Goal: Task Accomplishment & Management: Manage account settings

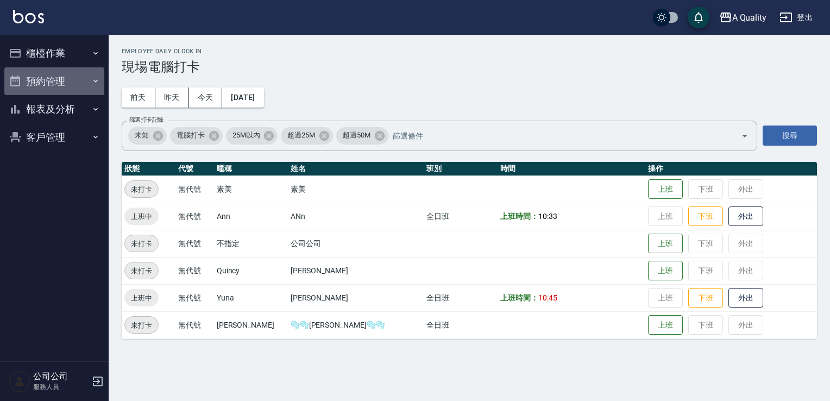
drag, startPoint x: 78, startPoint y: 82, endPoint x: 88, endPoint y: 119, distance: 38.8
click at [79, 83] on button "預約管理" at bounding box center [54, 81] width 100 height 28
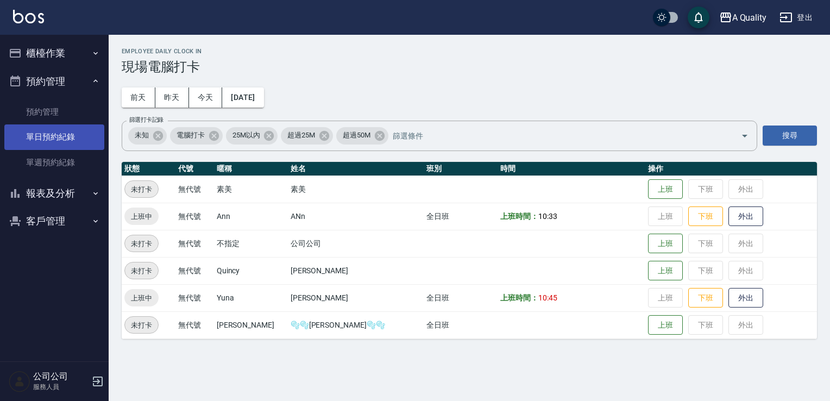
click at [77, 132] on link "單日預約紀錄" at bounding box center [54, 136] width 100 height 25
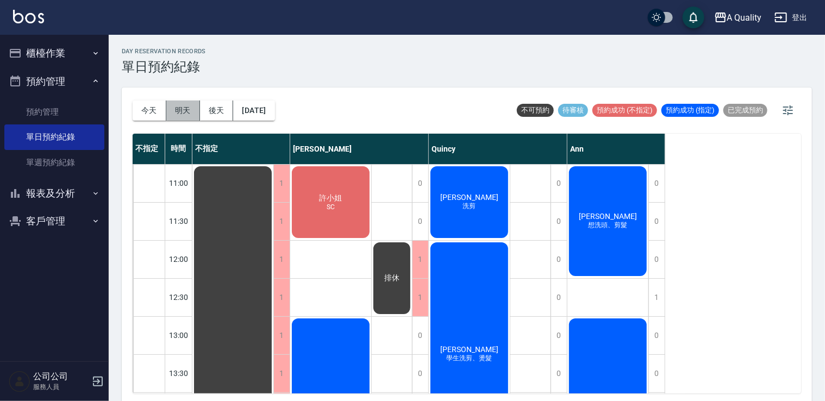
click at [181, 104] on button "明天" at bounding box center [183, 111] width 34 height 20
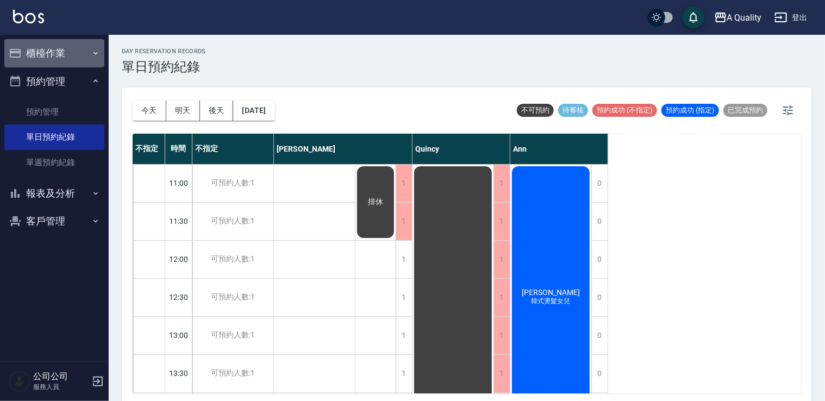
click at [43, 58] on button "櫃檯作業" at bounding box center [54, 53] width 100 height 28
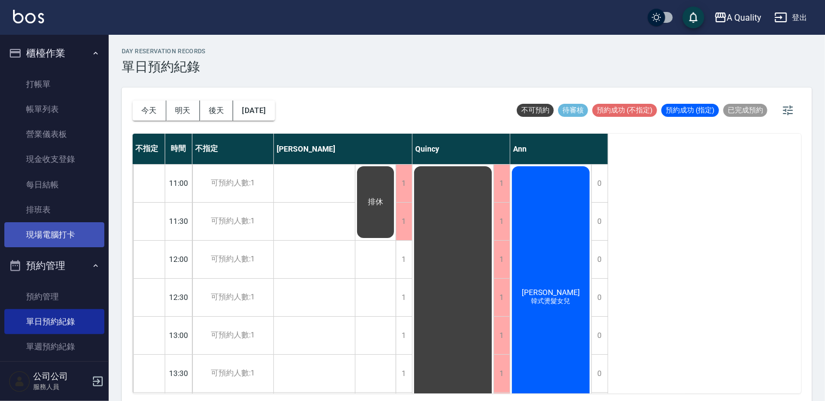
click at [60, 229] on link "現場電腦打卡" at bounding box center [54, 234] width 100 height 25
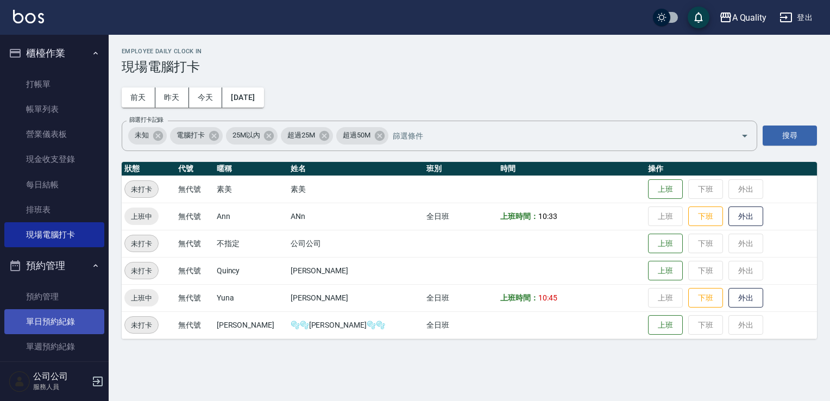
click at [75, 319] on link "單日預約紀錄" at bounding box center [54, 321] width 100 height 25
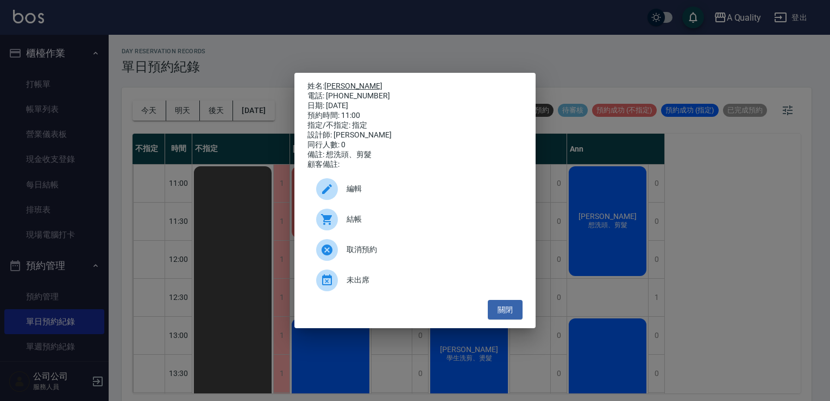
click at [340, 82] on link "陳定杰" at bounding box center [353, 86] width 58 height 9
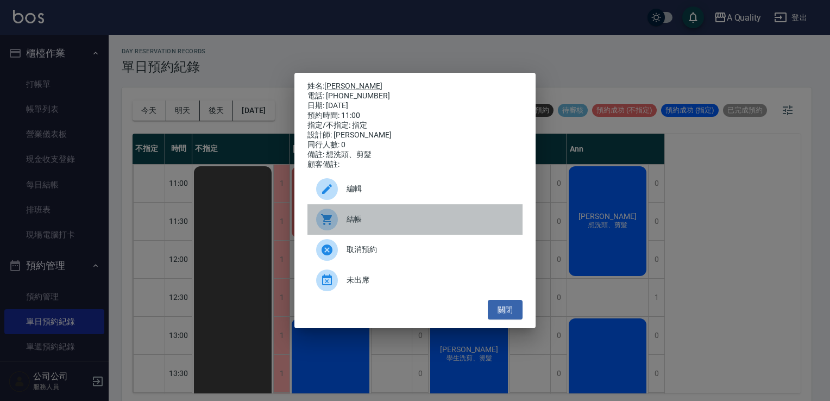
click at [396, 223] on span "結帳" at bounding box center [430, 219] width 167 height 11
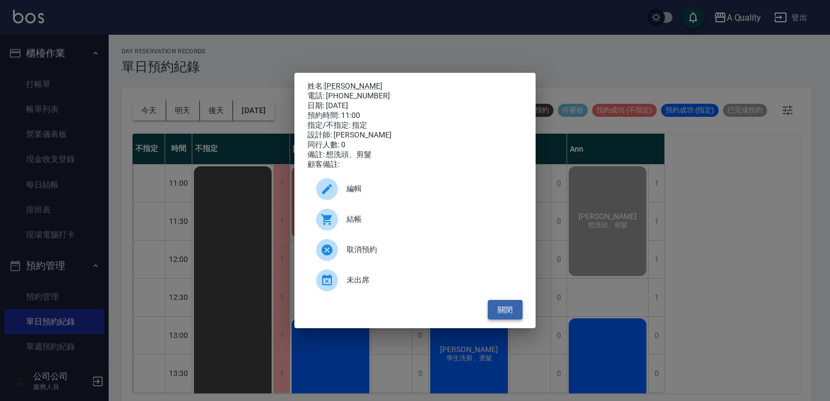
click at [503, 314] on button "關閉" at bounding box center [505, 310] width 35 height 20
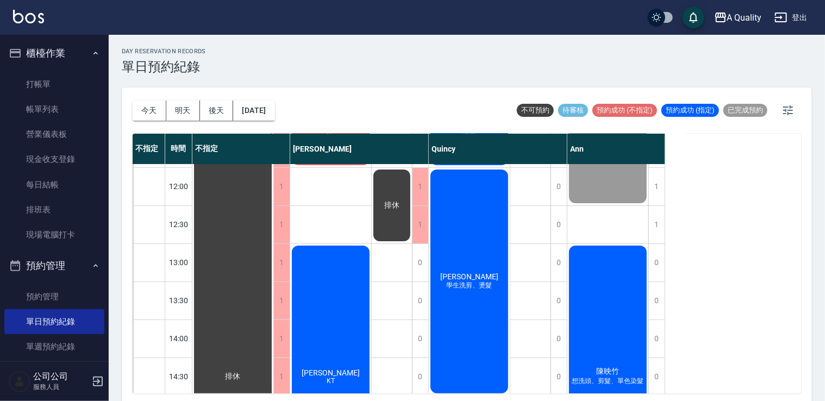
scroll to position [163, 0]
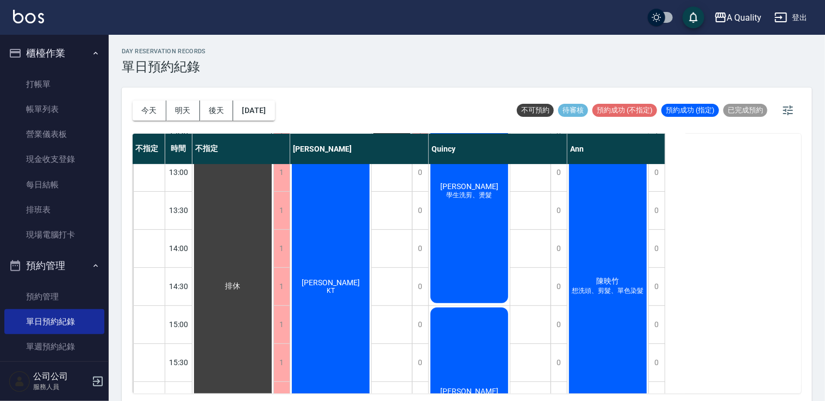
click at [273, 273] on div "陳映竹 想洗頭、剪髮、單色染髮" at bounding box center [232, 287] width 81 height 570
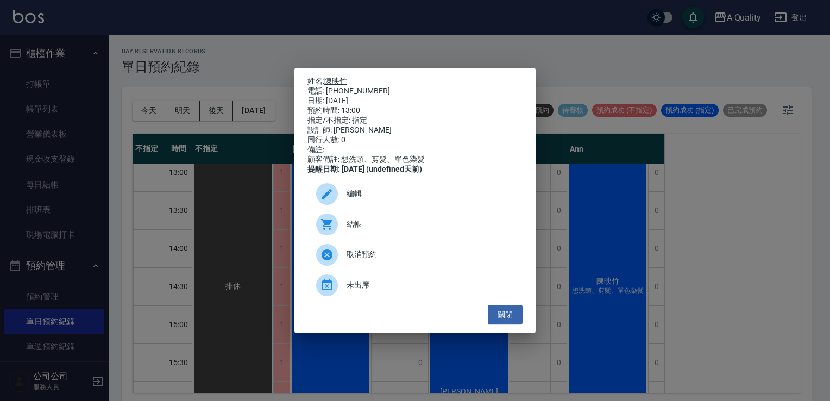
drag, startPoint x: 340, startPoint y: 83, endPoint x: 339, endPoint y: 76, distance: 6.6
click at [340, 86] on div "電話: [PHONE_NUMBER]" at bounding box center [415, 91] width 215 height 10
click at [337, 77] on link "陳映竹" at bounding box center [335, 81] width 23 height 9
click at [516, 322] on button "關閉" at bounding box center [505, 315] width 35 height 20
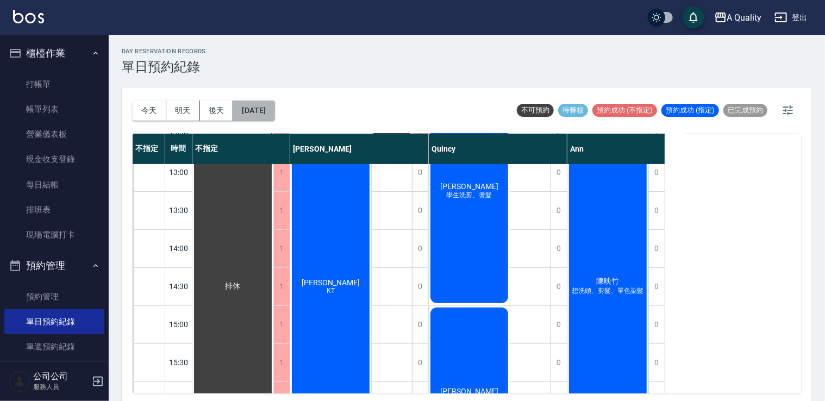
click at [265, 111] on button "[DATE]" at bounding box center [253, 111] width 41 height 20
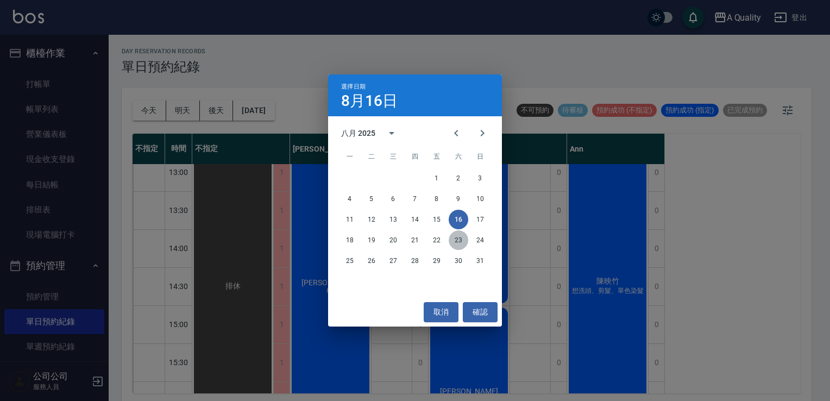
click at [458, 243] on button "23" at bounding box center [459, 240] width 20 height 20
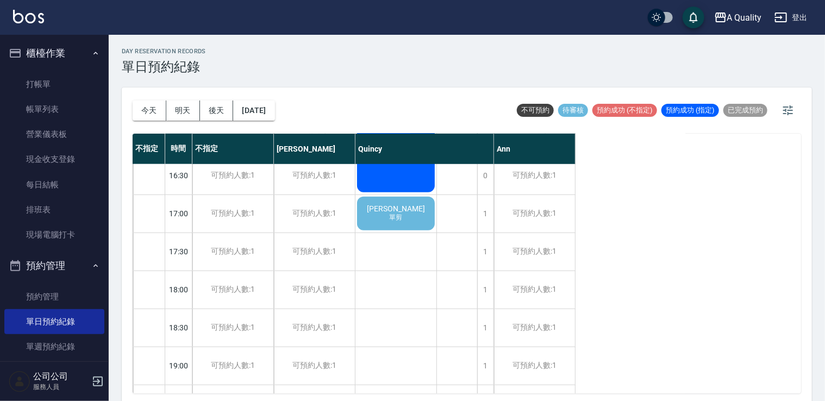
scroll to position [409, 0]
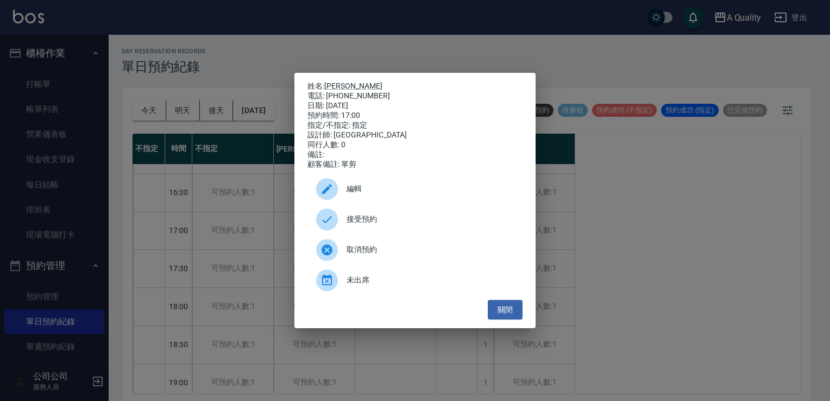
click at [374, 221] on span "接受預約" at bounding box center [430, 219] width 167 height 11
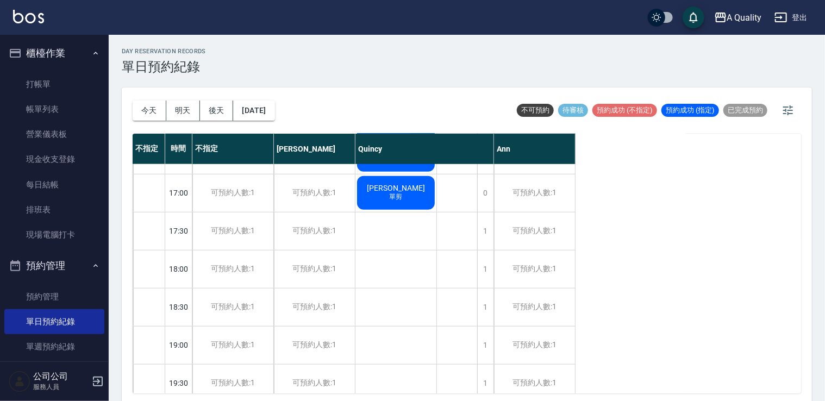
scroll to position [464, 0]
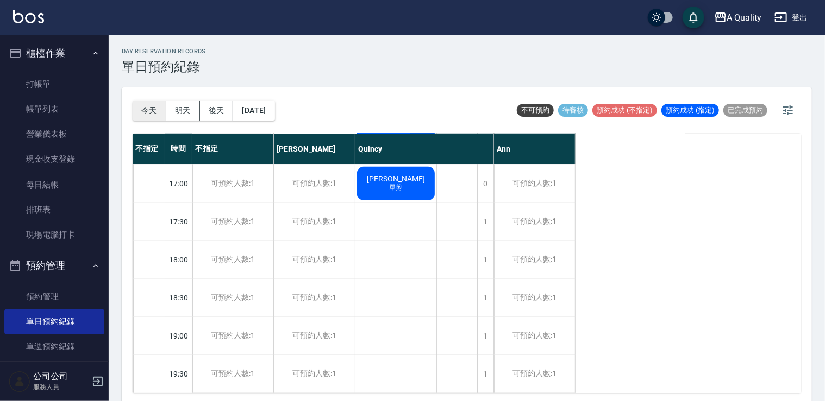
click at [140, 109] on button "今天" at bounding box center [150, 111] width 34 height 20
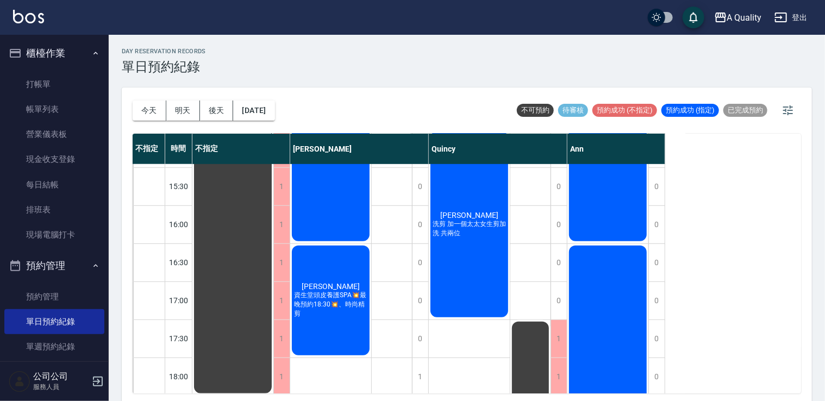
scroll to position [431, 0]
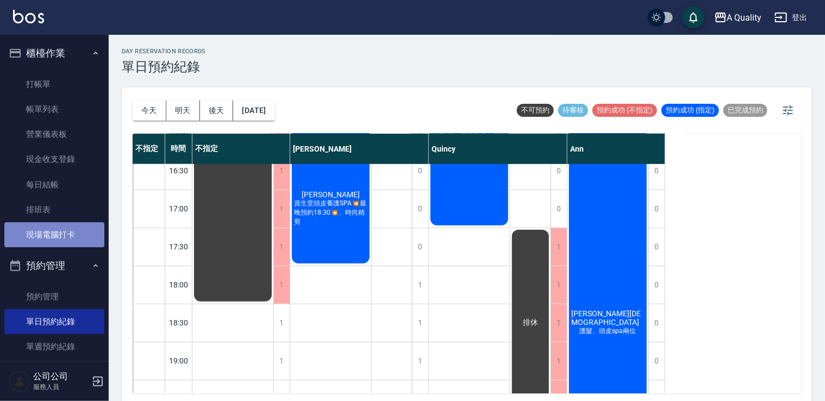
click at [57, 223] on link "現場電腦打卡" at bounding box center [54, 234] width 100 height 25
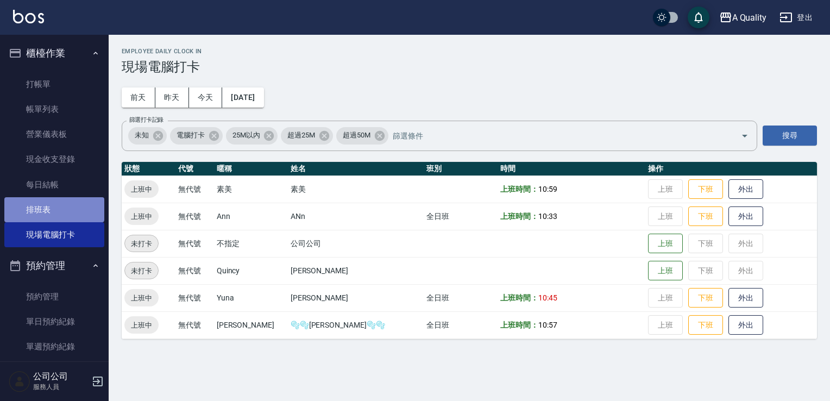
click at [54, 209] on link "排班表" at bounding box center [54, 209] width 100 height 25
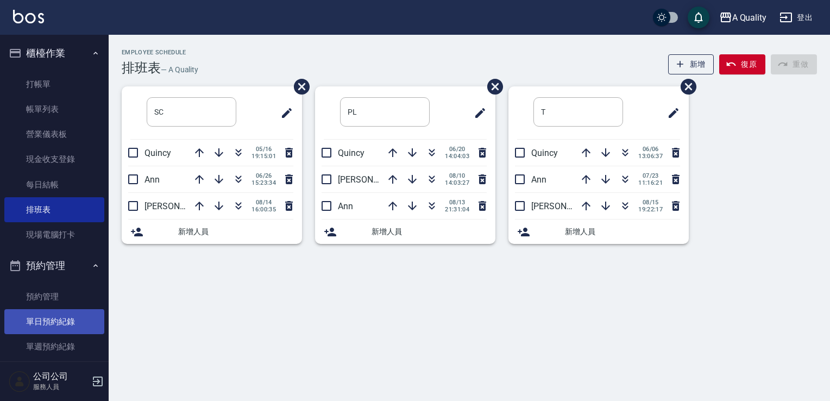
click at [58, 327] on link "單日預約紀錄" at bounding box center [54, 321] width 100 height 25
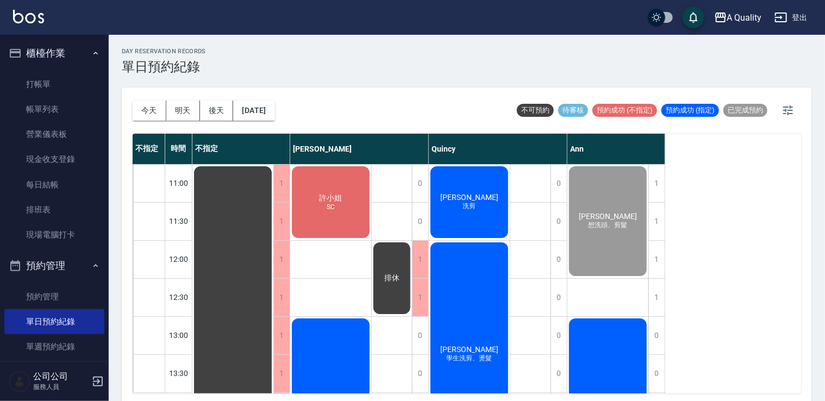
click at [262, 124] on div "今天 明天 後天 2025/08/16" at bounding box center [204, 110] width 142 height 46
click at [273, 111] on button "2025/08/16" at bounding box center [253, 111] width 41 height 20
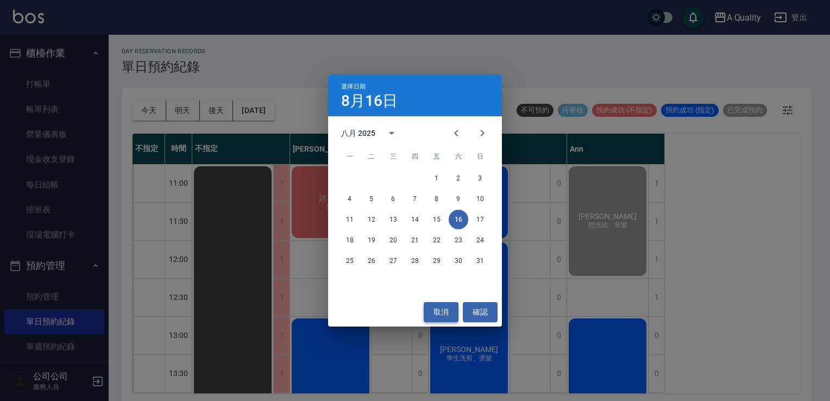
click at [445, 315] on button "取消" at bounding box center [441, 312] width 35 height 20
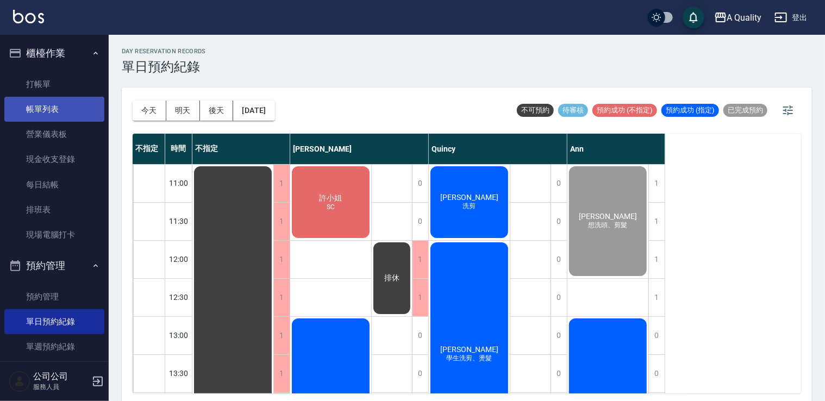
click at [43, 115] on link "帳單列表" at bounding box center [54, 109] width 100 height 25
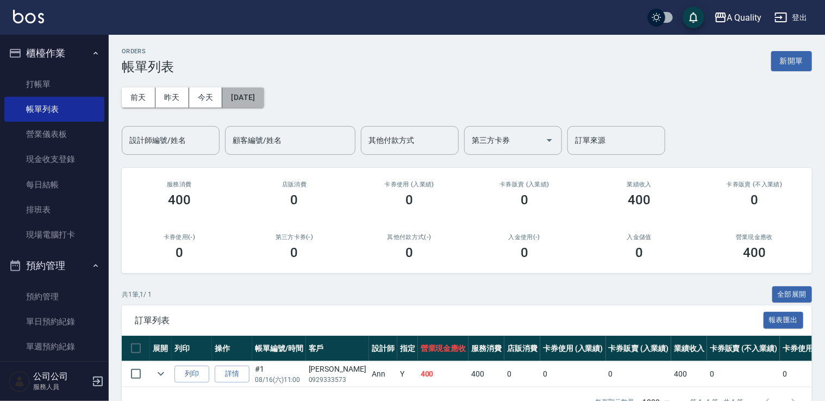
click at [261, 98] on button "2025/08/16" at bounding box center [242, 97] width 41 height 20
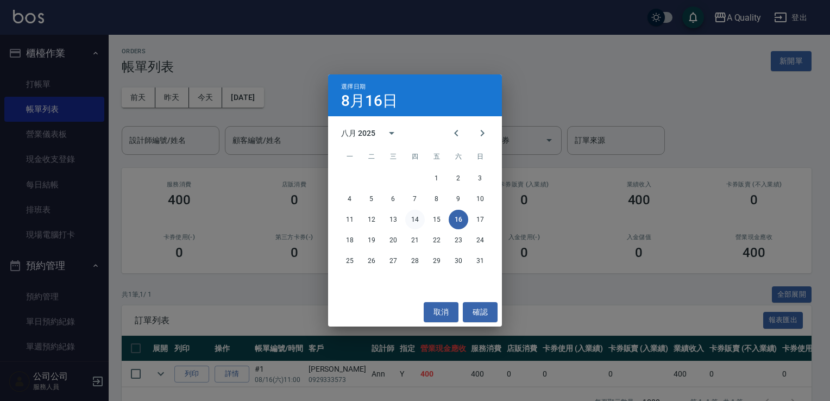
click at [414, 221] on button "14" at bounding box center [415, 220] width 20 height 20
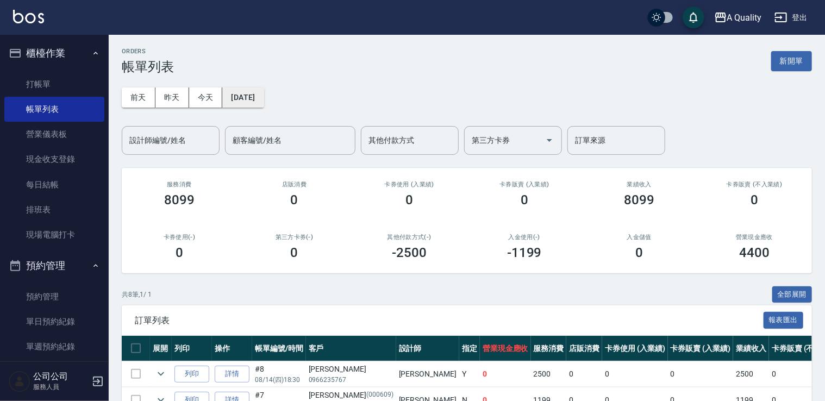
click at [264, 93] on button "2025/08/14" at bounding box center [242, 97] width 41 height 20
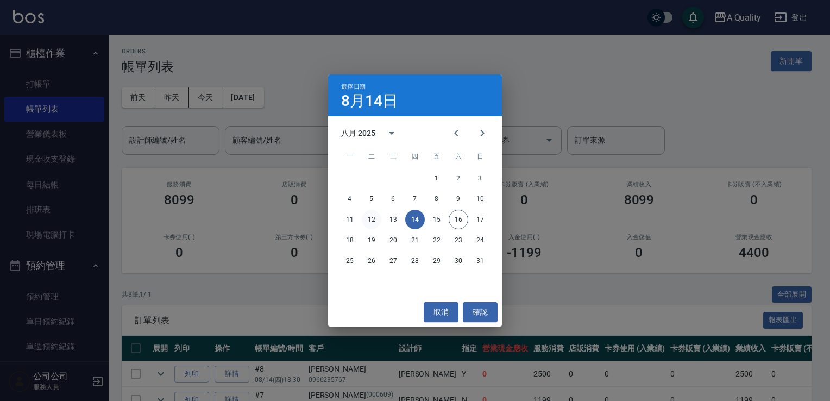
click at [371, 218] on button "12" at bounding box center [372, 220] width 20 height 20
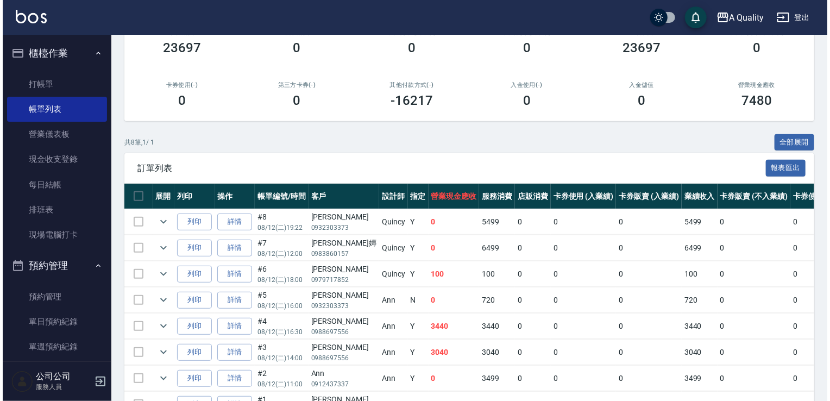
scroll to position [54, 0]
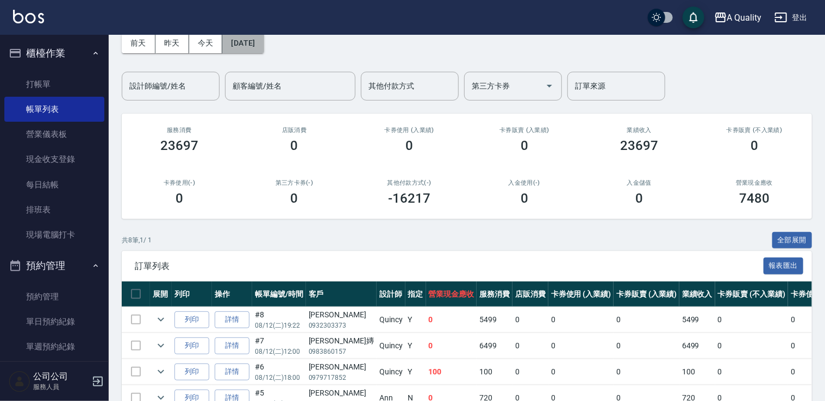
click at [261, 52] on button "2025/08/12" at bounding box center [242, 43] width 41 height 20
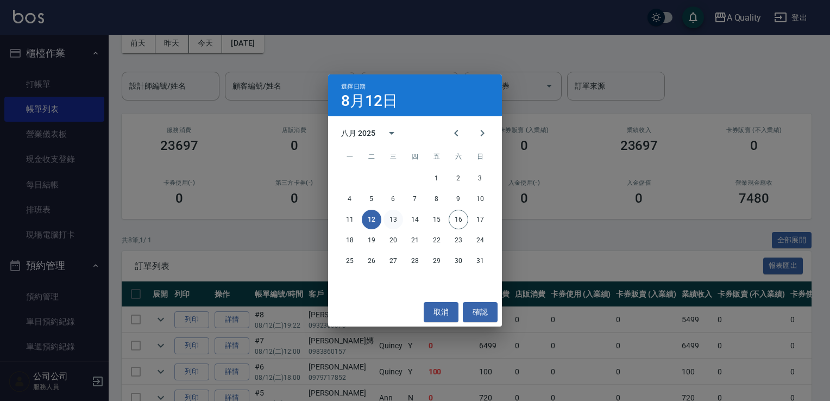
click at [398, 218] on button "13" at bounding box center [394, 220] width 20 height 20
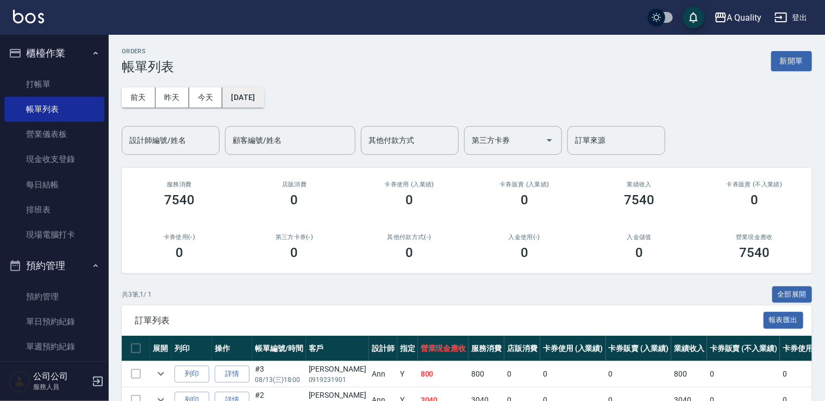
click at [258, 102] on button "2025/08/13" at bounding box center [242, 97] width 41 height 20
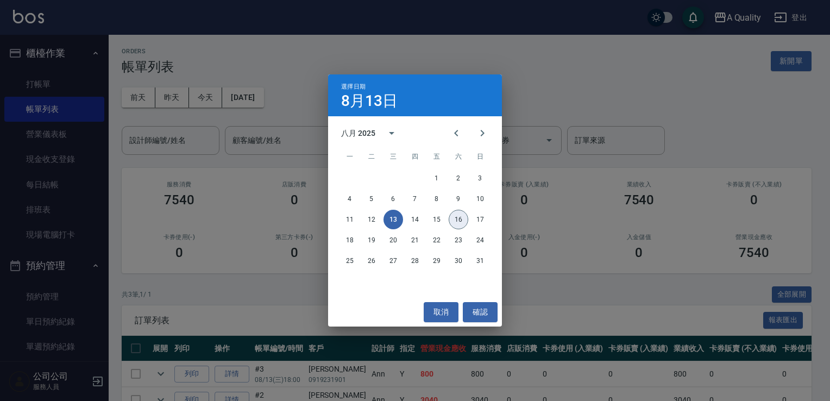
drag, startPoint x: 458, startPoint y: 216, endPoint x: 487, endPoint y: 223, distance: 29.8
click at [459, 215] on button "16" at bounding box center [459, 220] width 20 height 20
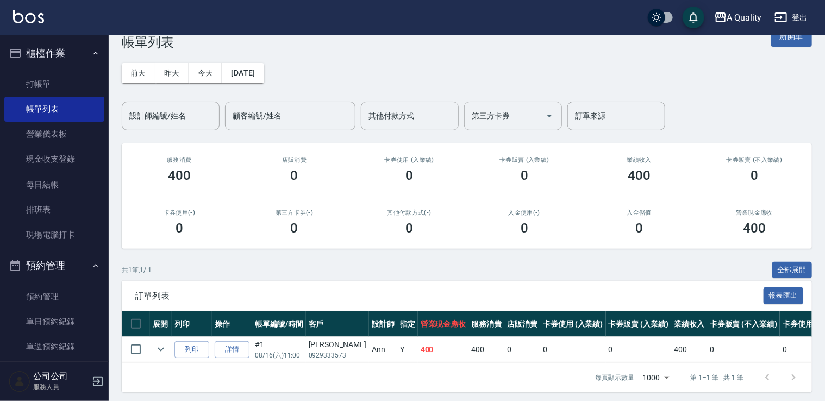
scroll to position [36, 0]
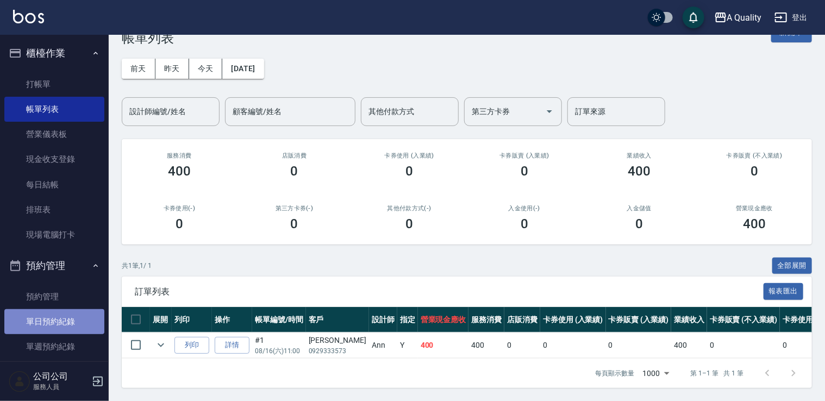
click at [67, 322] on link "單日預約紀錄" at bounding box center [54, 321] width 100 height 25
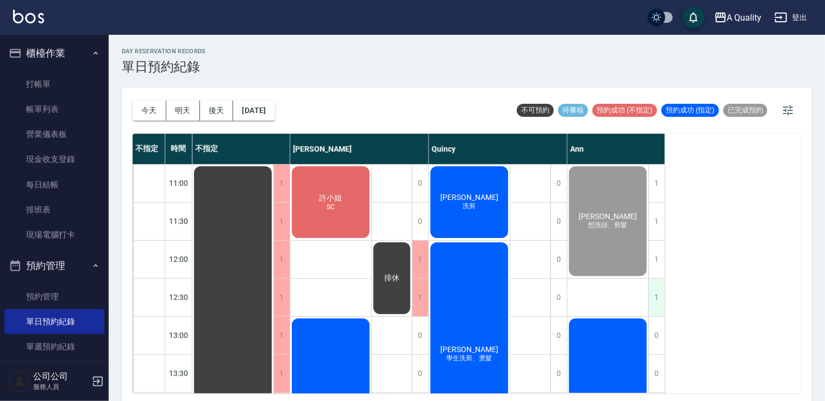
click at [655, 301] on div "1" at bounding box center [656, 297] width 16 height 37
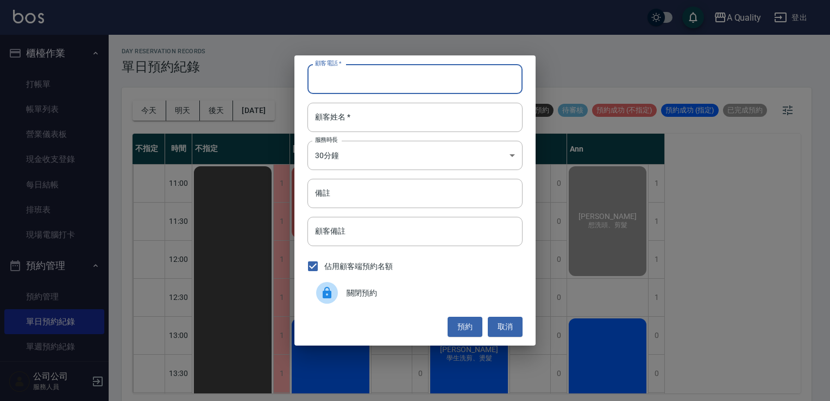
drag, startPoint x: 363, startPoint y: 59, endPoint x: 351, endPoint y: 79, distance: 23.4
paste input "0988558656"
type input "0988558656"
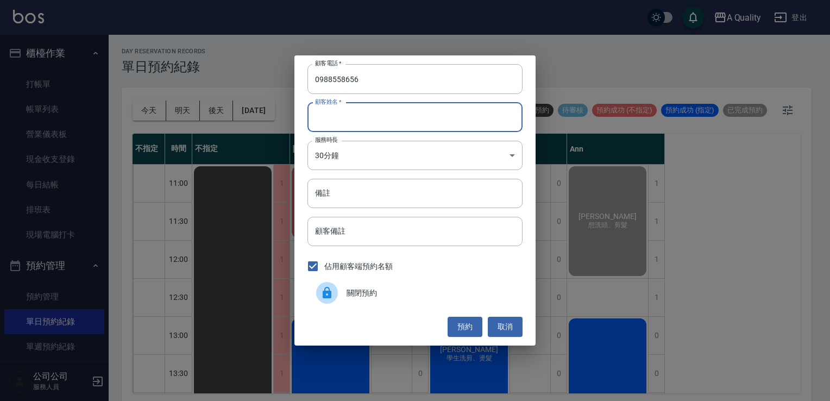
paste input "Cara"
type input "Cara"
click at [365, 149] on body "A Quality 登出 櫃檯作業 打帳單 帳單列表 營業儀表板 現金收支登錄 每日結帳 排班表 現場電腦打卡 預約管理 預約管理 單日預約紀錄 單週預約紀錄…" at bounding box center [415, 202] width 830 height 404
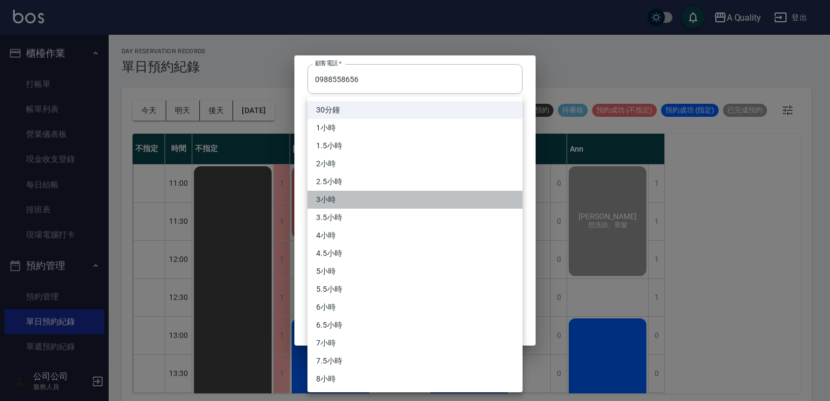
click at [339, 199] on li "3小時" at bounding box center [415, 200] width 215 height 18
type input "6"
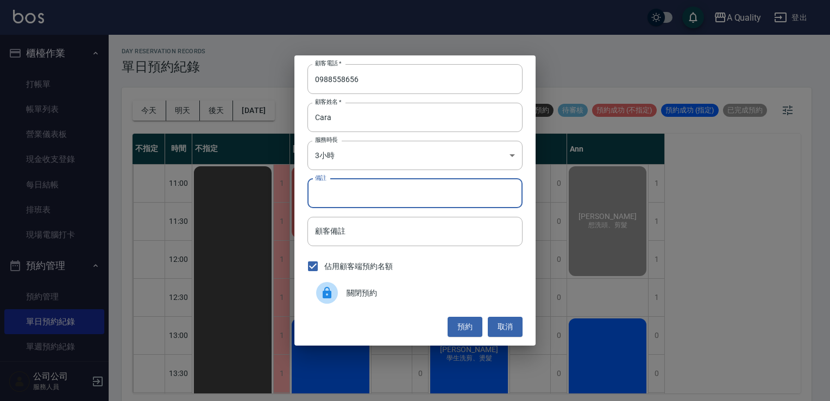
click at [335, 201] on input "備註" at bounding box center [415, 193] width 215 height 29
drag, startPoint x: 347, startPoint y: 193, endPoint x: 323, endPoint y: 195, distance: 24.0
click at [323, 195] on input "kc /h/單c 三位" at bounding box center [415, 193] width 215 height 29
type input "kc"
click at [476, 328] on button "預約" at bounding box center [465, 327] width 35 height 20
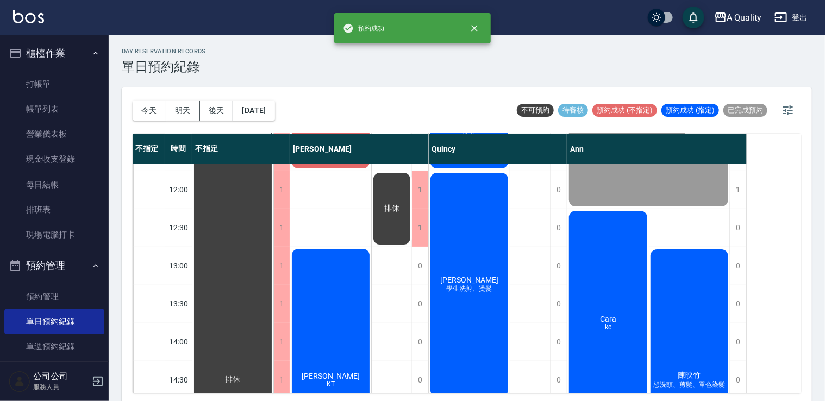
scroll to position [109, 0]
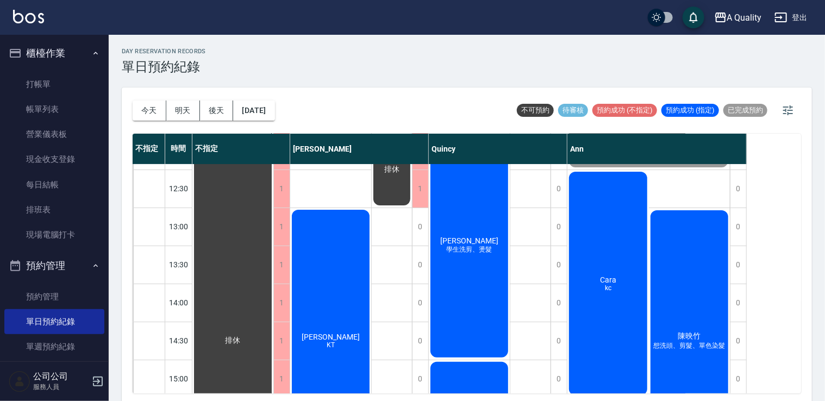
click at [273, 207] on div "Cara kc" at bounding box center [232, 341] width 81 height 570
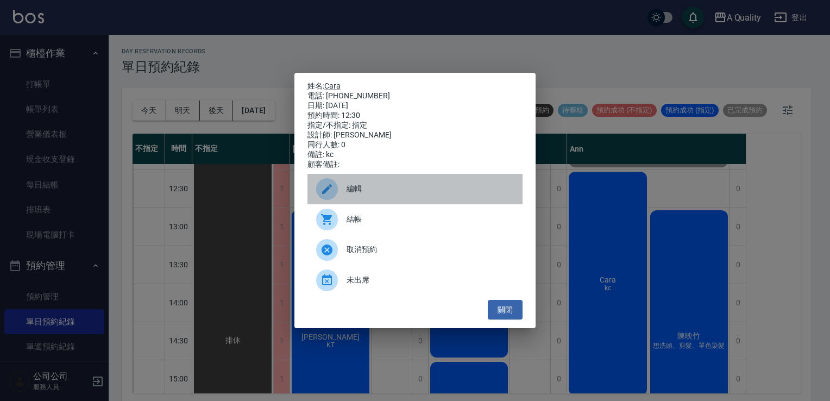
click at [421, 195] on span "編輯" at bounding box center [430, 188] width 167 height 11
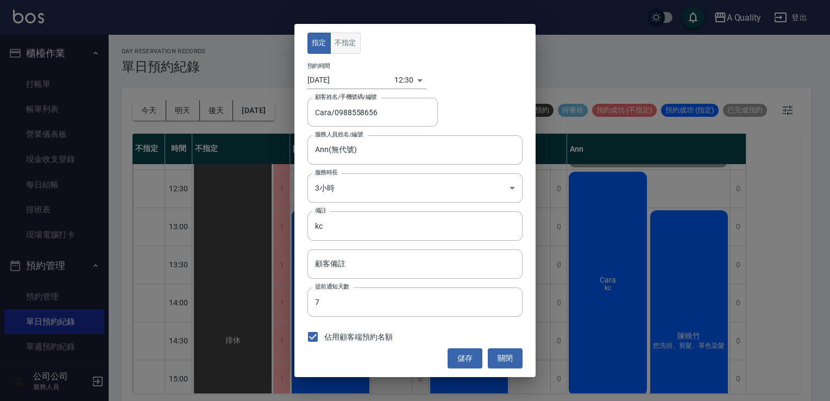
click at [348, 52] on button "不指定" at bounding box center [345, 43] width 30 height 21
click at [465, 363] on button "儲存" at bounding box center [465, 358] width 35 height 20
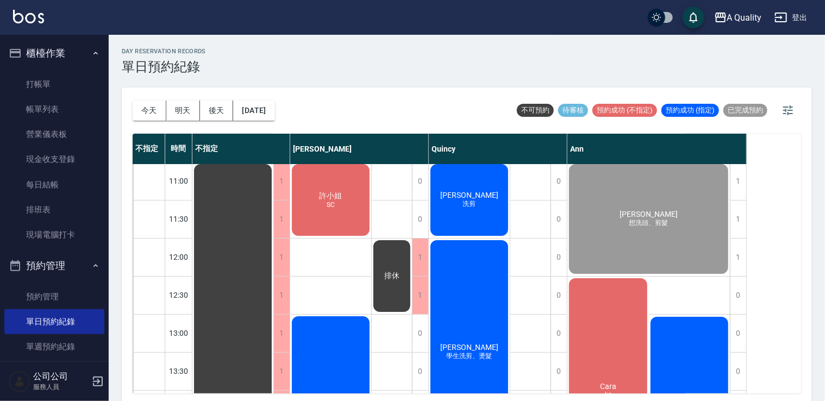
scroll to position [0, 0]
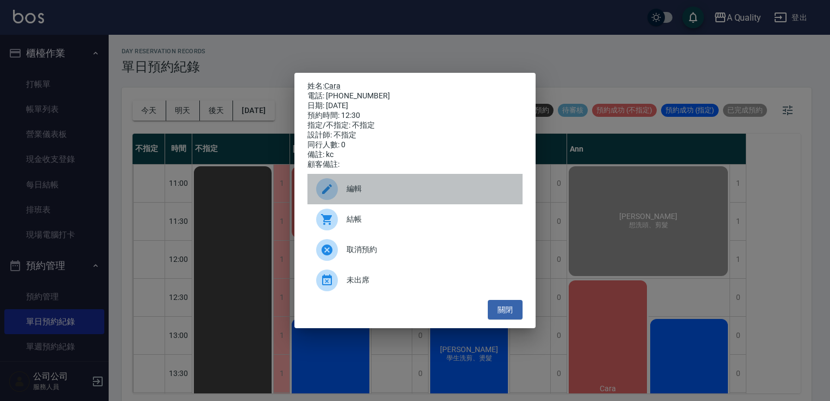
click at [405, 187] on div "編輯" at bounding box center [415, 189] width 215 height 30
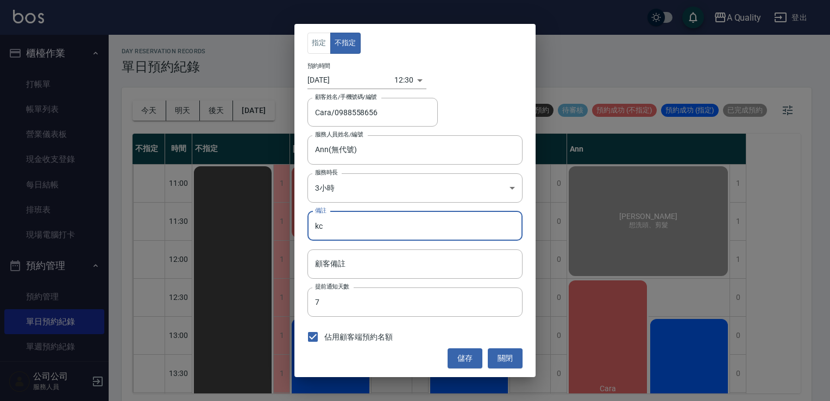
drag, startPoint x: 339, startPoint y: 220, endPoint x: 308, endPoint y: 222, distance: 31.6
click at [308, 222] on input "kc" at bounding box center [415, 225] width 215 height 29
type input "SC"
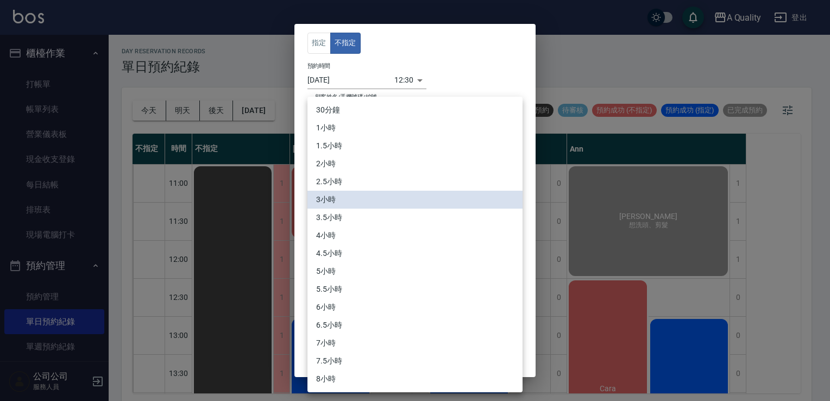
click at [414, 199] on body "A Quality 登出 櫃檯作業 打帳單 帳單列表 營業儀表板 現金收支登錄 每日結帳 排班表 現場電腦打卡 預約管理 預約管理 單日預約紀錄 單週預約紀錄…" at bounding box center [415, 202] width 830 height 404
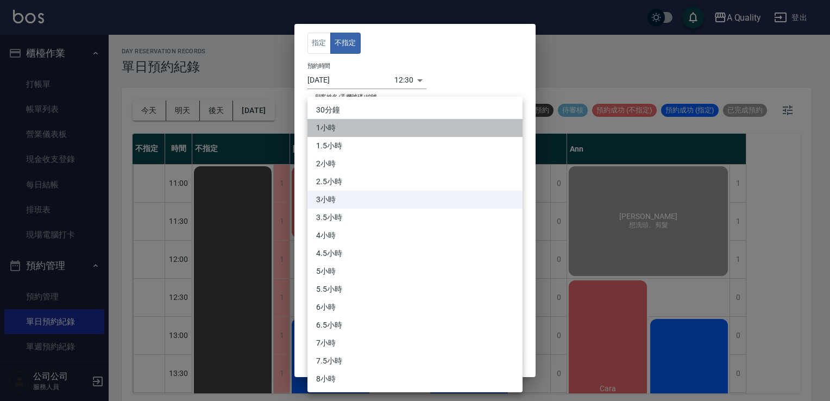
click at [342, 127] on li "1小時" at bounding box center [415, 128] width 215 height 18
type input "2"
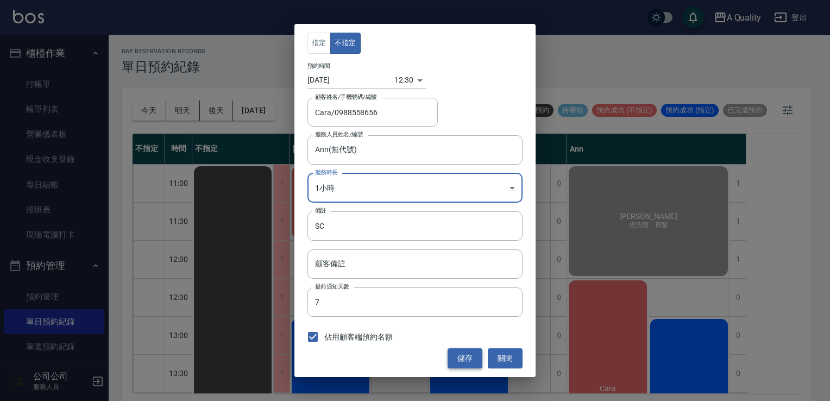
click at [465, 353] on button "儲存" at bounding box center [465, 358] width 35 height 20
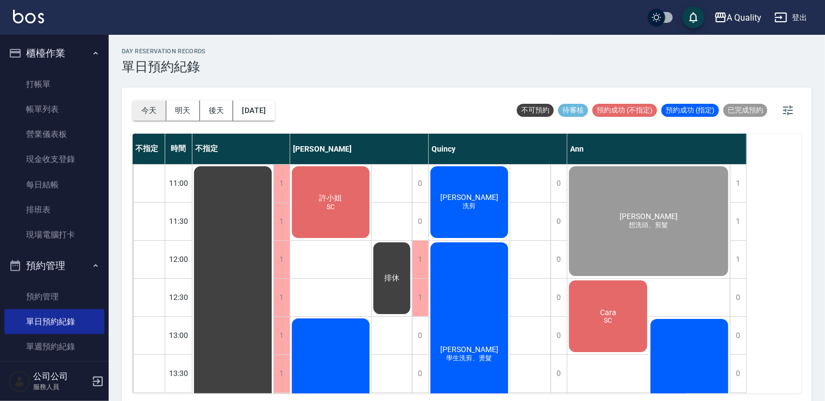
click at [146, 104] on button "今天" at bounding box center [150, 111] width 34 height 20
click at [179, 110] on button "明天" at bounding box center [183, 111] width 34 height 20
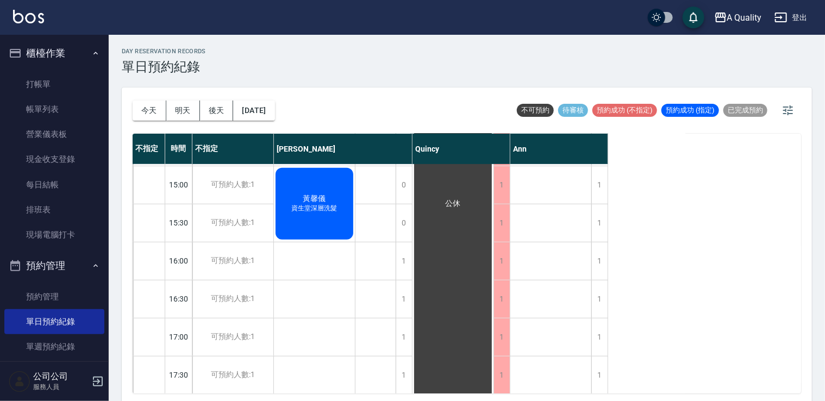
scroll to position [301, 0]
click at [270, 103] on button "2025/08/17" at bounding box center [253, 111] width 41 height 20
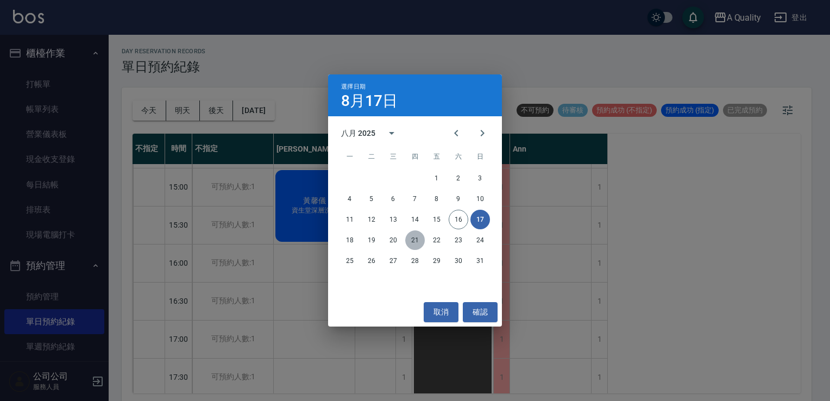
click at [409, 241] on button "21" at bounding box center [415, 240] width 20 height 20
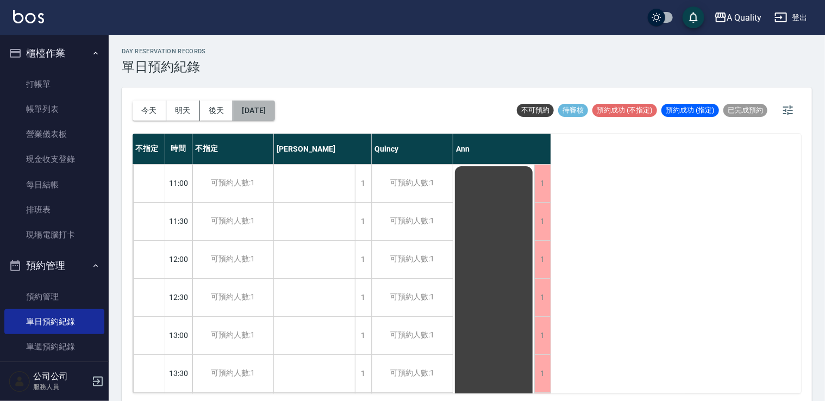
click at [265, 111] on button "2025/08/21" at bounding box center [253, 111] width 41 height 20
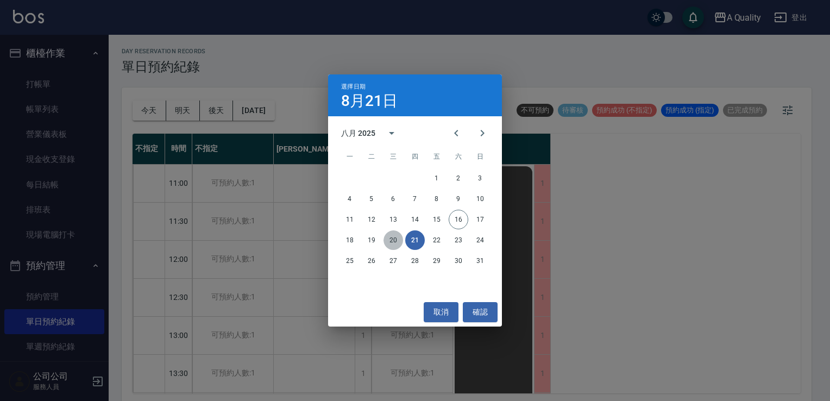
click at [389, 241] on button "20" at bounding box center [394, 240] width 20 height 20
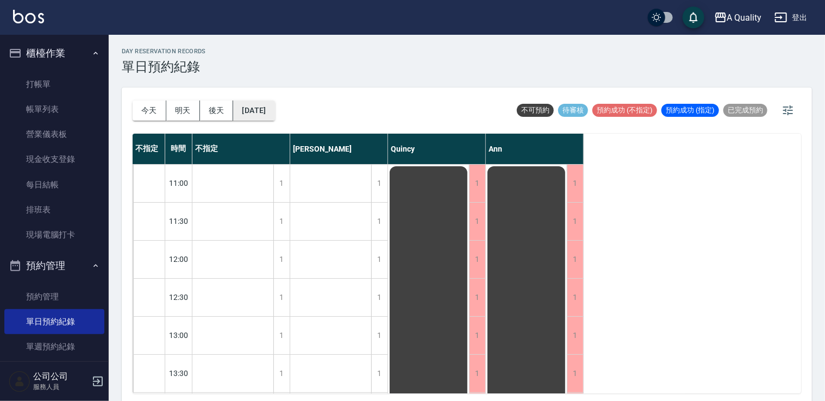
click at [270, 109] on button "2025/08/20" at bounding box center [253, 111] width 41 height 20
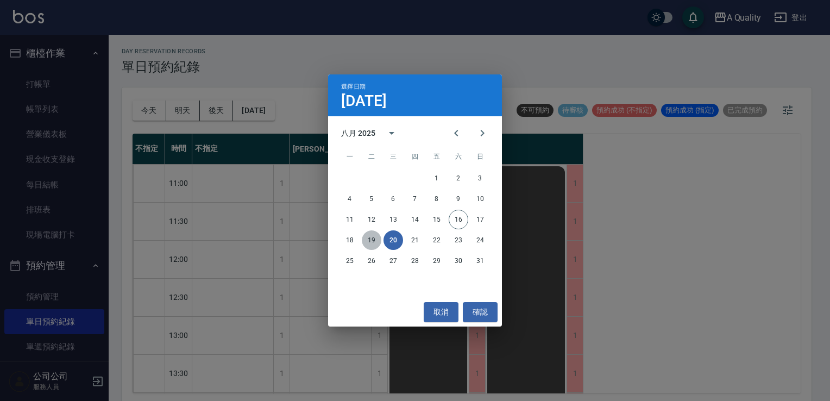
click at [372, 240] on button "19" at bounding box center [372, 240] width 20 height 20
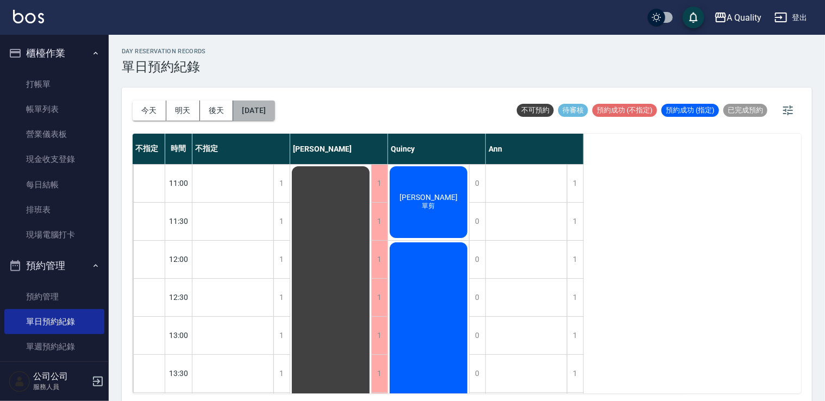
click at [274, 114] on button "2025/08/19" at bounding box center [253, 111] width 41 height 20
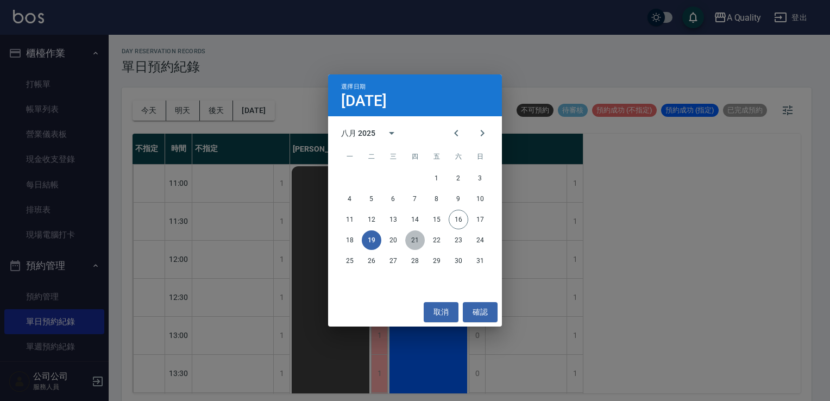
click at [417, 240] on button "21" at bounding box center [415, 240] width 20 height 20
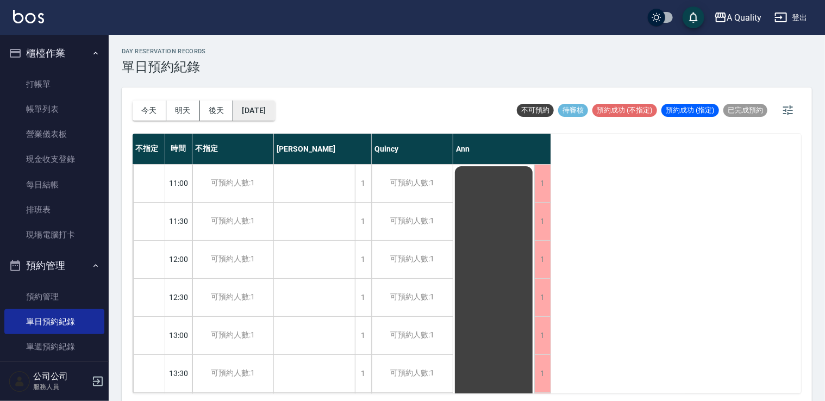
click at [267, 107] on button "2025/08/21" at bounding box center [253, 111] width 41 height 20
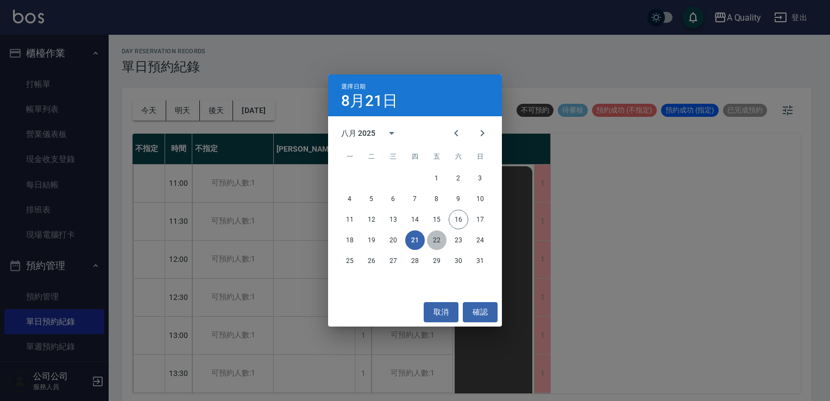
click at [436, 245] on button "22" at bounding box center [437, 240] width 20 height 20
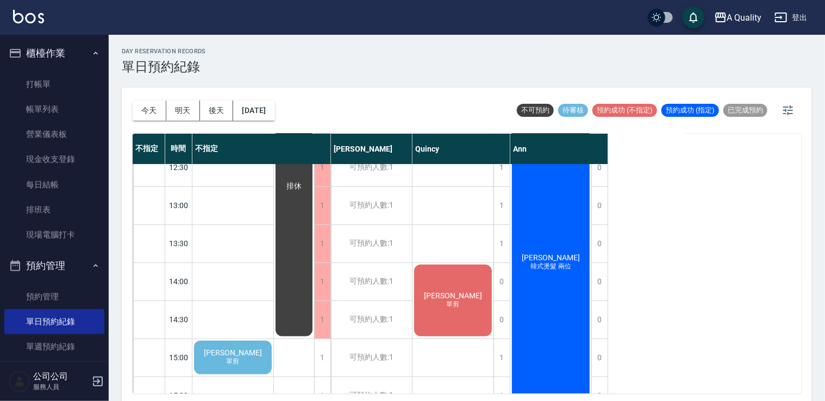
scroll to position [163, 0]
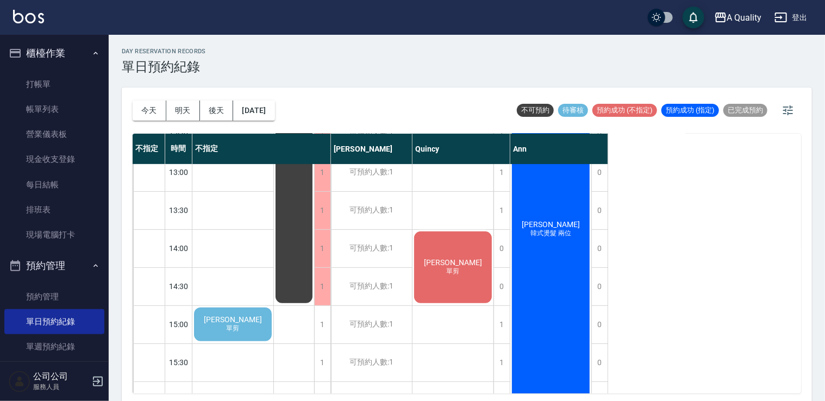
click at [236, 330] on span "單剪" at bounding box center [232, 328] width 17 height 9
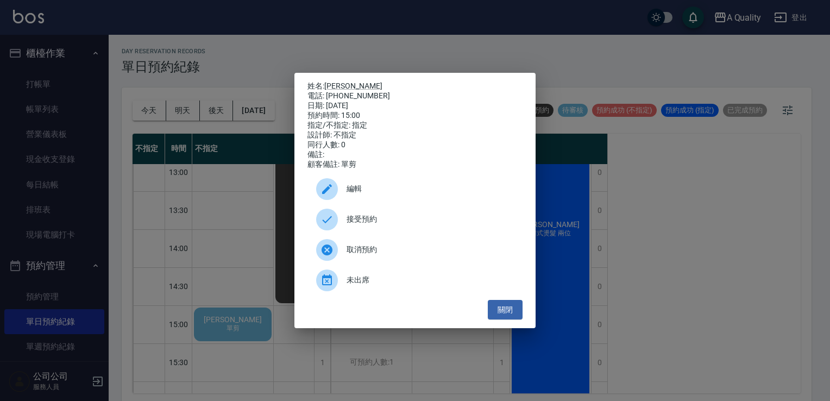
click at [365, 193] on span "編輯" at bounding box center [430, 188] width 167 height 11
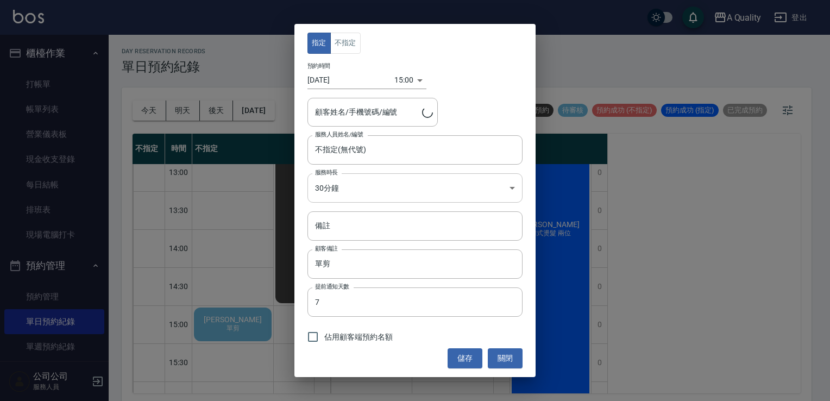
type input "錢聖玓/0937049267"
click at [363, 148] on input "不指定(無代號)" at bounding box center [406, 149] width 189 height 19
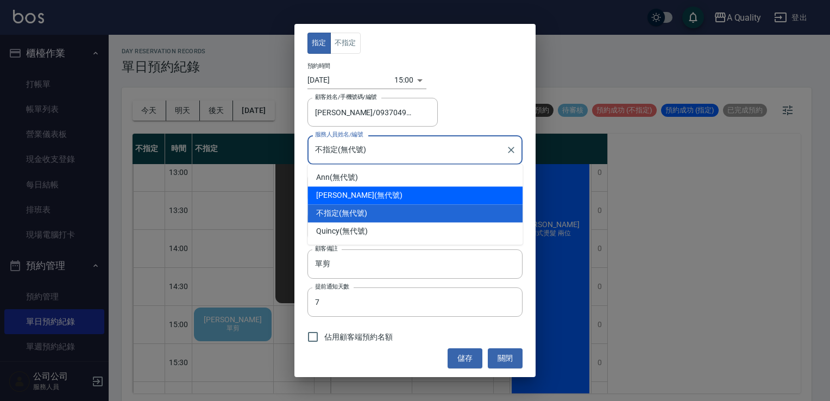
click at [336, 197] on div "Taylor (無代號)" at bounding box center [415, 195] width 215 height 18
type input "[PERSON_NAME](無代號)"
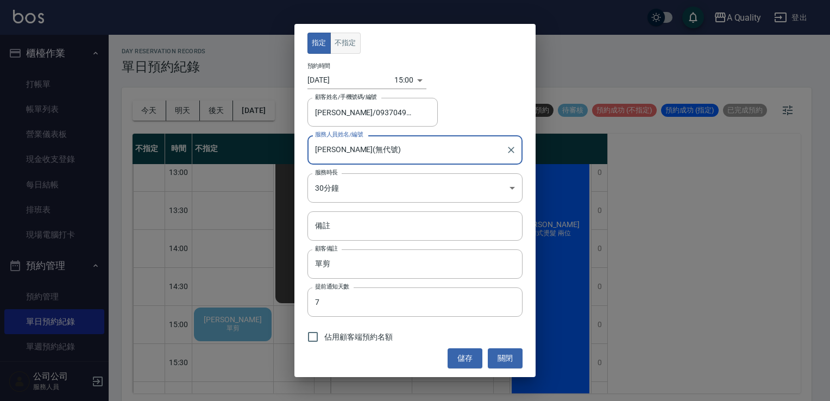
click at [343, 46] on button "不指定" at bounding box center [345, 43] width 30 height 21
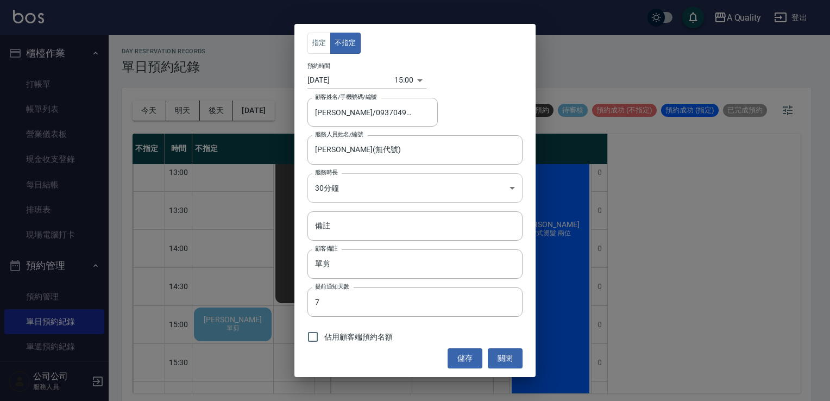
click at [340, 184] on body "A Quality 登出 櫃檯作業 打帳單 帳單列表 營業儀表板 現金收支登錄 每日結帳 排班表 現場電腦打卡 預約管理 預約管理 單日預約紀錄 單週預約紀錄…" at bounding box center [415, 202] width 830 height 404
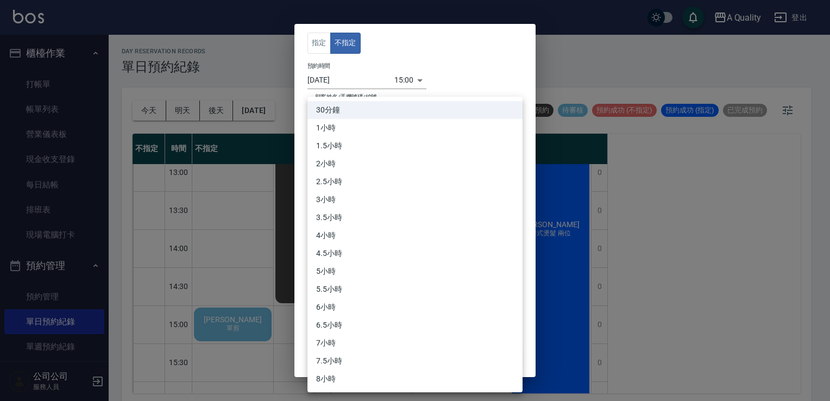
click at [650, 272] on div at bounding box center [415, 200] width 830 height 401
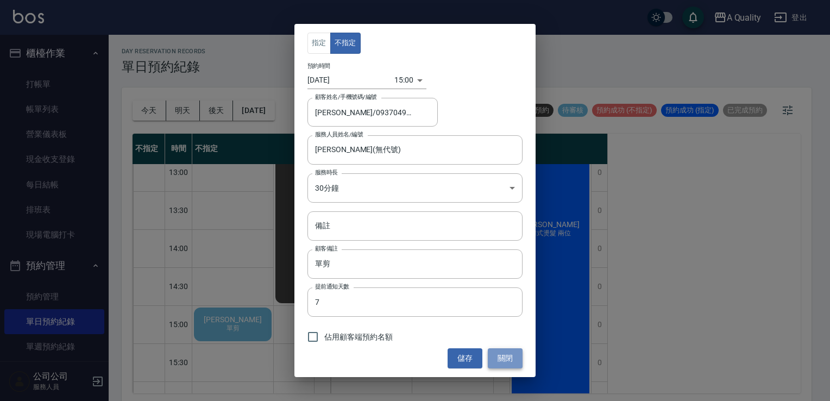
click at [511, 353] on button "關閉" at bounding box center [505, 358] width 35 height 20
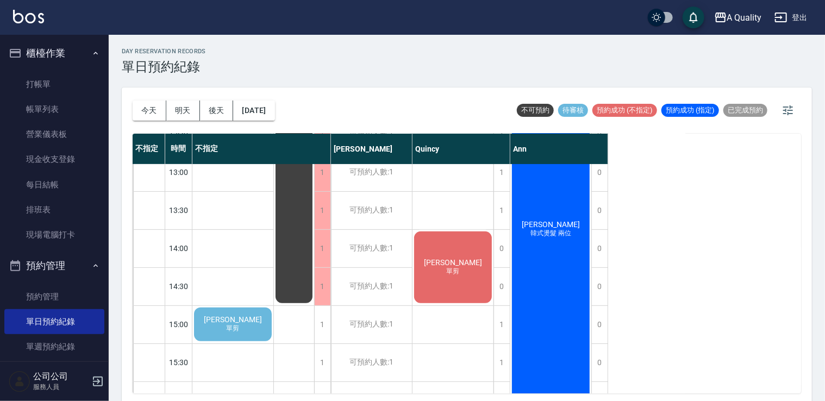
drag, startPoint x: 717, startPoint y: 215, endPoint x: 710, endPoint y: 216, distance: 7.7
click at [717, 216] on div "不指定 時間 不指定 Taylor Quincy Ann 11:00 11:30 12:00 12:30 13:00 13:30 14:00 14:30 15…" at bounding box center [467, 264] width 668 height 260
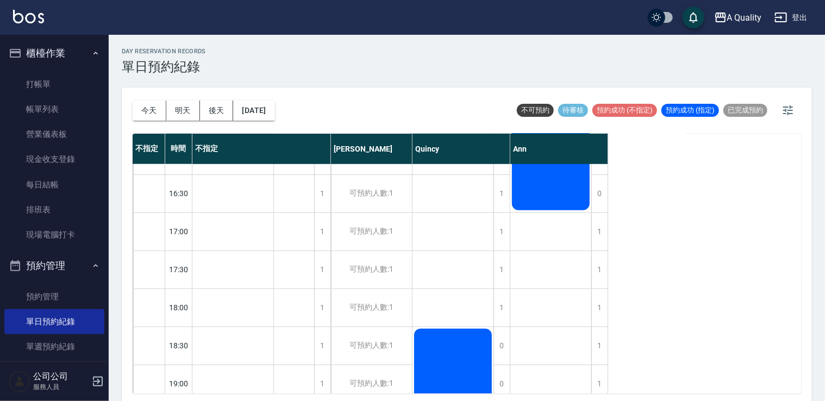
scroll to position [284, 0]
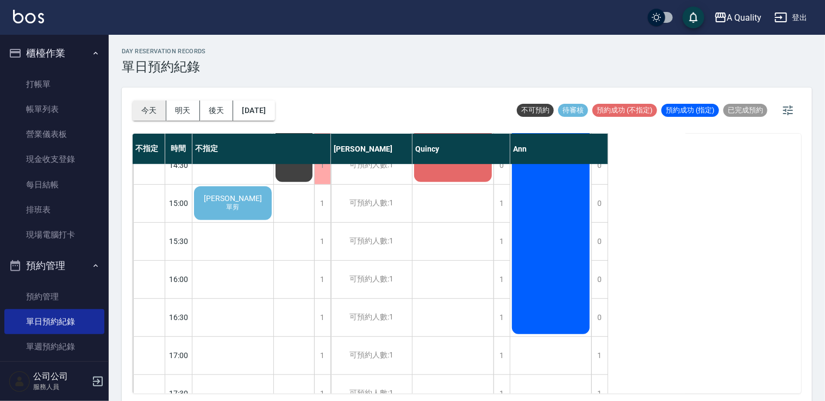
click at [141, 105] on button "今天" at bounding box center [150, 111] width 34 height 20
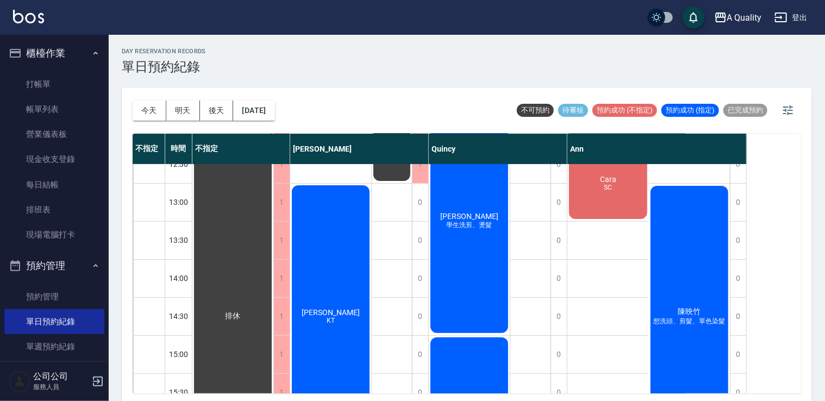
scroll to position [67, 0]
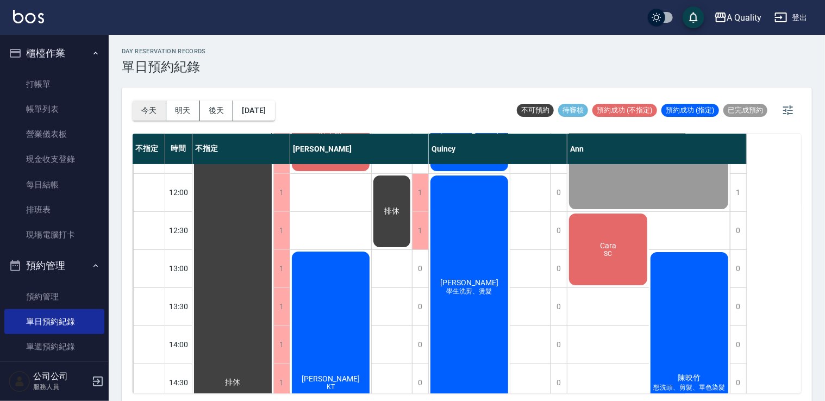
click at [155, 114] on button "今天" at bounding box center [150, 111] width 34 height 20
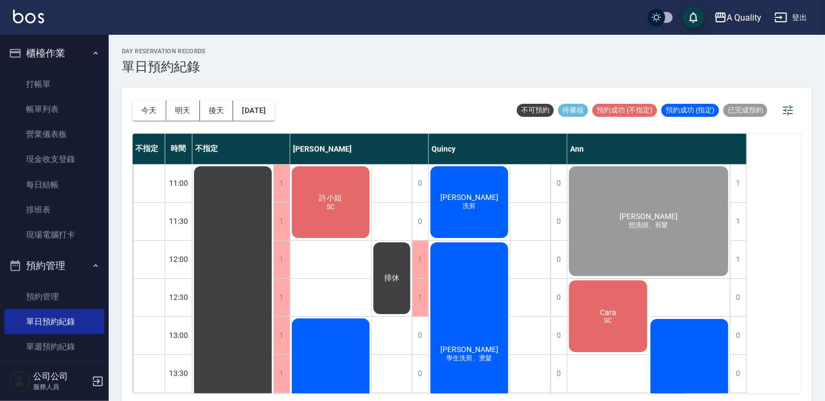
scroll to position [0, 0]
click at [57, 114] on link "帳單列表" at bounding box center [54, 109] width 100 height 25
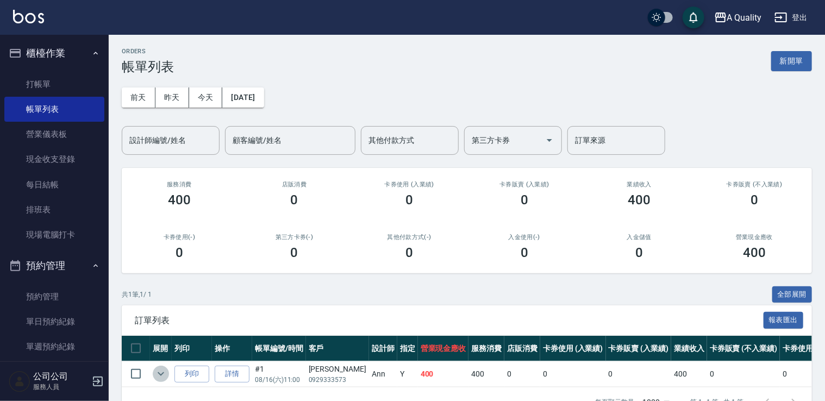
click at [159, 367] on icon "expand row" at bounding box center [160, 373] width 13 height 13
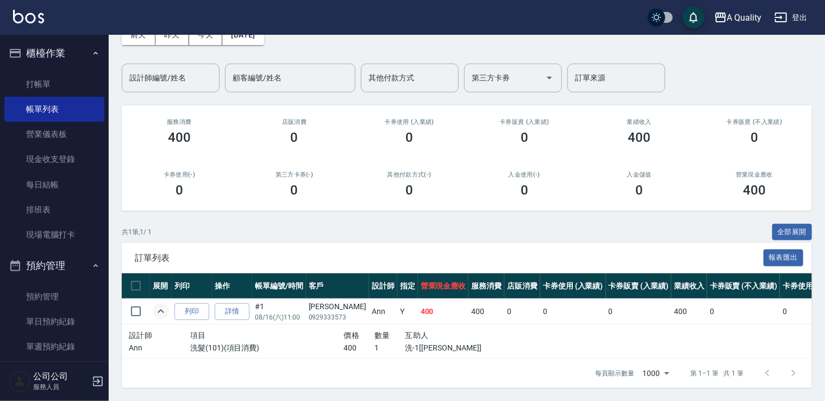
scroll to position [70, 0]
click at [162, 309] on icon "expand row" at bounding box center [160, 311] width 13 height 13
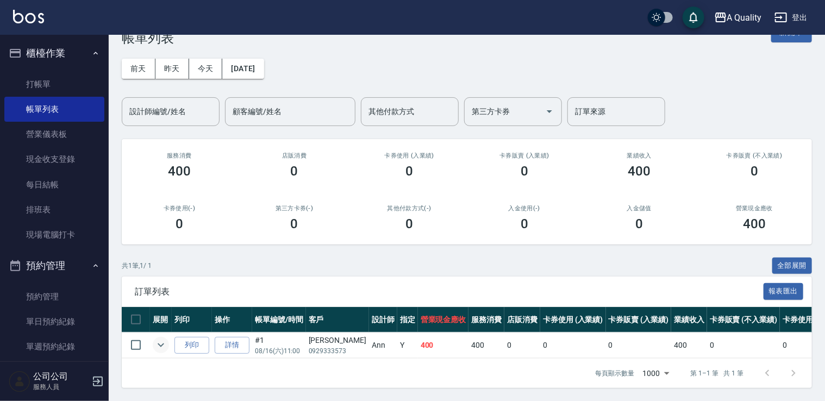
scroll to position [36, 0]
drag, startPoint x: 34, startPoint y: 313, endPoint x: 72, endPoint y: 310, distance: 37.6
click at [34, 313] on link "單日預約紀錄" at bounding box center [54, 321] width 100 height 25
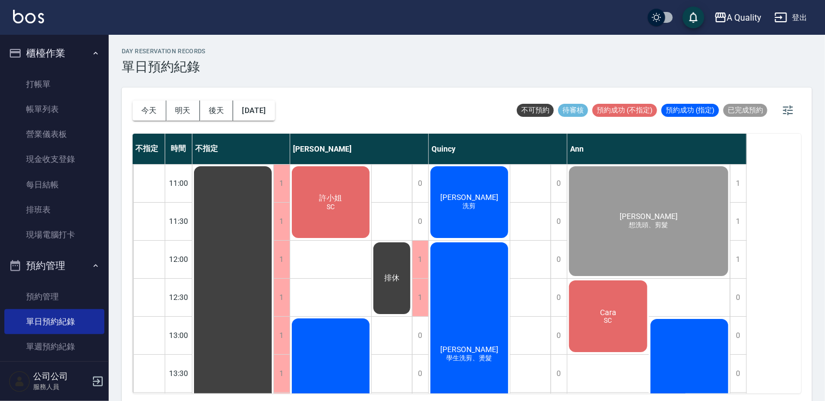
click at [333, 203] on span "洗剪" at bounding box center [331, 203] width 4 height 0
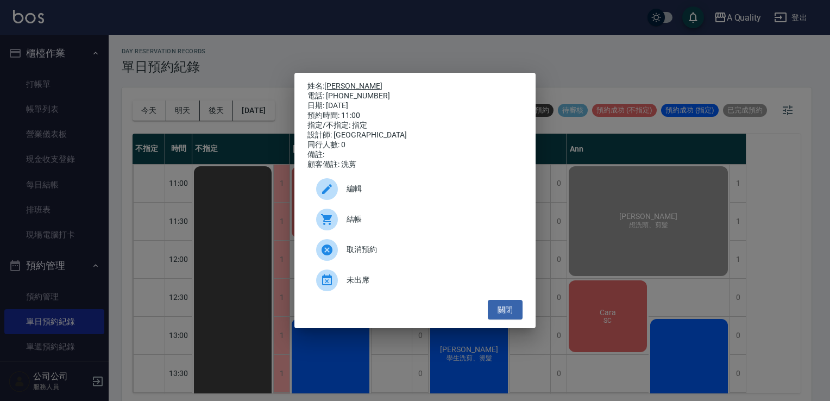
click at [335, 82] on link "林毓玲" at bounding box center [353, 86] width 58 height 9
click at [513, 312] on button "關閉" at bounding box center [505, 310] width 35 height 20
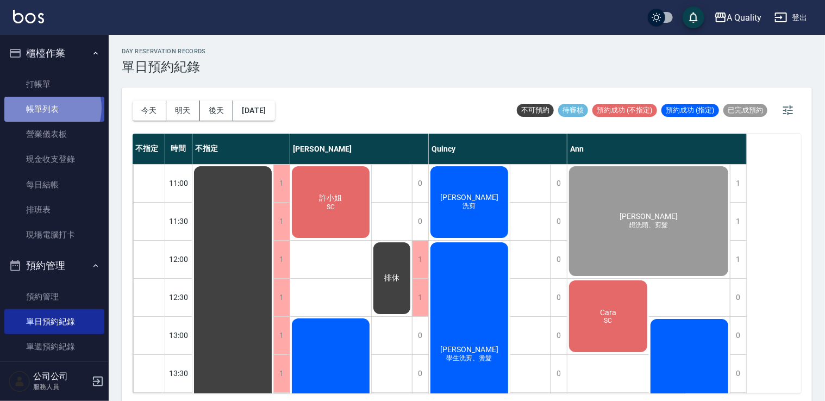
click at [48, 108] on link "帳單列表" at bounding box center [54, 109] width 100 height 25
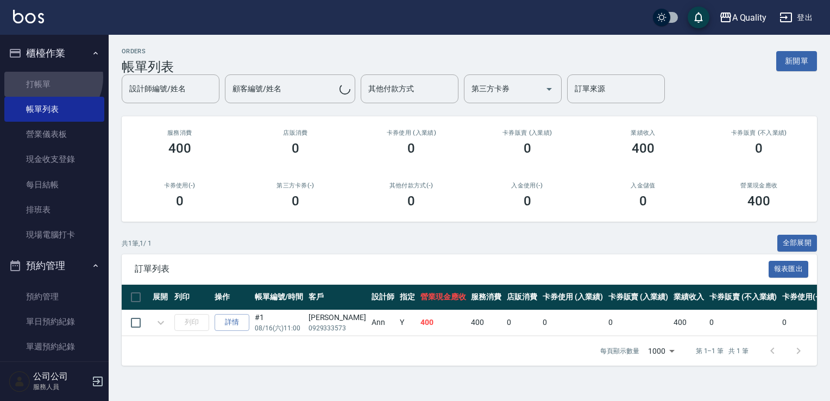
drag, startPoint x: 49, startPoint y: 77, endPoint x: 204, endPoint y: 79, distance: 154.9
click at [49, 77] on link "打帳單" at bounding box center [54, 84] width 100 height 25
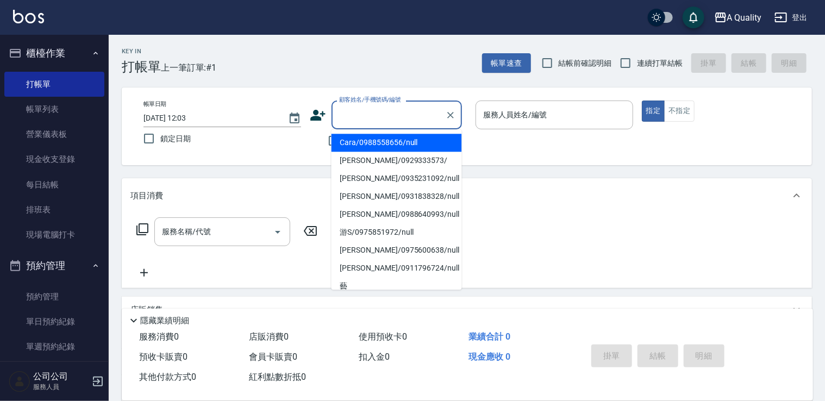
click at [408, 117] on input "顧客姓名/手機號碼/編號" at bounding box center [388, 114] width 104 height 19
drag, startPoint x: 580, startPoint y: 149, endPoint x: 500, endPoint y: 148, distance: 79.9
click at [575, 150] on div "帳單日期 2025/08/16 12:03 鎖定日期 顧客姓名/手機號碼/編號 顧客姓名/手機號碼/編號 不留客資 服務人員姓名/編號 服務人員姓名/編號 指…" at bounding box center [467, 127] width 664 height 52
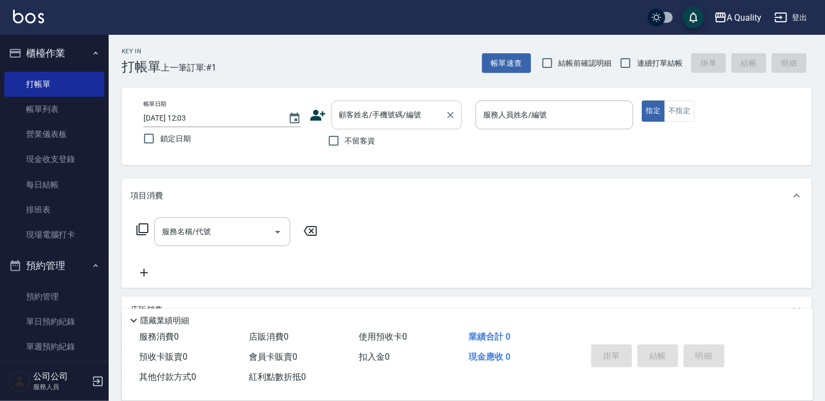
click at [355, 120] on input "顧客姓名/手機號碼/編號" at bounding box center [388, 114] width 104 height 19
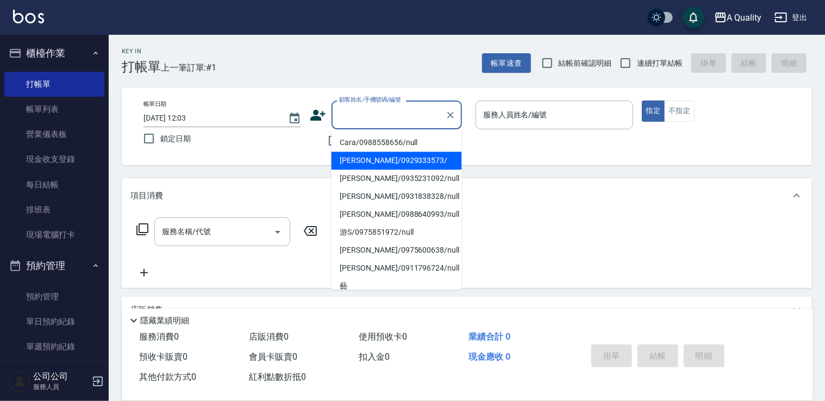
click at [479, 157] on div "帳單日期 2025/08/16 12:03 鎖定日期 顧客姓名/手機號碼/編號 顧客姓名/手機號碼/編號 不留客資 服務人員姓名/編號 服務人員姓名/編號 指…" at bounding box center [467, 126] width 690 height 78
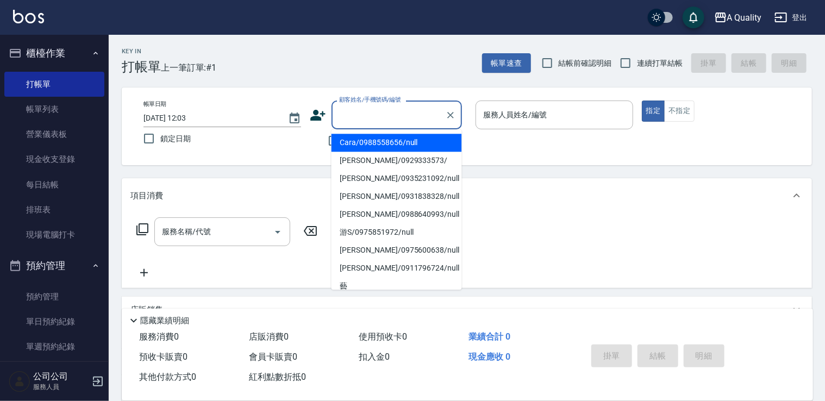
drag, startPoint x: 384, startPoint y: 112, endPoint x: 348, endPoint y: 113, distance: 35.3
click at [383, 112] on input "顧客姓名/手機號碼/編號" at bounding box center [388, 114] width 104 height 19
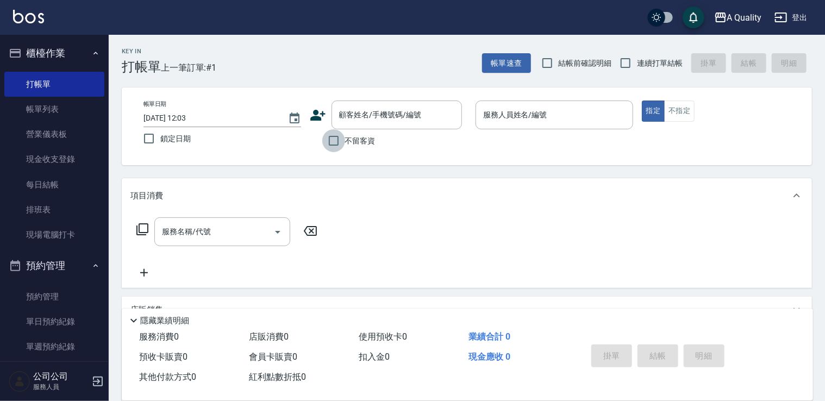
click at [324, 138] on input "不留客資" at bounding box center [333, 140] width 23 height 23
checkbox input "true"
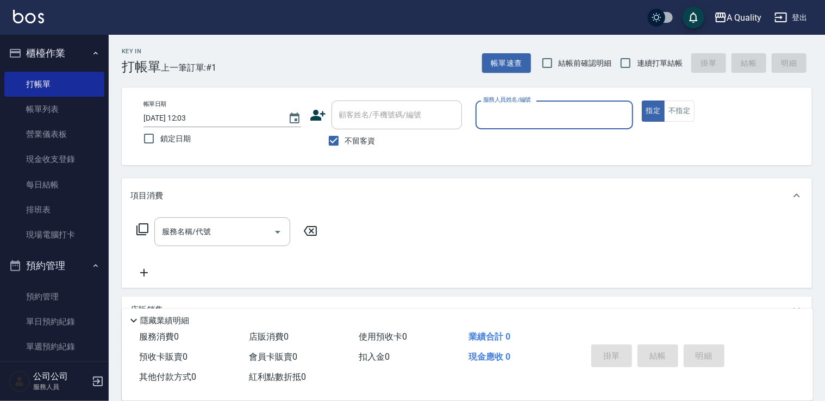
click at [498, 116] on input "服務人員姓名/編號" at bounding box center [554, 114] width 148 height 19
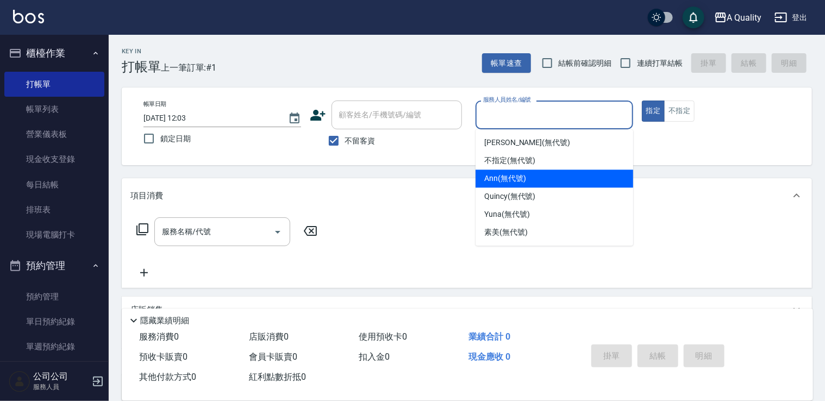
drag, startPoint x: 504, startPoint y: 178, endPoint x: 563, endPoint y: 156, distance: 62.6
click at [507, 177] on span "Ann (無代號)" at bounding box center [505, 178] width 42 height 11
type input "Ann(無代號)"
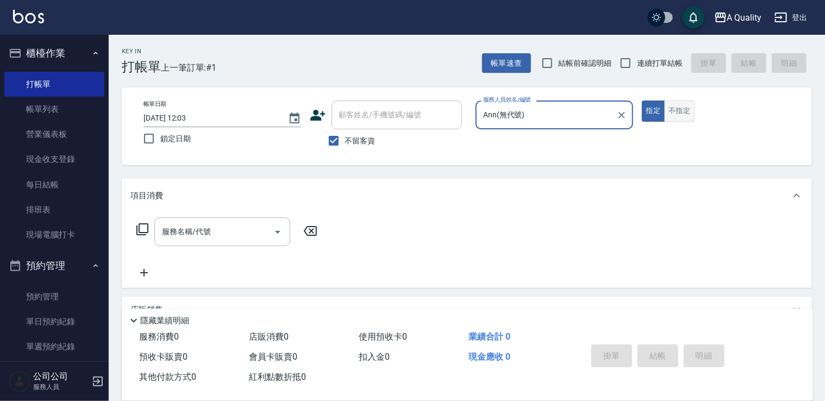
click at [674, 107] on button "不指定" at bounding box center [679, 111] width 30 height 21
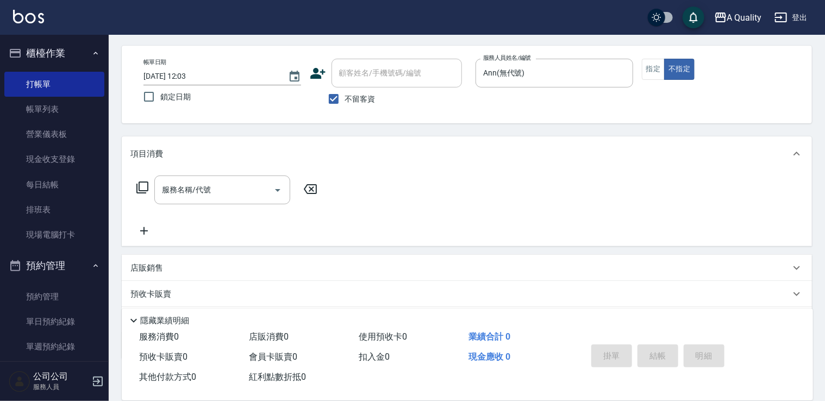
scroll to position [103, 0]
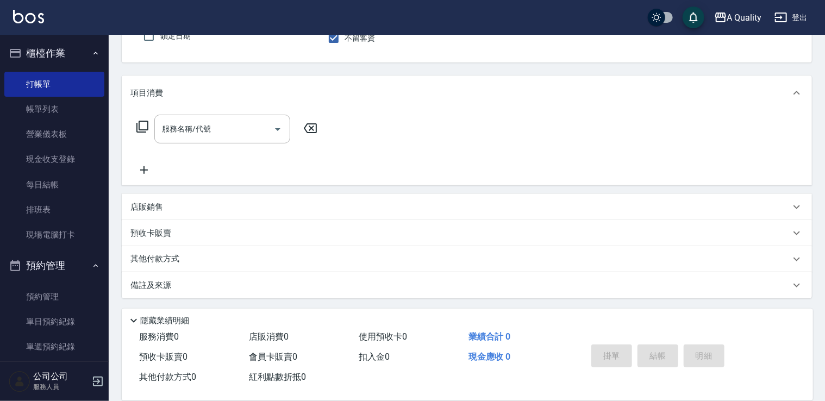
click at [166, 255] on p "其他付款方式" at bounding box center [157, 259] width 54 height 12
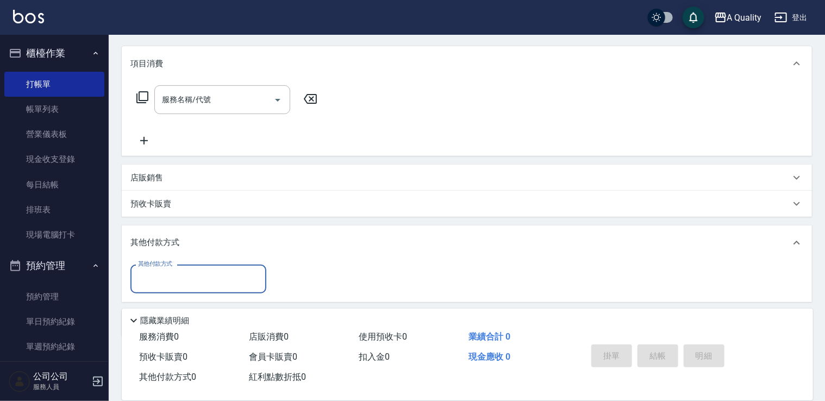
scroll to position [171, 0]
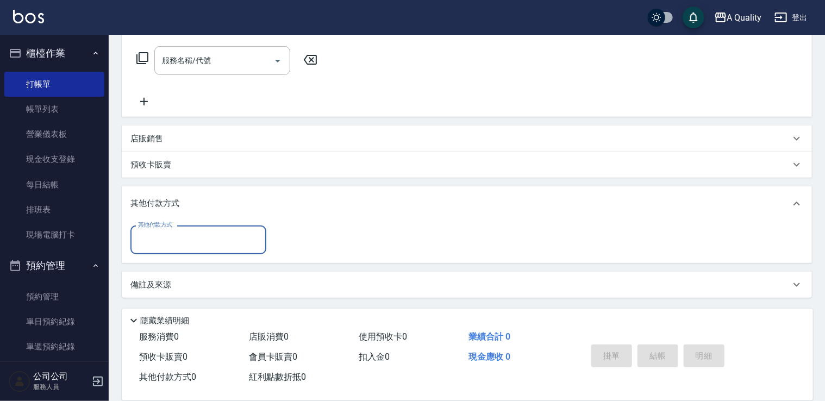
click at [150, 235] on input "其他付款方式" at bounding box center [198, 239] width 126 height 19
click at [157, 269] on span "行動支付" at bounding box center [198, 268] width 136 height 18
type input "行動支付"
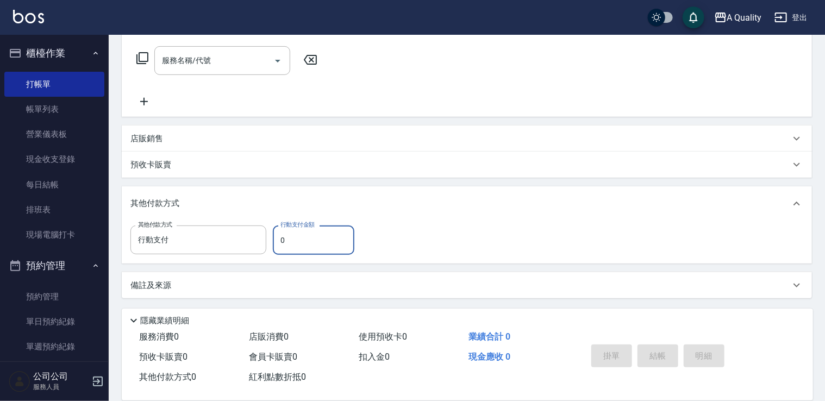
click at [285, 242] on input "0" at bounding box center [314, 240] width 82 height 29
drag, startPoint x: 281, startPoint y: 241, endPoint x: 267, endPoint y: 242, distance: 14.2
click at [263, 240] on div "其他付款方式 行動支付 其他付款方式 行動支付金額 0 行動支付金額" at bounding box center [245, 240] width 230 height 29
drag, startPoint x: 292, startPoint y: 242, endPoint x: 245, endPoint y: 241, distance: 47.9
click at [260, 242] on div "其他付款方式 行動支付 其他付款方式 行動支付金額 0 行動支付金額" at bounding box center [245, 240] width 230 height 29
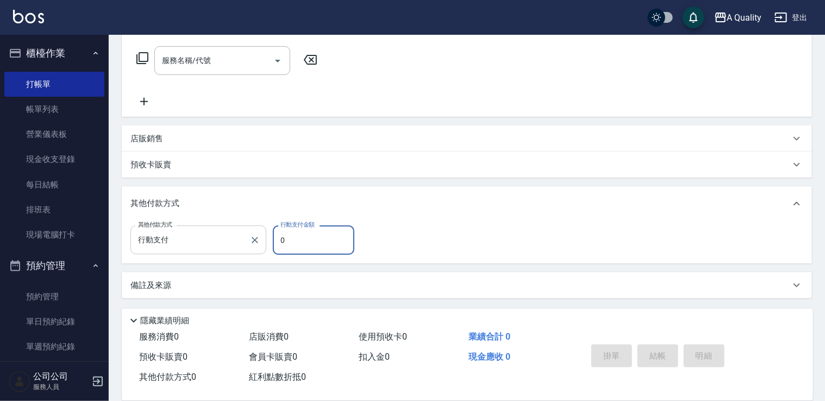
type input "0"
drag, startPoint x: 292, startPoint y: 236, endPoint x: 263, endPoint y: 243, distance: 30.3
click at [263, 243] on div "其他付款方式 行動支付 其他付款方式 行動支付金額 0 行動支付金額" at bounding box center [245, 240] width 230 height 29
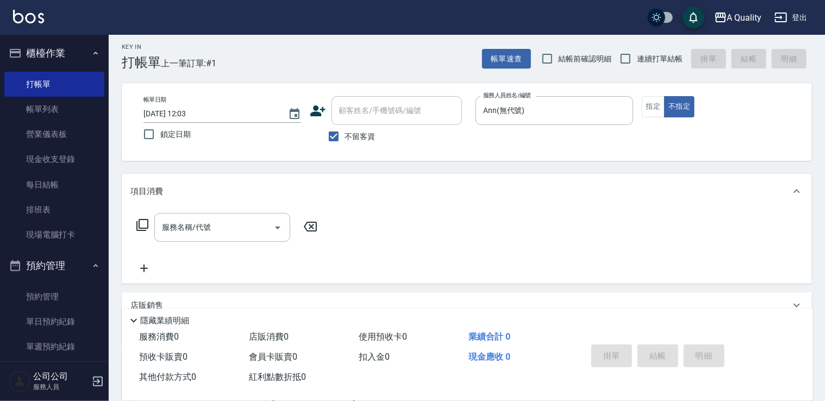
scroll to position [0, 0]
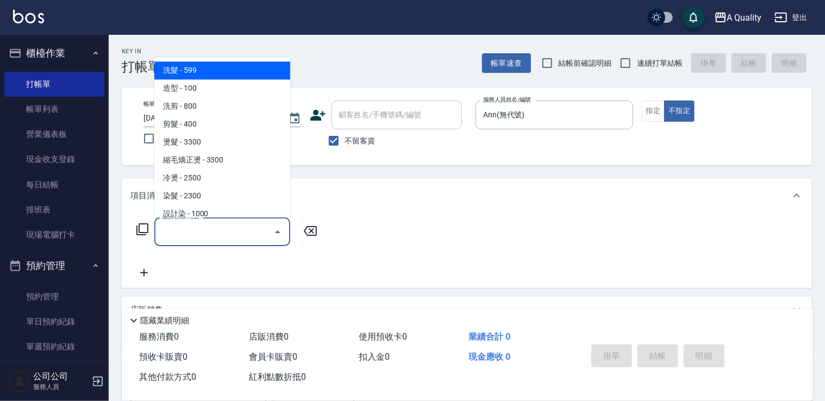
drag, startPoint x: 181, startPoint y: 238, endPoint x: 181, endPoint y: 196, distance: 41.8
click at [181, 238] on input "服務名稱/代號" at bounding box center [214, 231] width 110 height 19
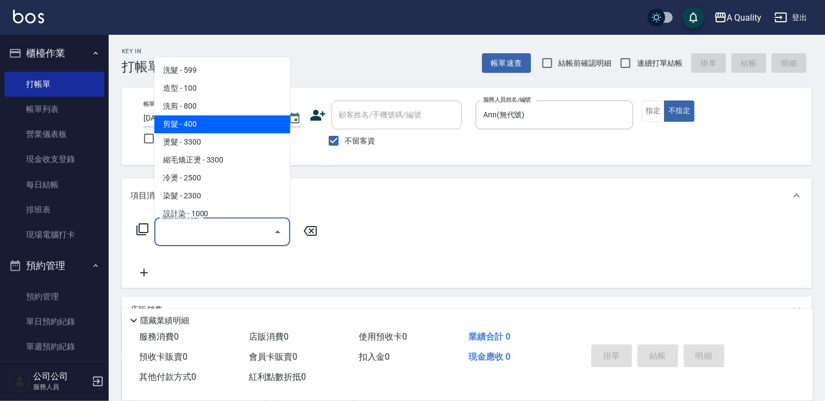
drag, startPoint x: 199, startPoint y: 128, endPoint x: 205, endPoint y: 130, distance: 5.9
click at [200, 128] on span "剪髮 - 400" at bounding box center [222, 124] width 136 height 18
type input "剪髮(201)"
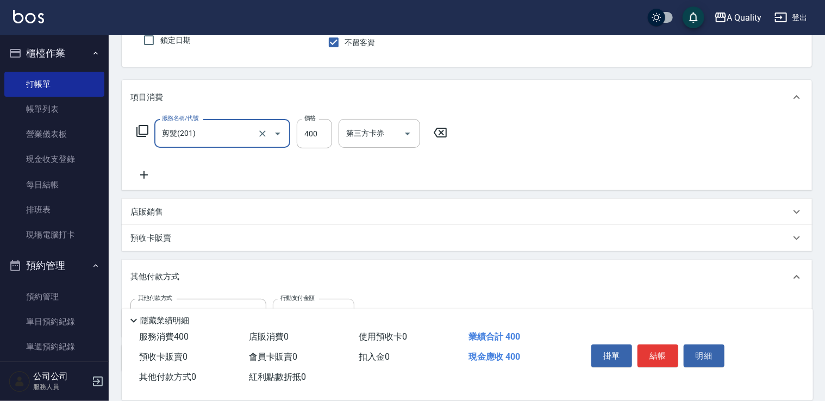
scroll to position [172, 0]
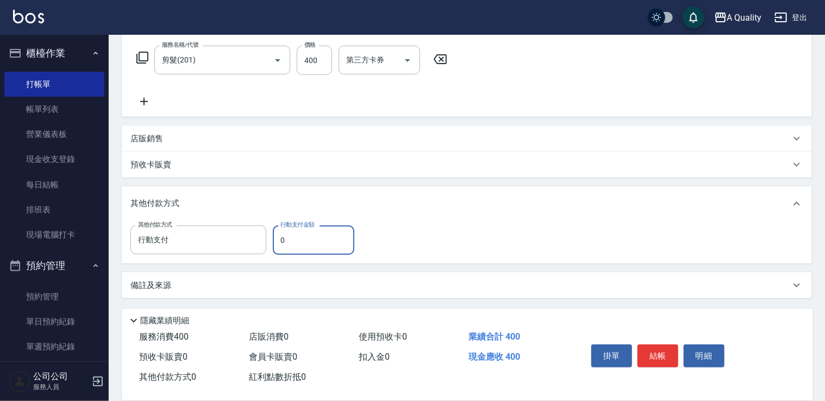
click at [308, 240] on input "0" at bounding box center [314, 240] width 82 height 29
drag, startPoint x: 308, startPoint y: 240, endPoint x: 237, endPoint y: 259, distance: 72.5
click at [237, 259] on div "其他付款方式 行動支付 其他付款方式 行動支付金額 0 行動支付金額" at bounding box center [467, 242] width 690 height 42
type input "400"
click at [654, 352] on button "結帳" at bounding box center [657, 356] width 41 height 23
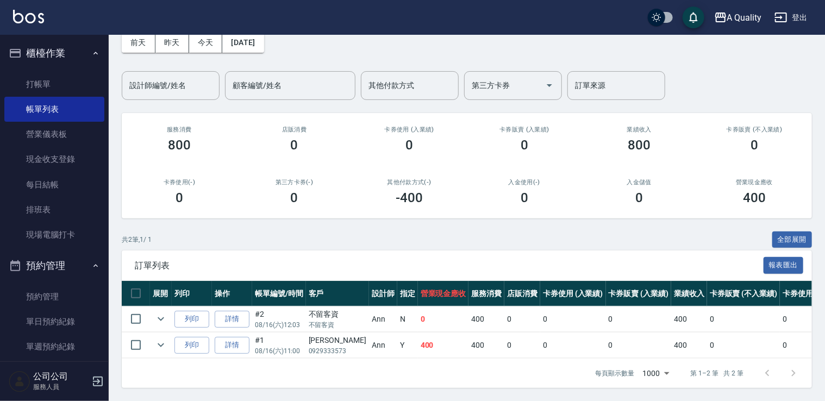
scroll to position [62, 0]
click at [246, 337] on link "詳情" at bounding box center [232, 345] width 35 height 17
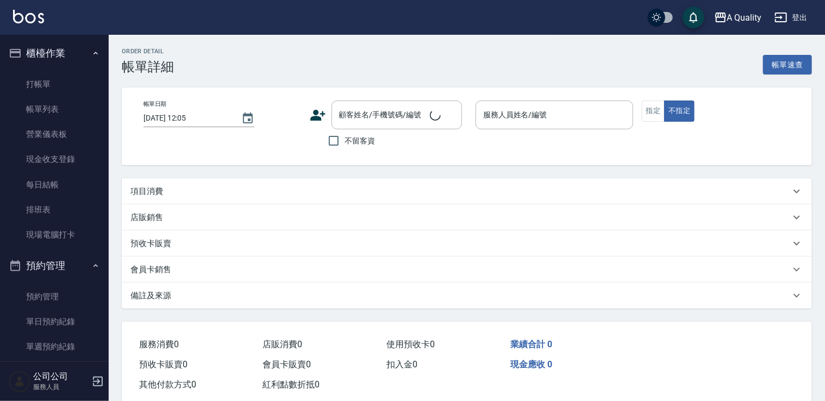
type input "2025/08/16 11:00"
type input "Ann(無代號)"
type input "想洗頭、剪髮"
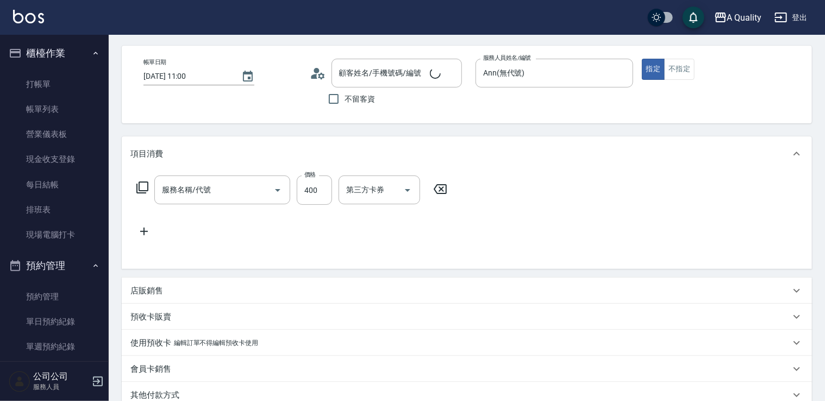
type input "陳定杰/0929333573/"
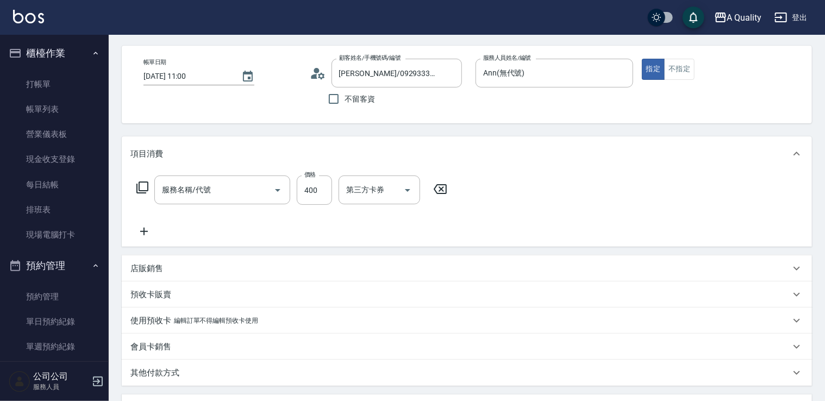
type input "洗髮(101)"
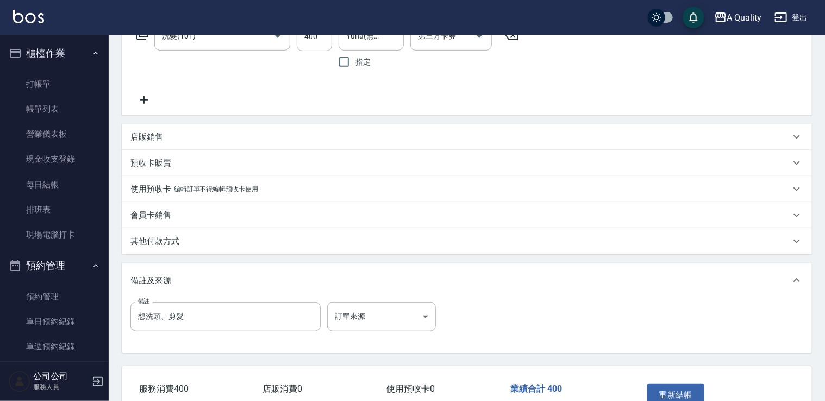
scroll to position [264, 0]
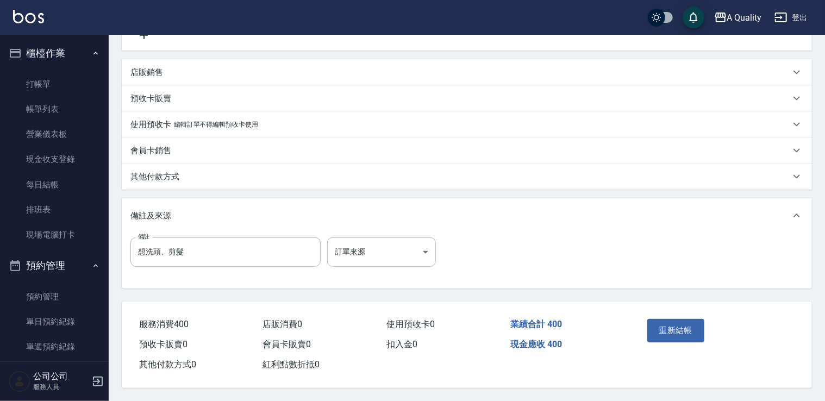
click at [170, 171] on p "其他付款方式" at bounding box center [154, 176] width 49 height 11
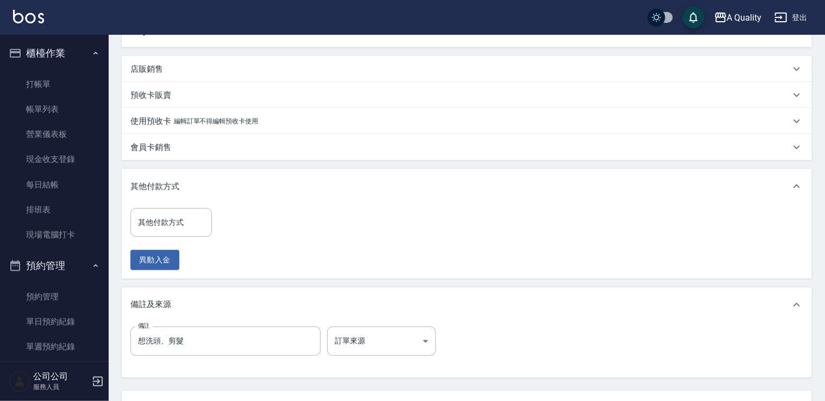
drag, startPoint x: 177, startPoint y: 238, endPoint x: 178, endPoint y: 233, distance: 5.5
click at [177, 237] on div "其他付款方式 其他付款方式 異動入金" at bounding box center [174, 239] width 88 height 62
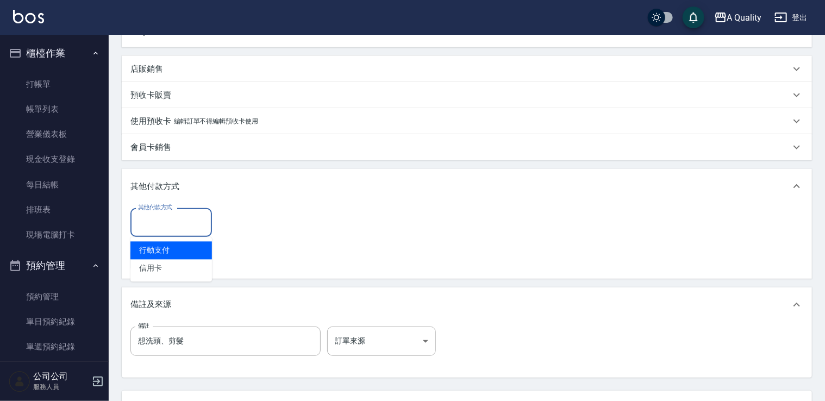
drag, startPoint x: 178, startPoint y: 218, endPoint x: 170, endPoint y: 243, distance: 26.0
click at [178, 218] on input "其他付款方式" at bounding box center [171, 222] width 72 height 19
click at [165, 255] on span "行動支付" at bounding box center [171, 251] width 82 height 18
type input "行動支付"
click at [217, 225] on div "其他付款方式 行動支付 其他付款方式 行動支付金額 0 行動支付金額" at bounding box center [218, 222] width 176 height 29
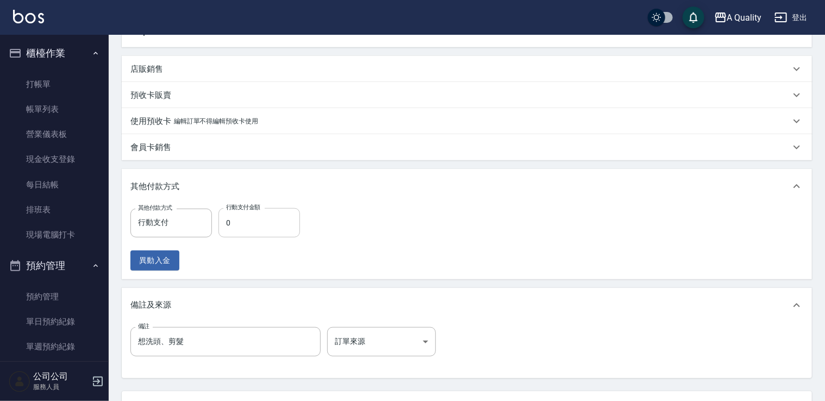
click at [259, 226] on input "0" at bounding box center [259, 222] width 82 height 29
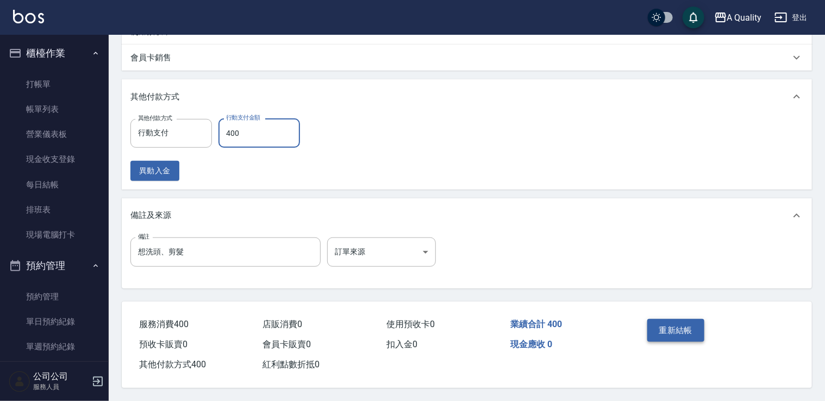
type input "400"
click at [658, 319] on button "重新結帳" at bounding box center [676, 330] width 58 height 23
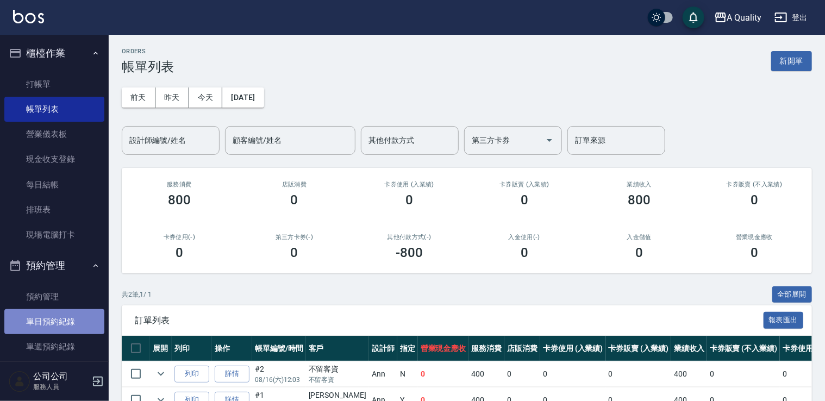
click at [63, 320] on link "單日預約紀錄" at bounding box center [54, 321] width 100 height 25
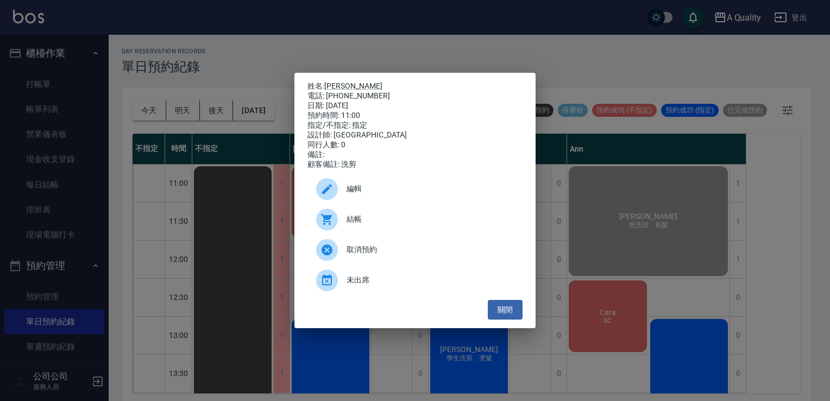
click at [393, 225] on span "結帳" at bounding box center [430, 219] width 167 height 11
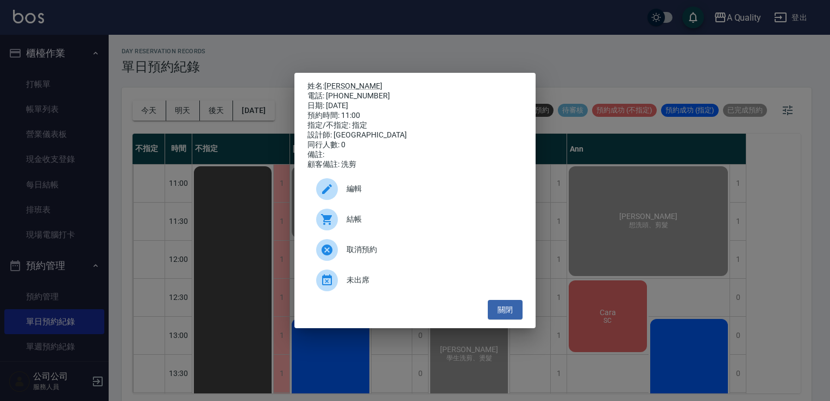
click at [504, 300] on ul "編輯 結帳 取消預約 未出席" at bounding box center [415, 235] width 215 height 130
click at [506, 307] on button "關閉" at bounding box center [505, 310] width 35 height 20
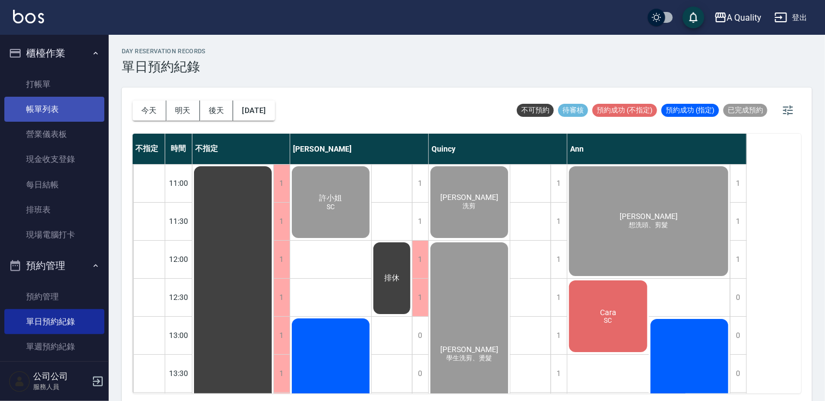
click at [70, 104] on link "帳單列表" at bounding box center [54, 109] width 100 height 25
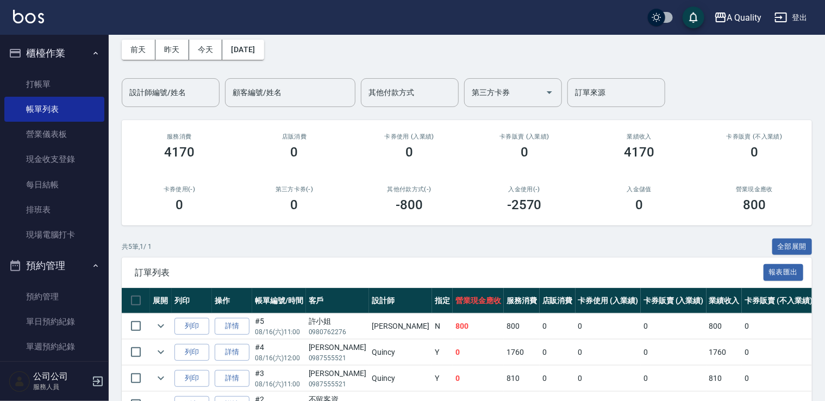
scroll to position [109, 0]
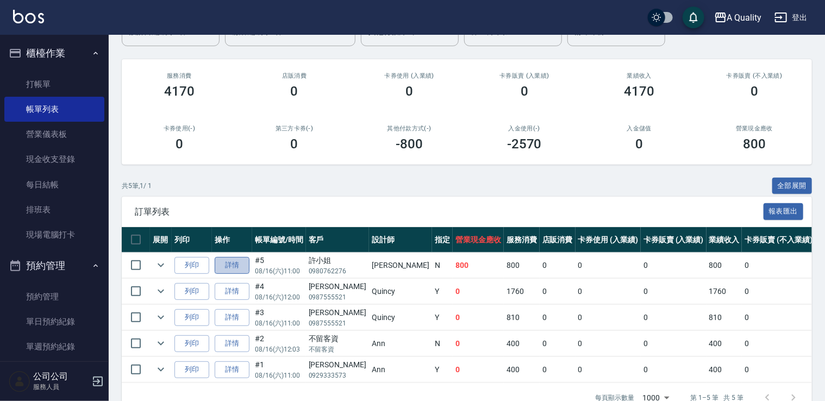
click at [247, 266] on link "詳情" at bounding box center [232, 265] width 35 height 17
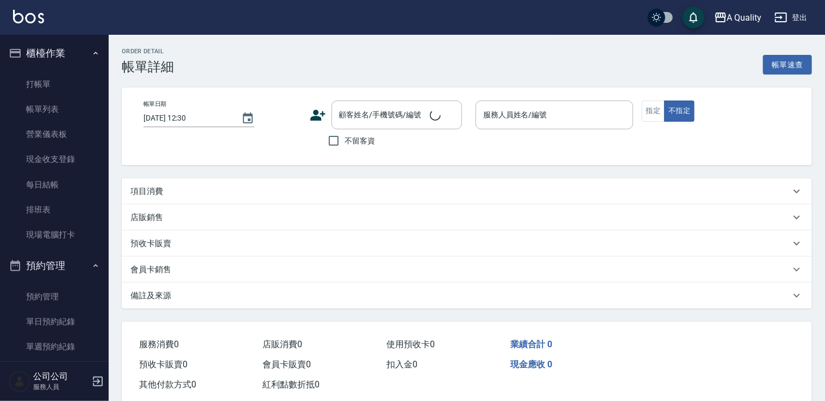
type input "2025/08/16 11:00"
type input "[PERSON_NAME](無代號)"
type input "SC"
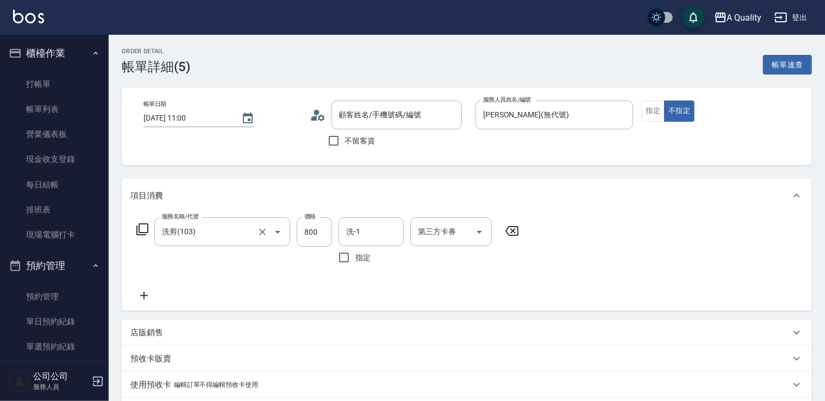
type input "洗剪(103)"
type input "許小姐/0980762276/null"
click at [311, 236] on input "800" at bounding box center [314, 231] width 35 height 29
type input "760"
drag, startPoint x: 602, startPoint y: 237, endPoint x: 674, endPoint y: 310, distance: 102.2
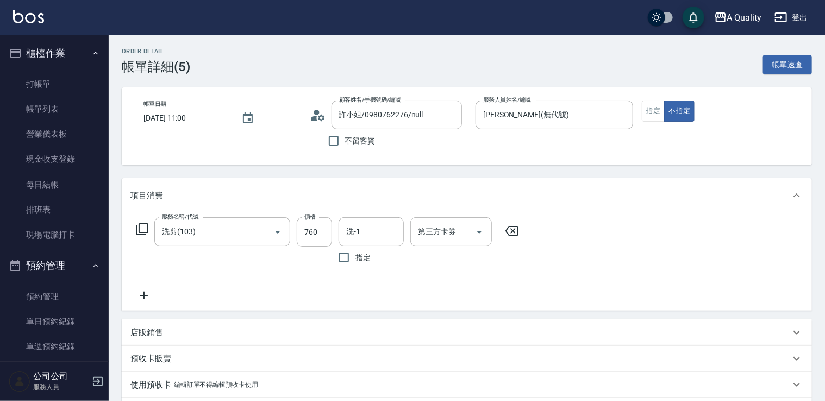
click at [606, 245] on div "服務名稱/代號 洗剪(103) 服務名稱/代號 價格 760 價格 洗-1 洗-1 指定 第三方卡券 第三方卡券" at bounding box center [467, 262] width 690 height 98
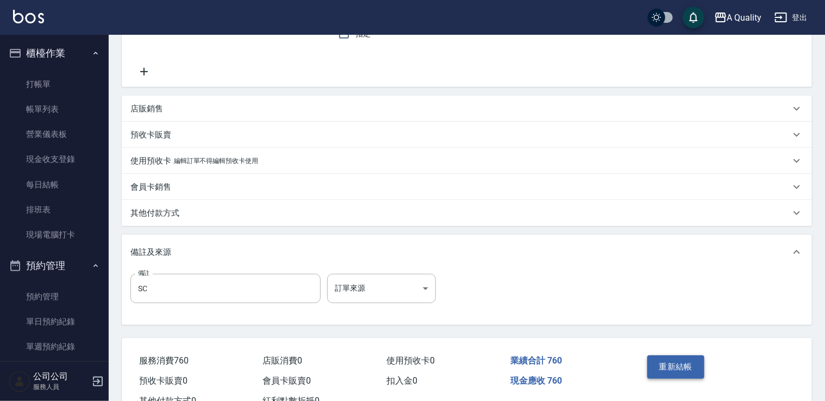
scroll to position [264, 0]
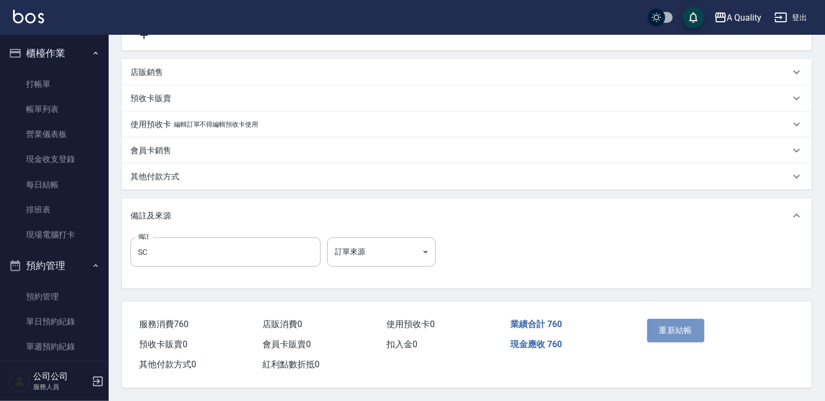
click at [681, 327] on button "重新結帳" at bounding box center [676, 330] width 58 height 23
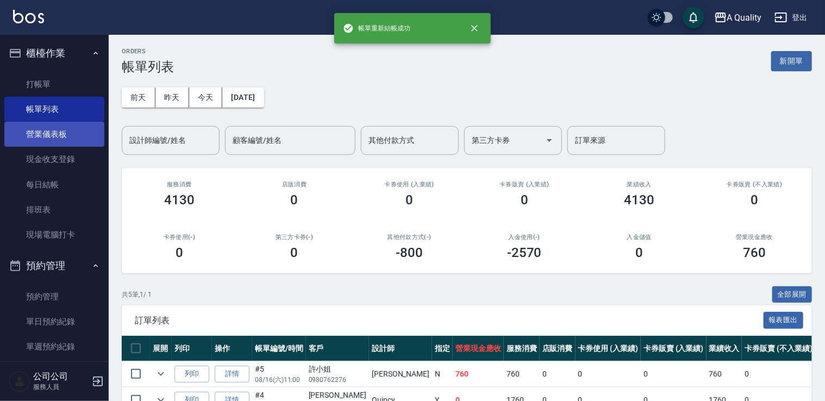
click at [50, 133] on link "營業儀表板" at bounding box center [54, 134] width 100 height 25
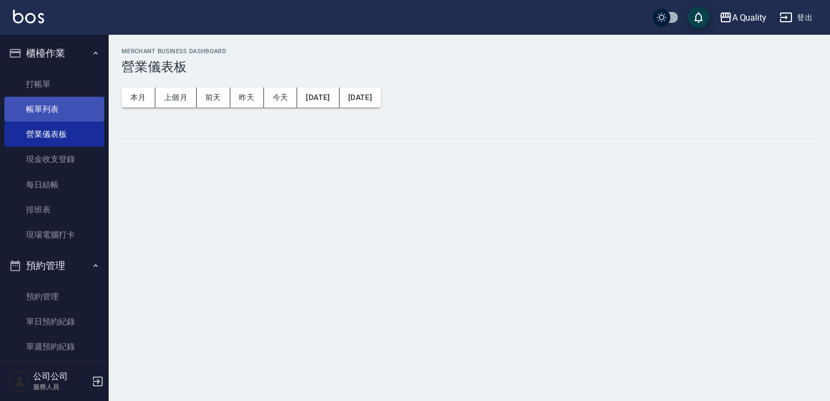
click at [73, 103] on link "帳單列表" at bounding box center [54, 109] width 100 height 25
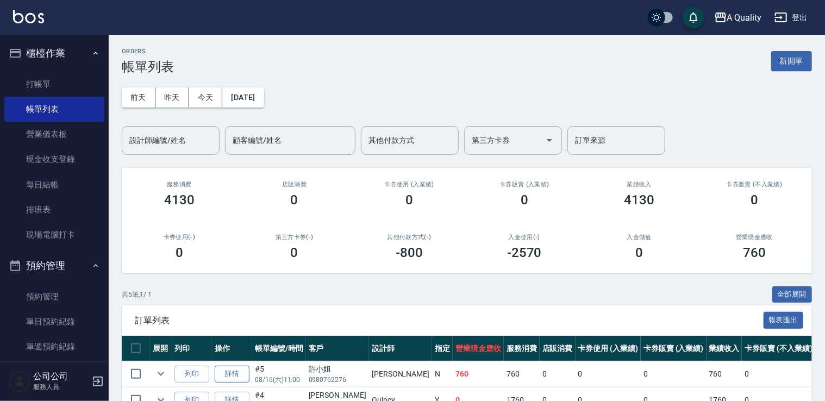
click at [241, 370] on link "詳情" at bounding box center [232, 374] width 35 height 17
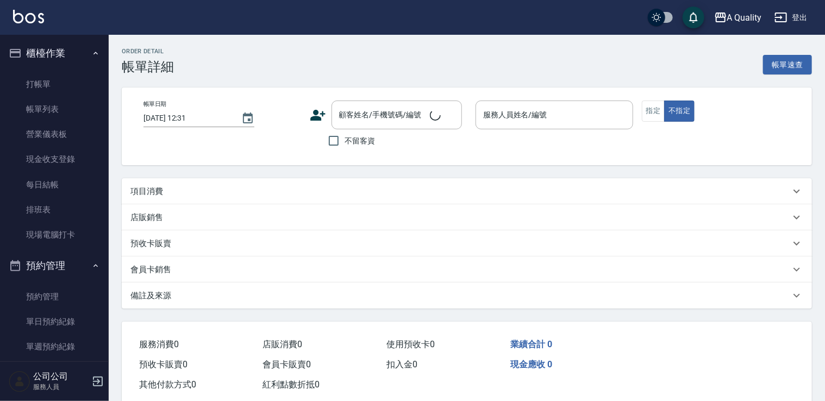
type input "2025/08/16 11:00"
type input "[PERSON_NAME](無代號)"
type input "SC"
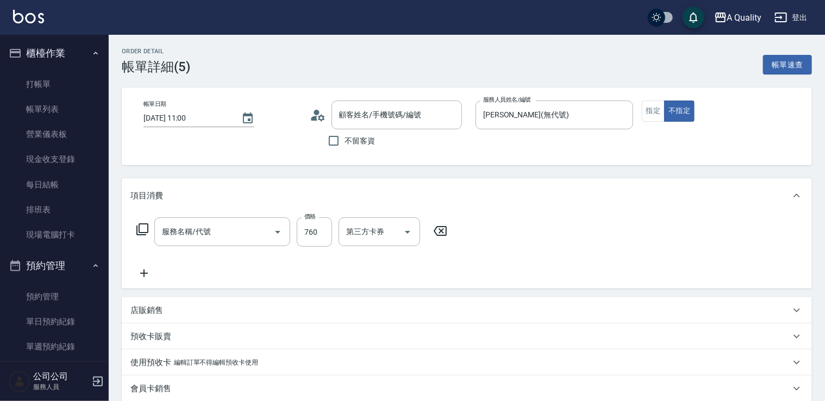
type input "許小姐/0980762276/null"
type input "洗剪(103)"
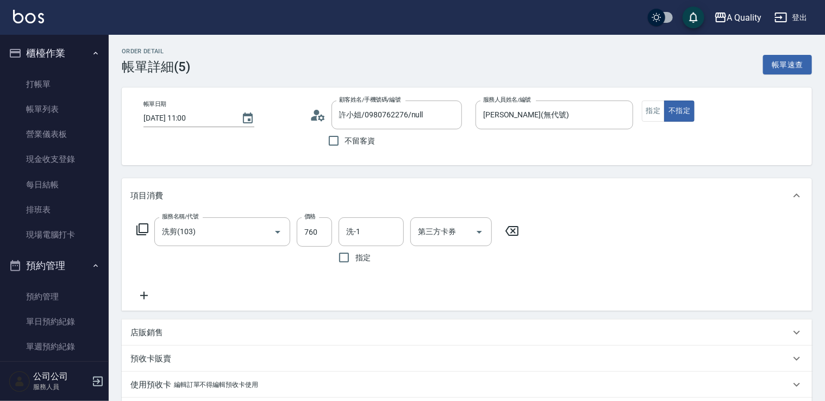
click at [291, 195] on div "項目消費" at bounding box center [460, 195] width 660 height 11
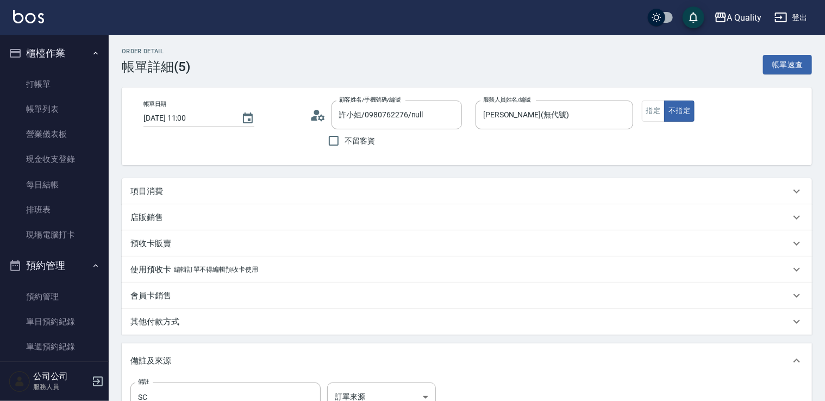
drag, startPoint x: 307, startPoint y: 224, endPoint x: 304, endPoint y: 201, distance: 23.0
click at [309, 220] on div "店販銷售" at bounding box center [467, 217] width 690 height 26
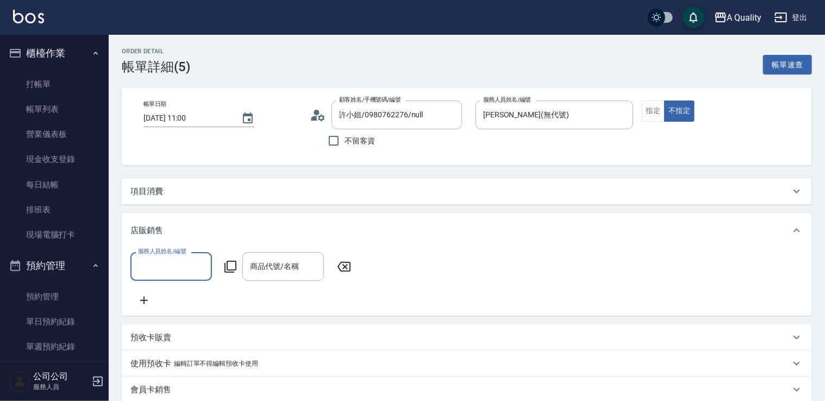
click at [291, 195] on div "項目消費" at bounding box center [460, 191] width 660 height 11
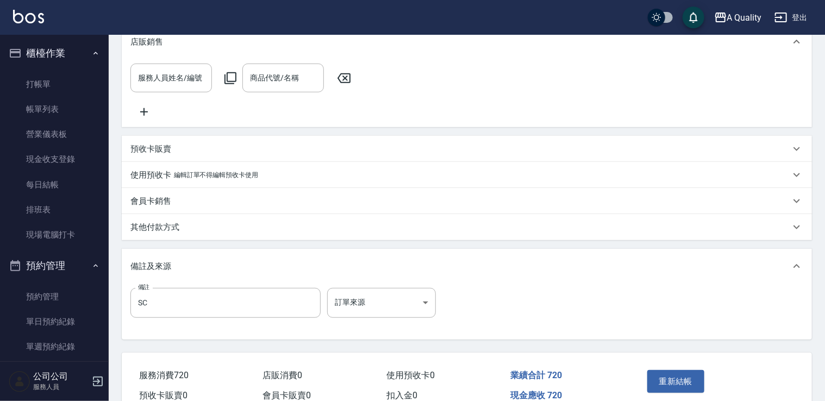
scroll to position [303, 0]
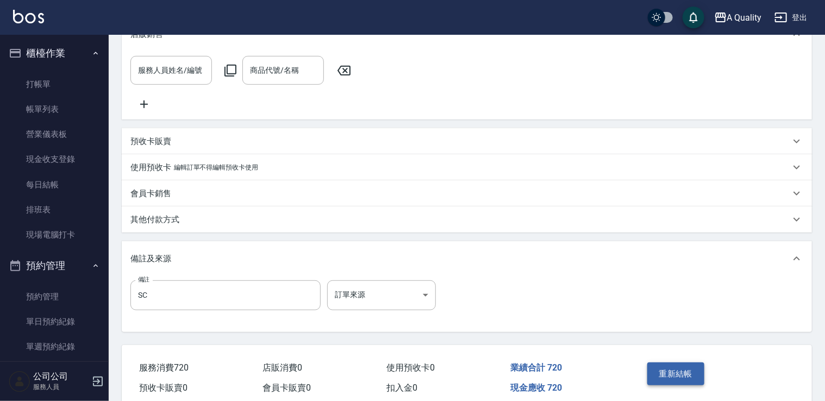
type input "720"
click at [678, 382] on button "重新結帳" at bounding box center [676, 373] width 58 height 23
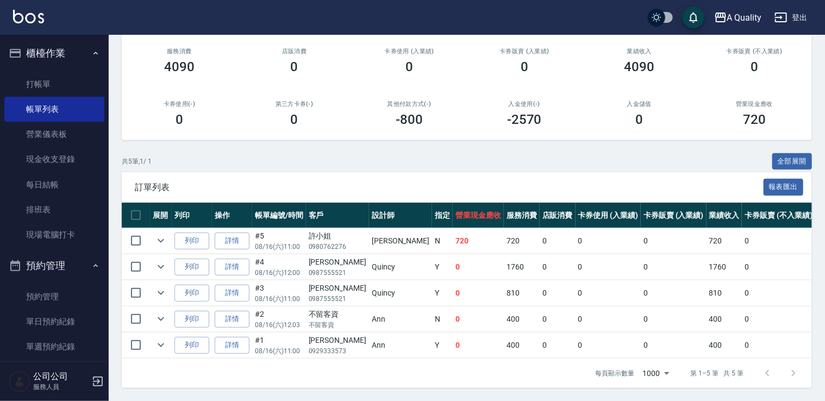
scroll to position [140, 0]
click at [47, 316] on link "單日預約紀錄" at bounding box center [54, 321] width 100 height 25
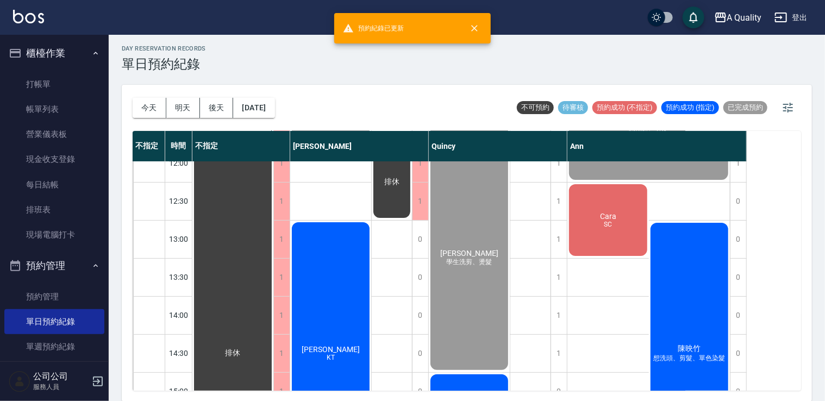
scroll to position [109, 0]
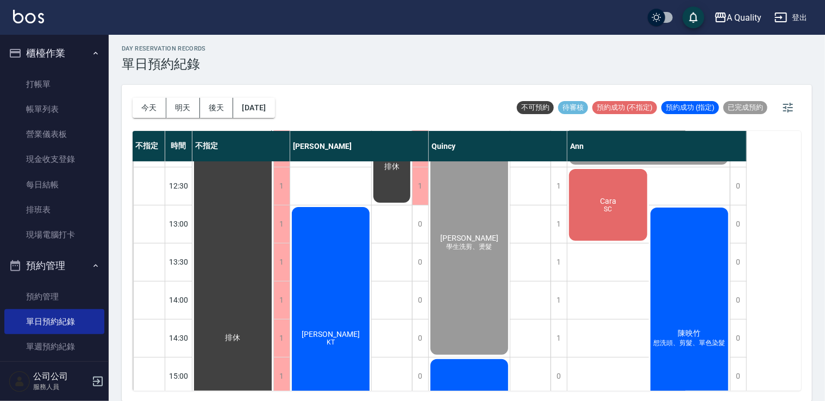
click at [273, 201] on div "Cara SC" at bounding box center [232, 338] width 81 height 570
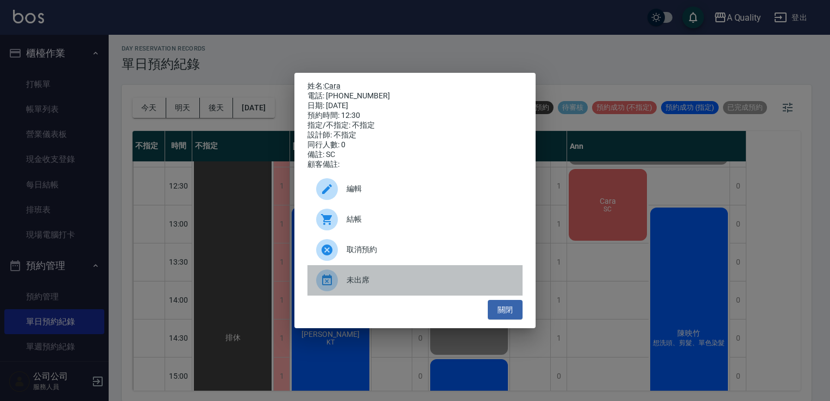
click at [409, 284] on span "未出席" at bounding box center [430, 279] width 167 height 11
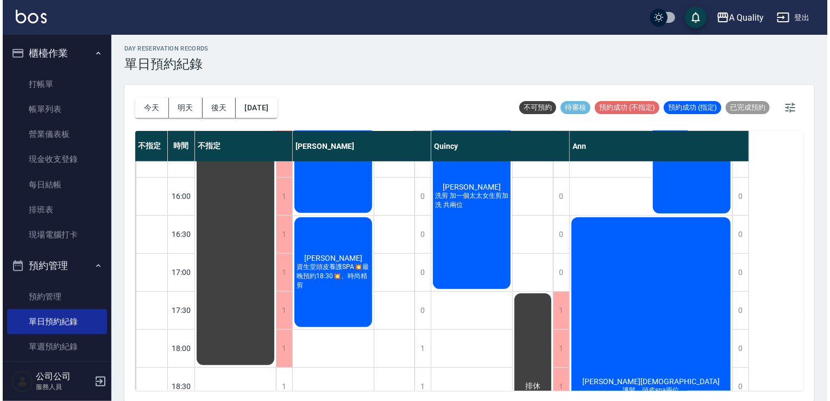
scroll to position [473, 0]
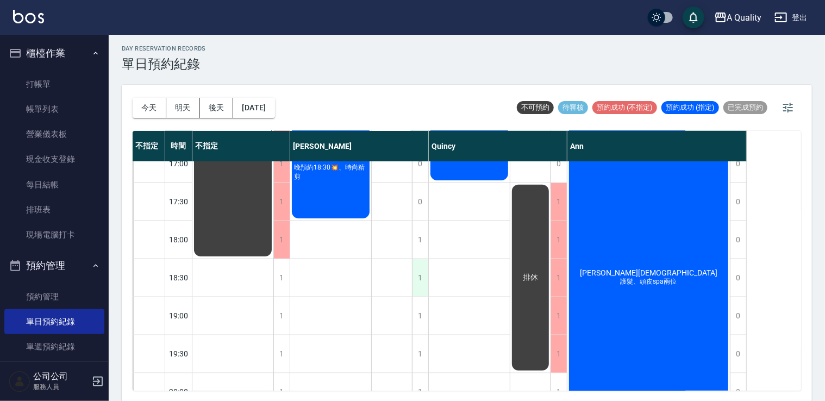
click at [417, 275] on div "1" at bounding box center [420, 277] width 16 height 37
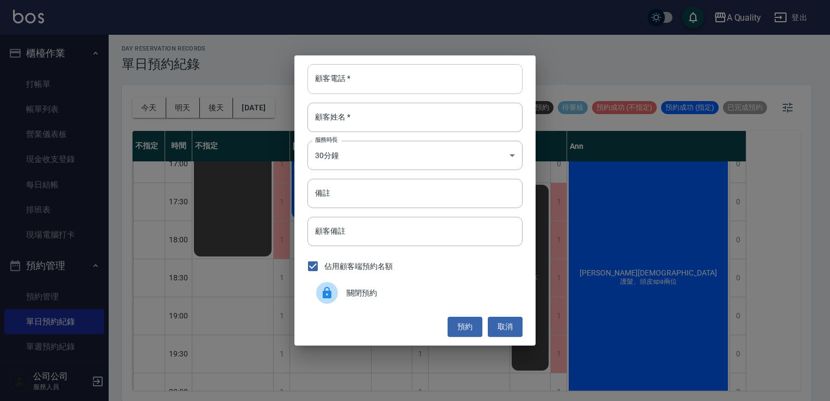
click at [339, 79] on input "顧客電話   *" at bounding box center [415, 78] width 215 height 29
type input "0968807271"
click at [324, 113] on input "顧客姓名   *" at bounding box center [415, 117] width 215 height 29
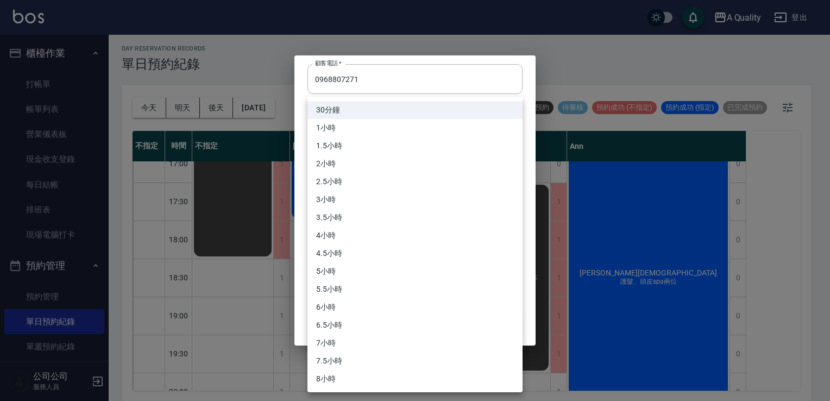
click at [332, 161] on body "A Quality 登出 櫃檯作業 打帳單 帳單列表 營業儀表板 現金收支登錄 每日結帳 排班表 現場電腦打卡 預約管理 預約管理 單日預約紀錄 單週預約紀錄…" at bounding box center [415, 199] width 830 height 404
click at [347, 125] on li "1小時" at bounding box center [415, 128] width 215 height 18
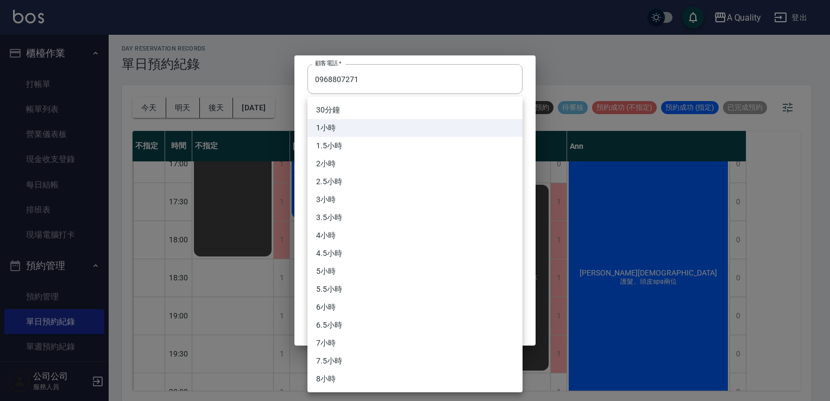
drag, startPoint x: 337, startPoint y: 161, endPoint x: 337, endPoint y: 139, distance: 22.8
click at [337, 161] on body "A Quality 登出 櫃檯作業 打帳單 帳單列表 營業儀表板 現金收支登錄 每日結帳 排班表 現場電腦打卡 預約管理 預約管理 單日預約紀錄 單週預約紀錄…" at bounding box center [415, 199] width 830 height 404
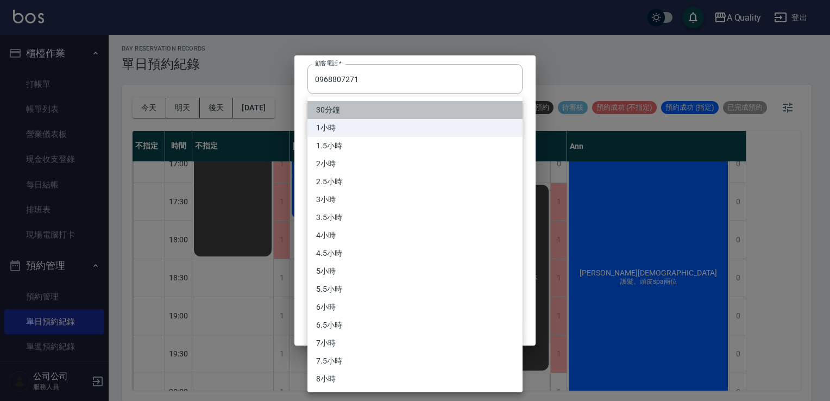
click at [337, 116] on li "30分鐘" at bounding box center [415, 110] width 215 height 18
type input "1"
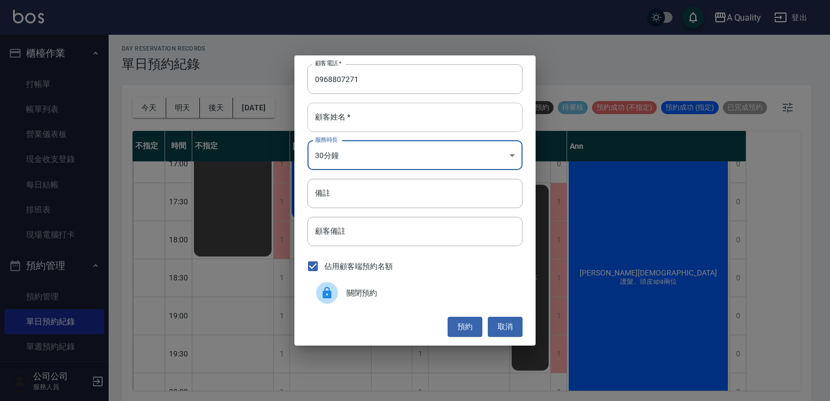
click at [339, 114] on input "顧客姓名   *" at bounding box center [415, 117] width 215 height 29
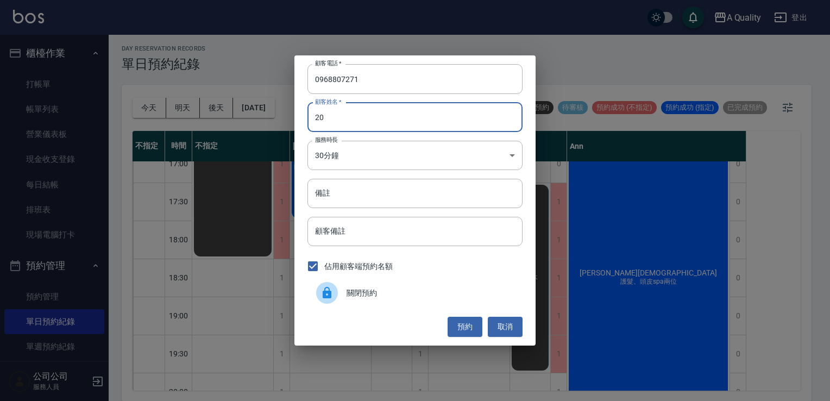
type input "2"
type input "林"
click at [357, 187] on input "備註" at bounding box center [415, 193] width 215 height 29
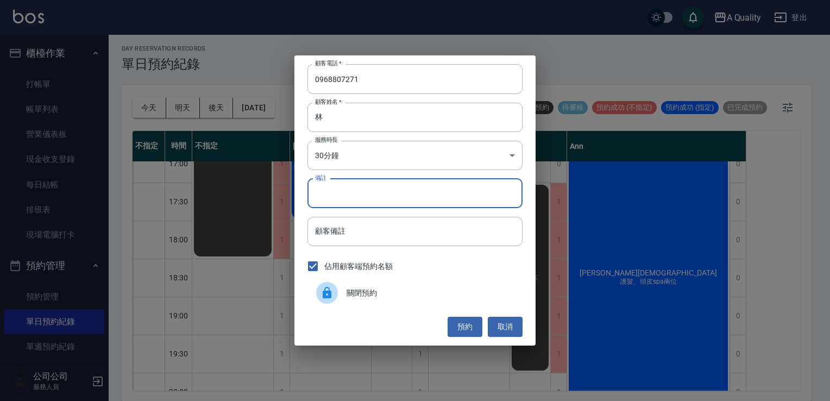
type input "單剪"
click at [465, 326] on button "預約" at bounding box center [465, 327] width 35 height 20
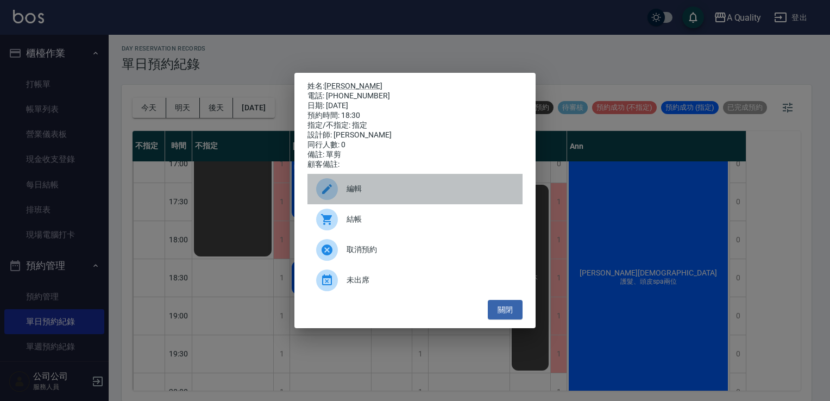
drag, startPoint x: 376, startPoint y: 193, endPoint x: 376, endPoint y: 186, distance: 7.6
click at [376, 186] on div "編輯" at bounding box center [415, 189] width 215 height 30
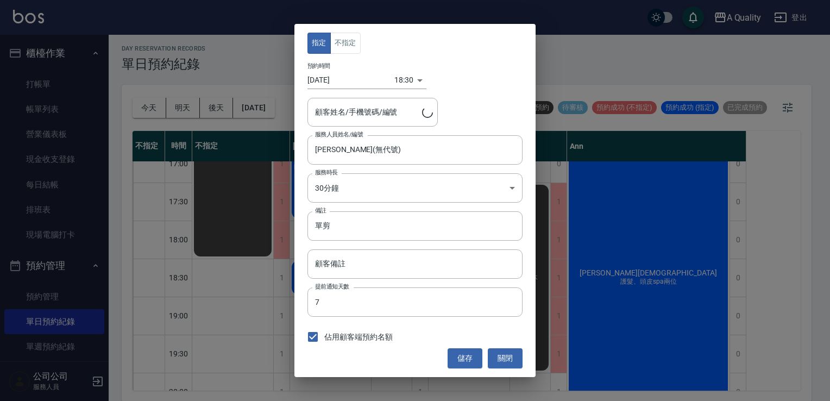
type input "林r/0968807271"
click at [348, 45] on button "不指定" at bounding box center [345, 43] width 30 height 21
drag, startPoint x: 468, startPoint y: 364, endPoint x: 464, endPoint y: 355, distance: 9.7
click at [468, 364] on button "儲存" at bounding box center [465, 358] width 35 height 20
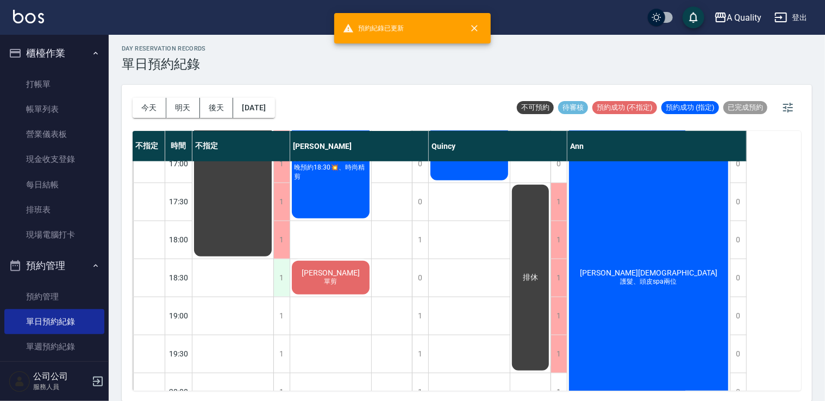
click at [285, 275] on div "1" at bounding box center [281, 277] width 16 height 37
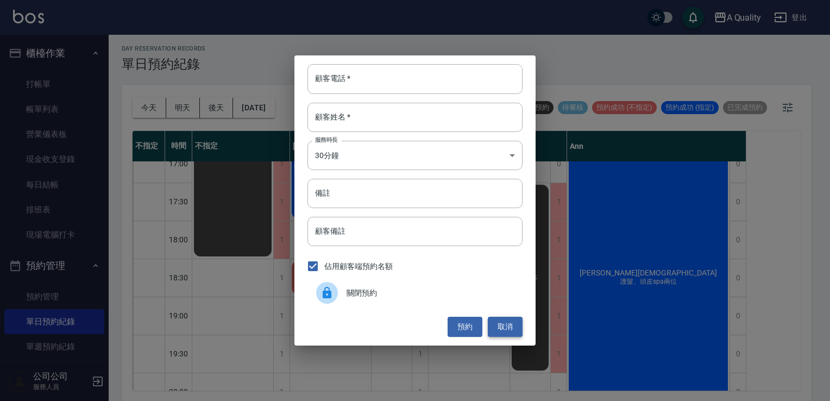
click at [498, 325] on button "取消" at bounding box center [505, 327] width 35 height 20
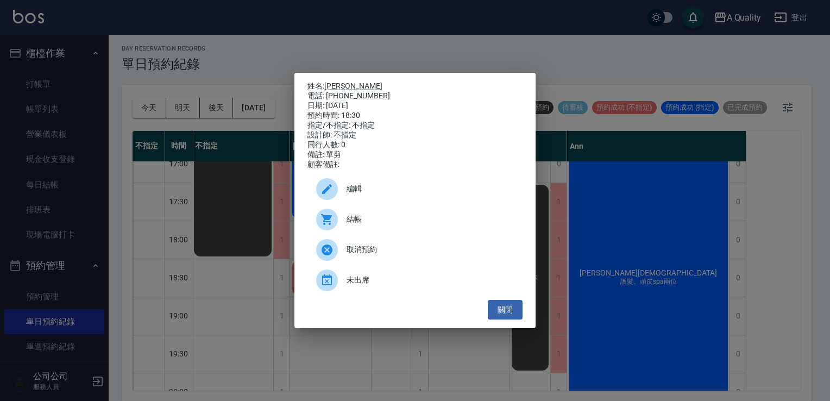
click at [337, 82] on p "姓名: 林r" at bounding box center [415, 87] width 215 height 10
click at [335, 82] on link "林r" at bounding box center [353, 86] width 58 height 9
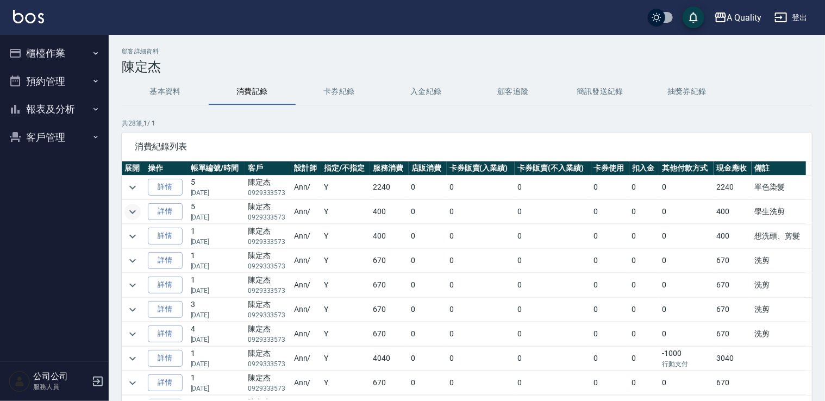
click at [132, 213] on icon "expand row" at bounding box center [132, 211] width 13 height 13
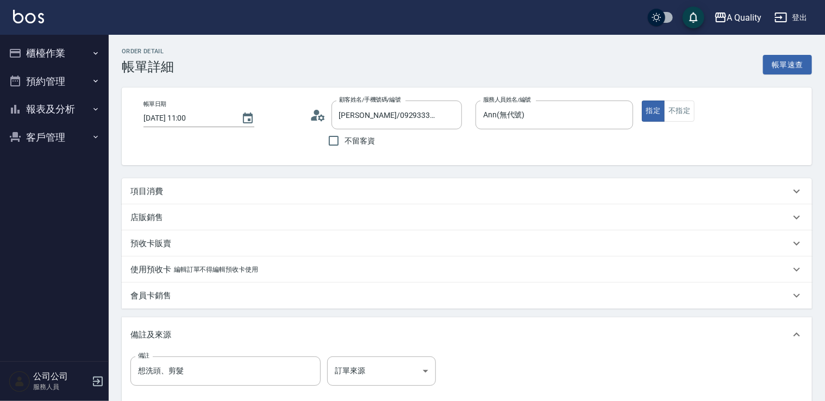
click at [185, 186] on div "項目消費" at bounding box center [460, 191] width 660 height 11
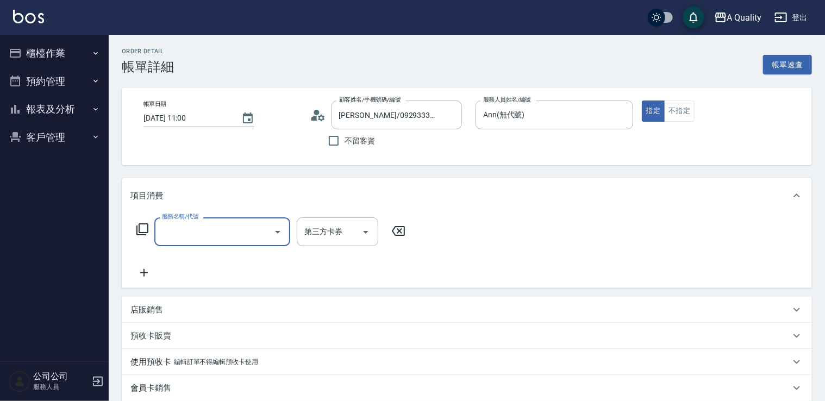
drag, startPoint x: 199, startPoint y: 216, endPoint x: 201, endPoint y: 225, distance: 9.0
click at [199, 218] on div "服務名稱/代號 服務名稱/代號 第三方卡券 第三方卡券" at bounding box center [467, 250] width 690 height 75
click at [165, 203] on div "項目消費" at bounding box center [467, 195] width 690 height 35
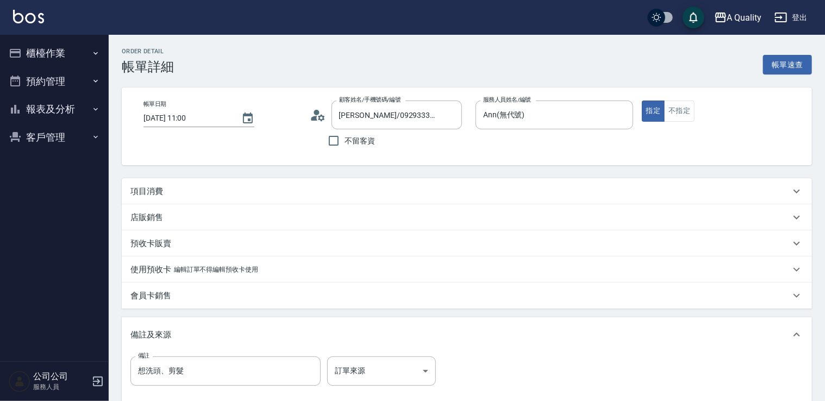
scroll to position [0, 0]
click at [167, 196] on div "項目消費" at bounding box center [460, 191] width 660 height 11
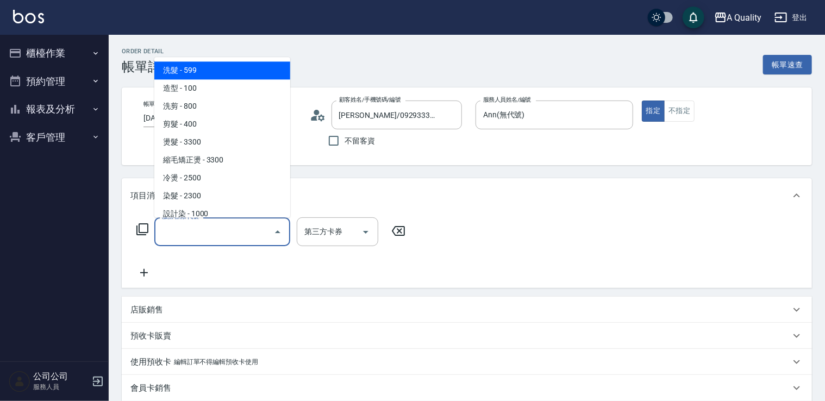
click at [195, 227] on input "服務名稱/代號" at bounding box center [214, 231] width 110 height 19
click at [195, 71] on span "洗髮 - 599" at bounding box center [222, 70] width 136 height 18
type input "洗髮(101)"
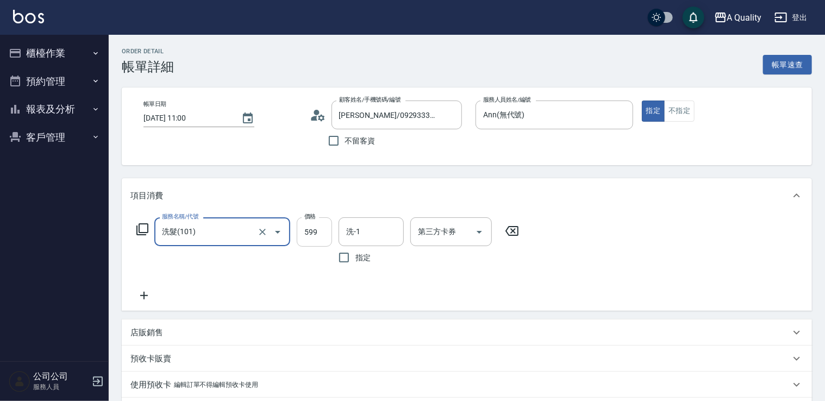
click at [329, 240] on input "599" at bounding box center [314, 231] width 35 height 29
type input "400"
click at [374, 228] on input "洗-1" at bounding box center [370, 231] width 55 height 19
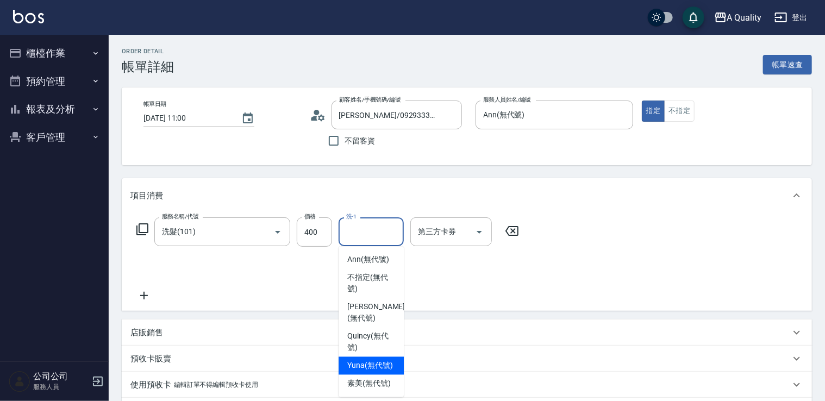
click at [376, 369] on span "Yuna (無代號)" at bounding box center [370, 365] width 46 height 11
type input "Yuna(無代號)"
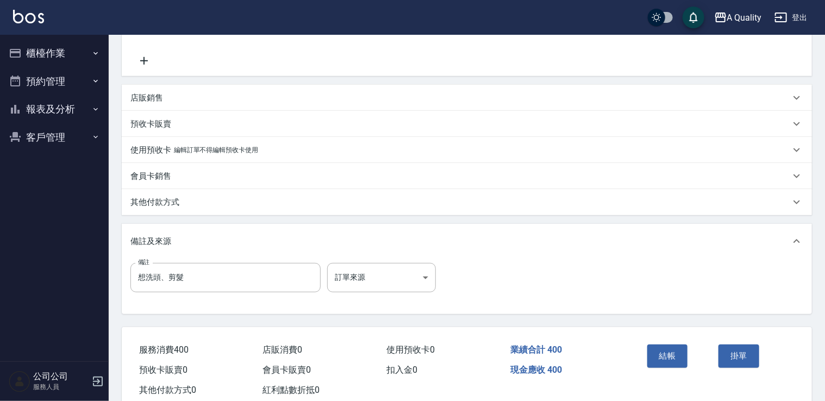
scroll to position [264, 0]
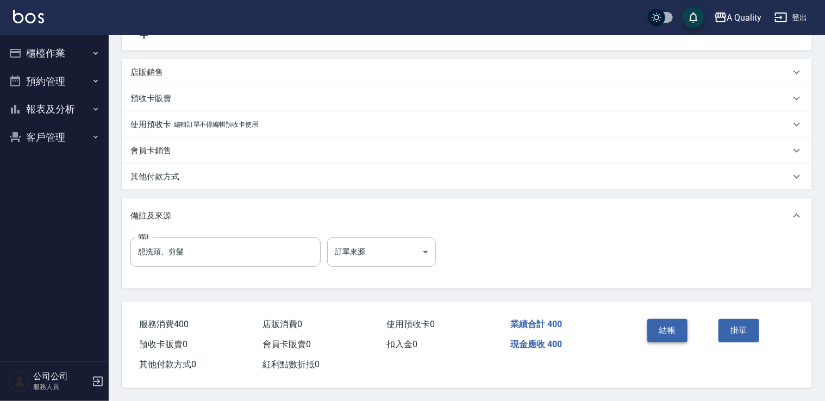
drag, startPoint x: 667, startPoint y: 330, endPoint x: 660, endPoint y: 323, distance: 10.0
click at [667, 330] on button "結帳" at bounding box center [667, 330] width 41 height 23
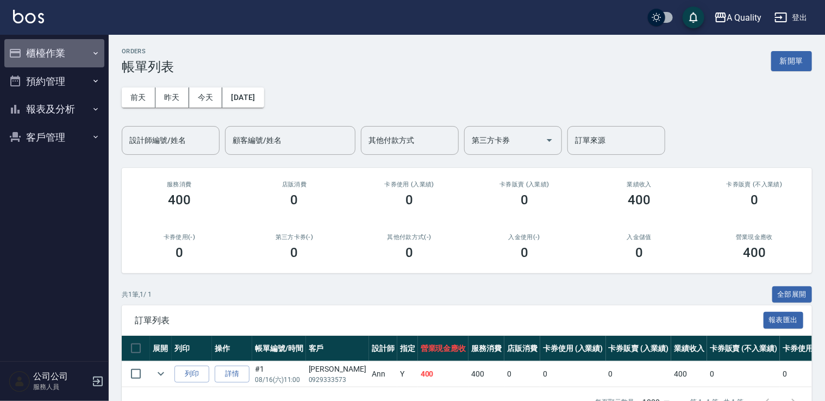
drag, startPoint x: 45, startPoint y: 58, endPoint x: 46, endPoint y: 53, distance: 5.7
click at [45, 56] on button "櫃檯作業" at bounding box center [54, 53] width 100 height 28
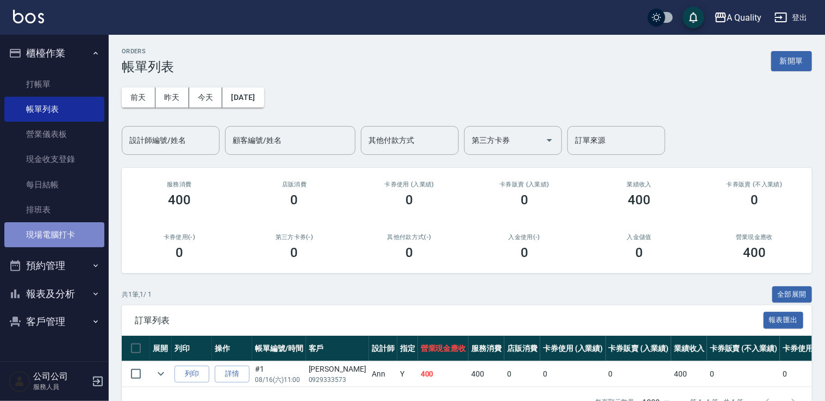
click at [65, 229] on link "現場電腦打卡" at bounding box center [54, 234] width 100 height 25
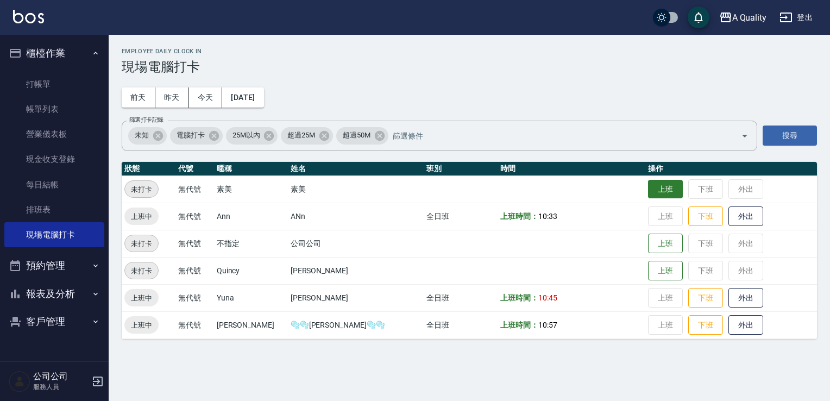
click at [650, 184] on button "上班" at bounding box center [665, 189] width 35 height 19
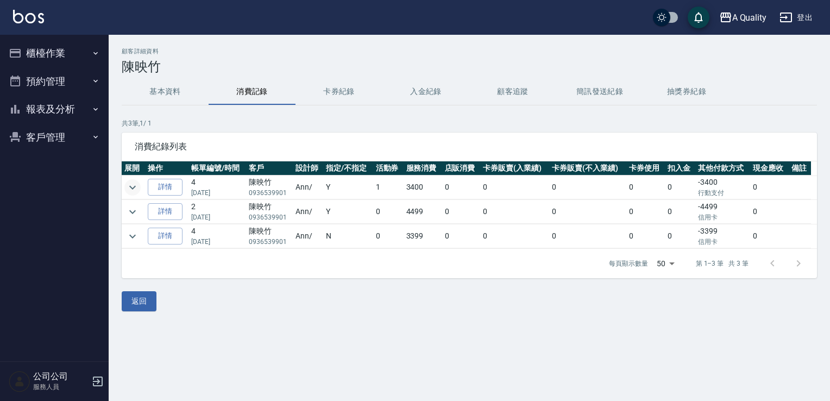
click at [135, 181] on icon "expand row" at bounding box center [132, 187] width 13 height 13
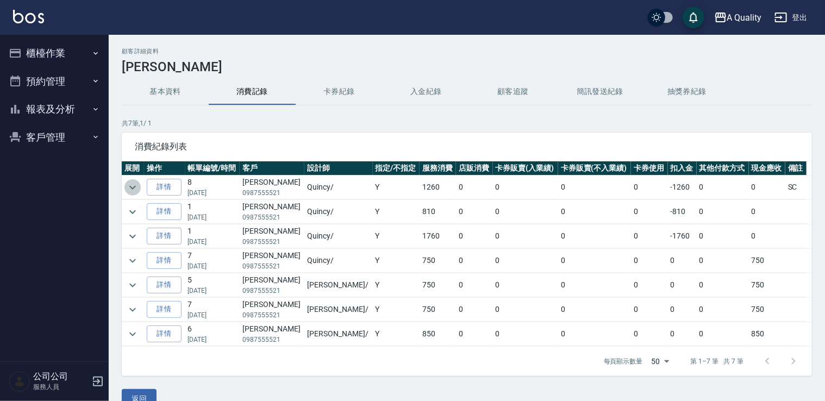
click at [136, 189] on icon "expand row" at bounding box center [132, 187] width 13 height 13
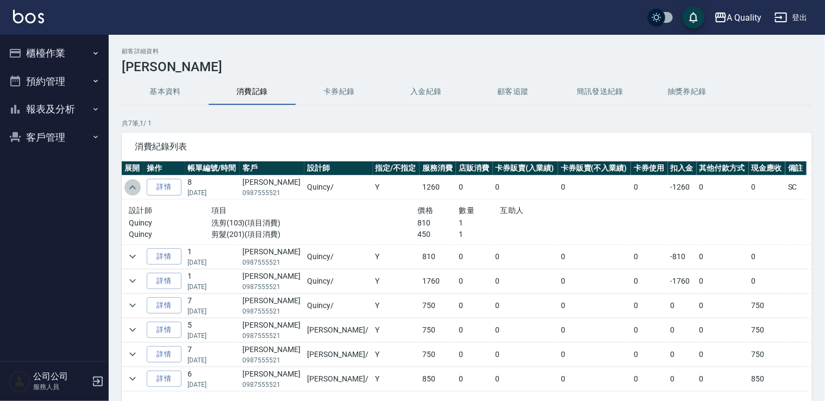
click at [132, 188] on icon "expand row" at bounding box center [132, 187] width 13 height 13
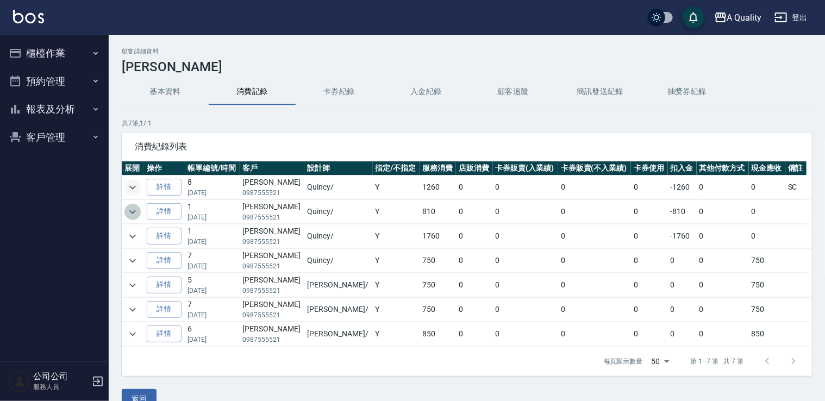
click at [134, 208] on icon "expand row" at bounding box center [132, 211] width 13 height 13
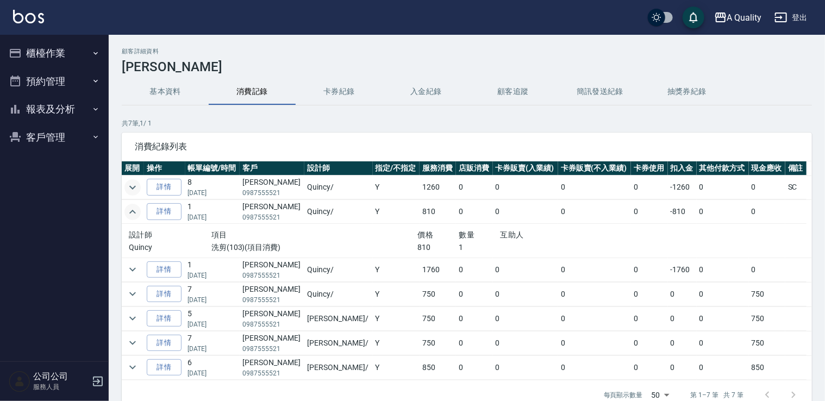
click at [134, 208] on icon "expand row" at bounding box center [132, 211] width 13 height 13
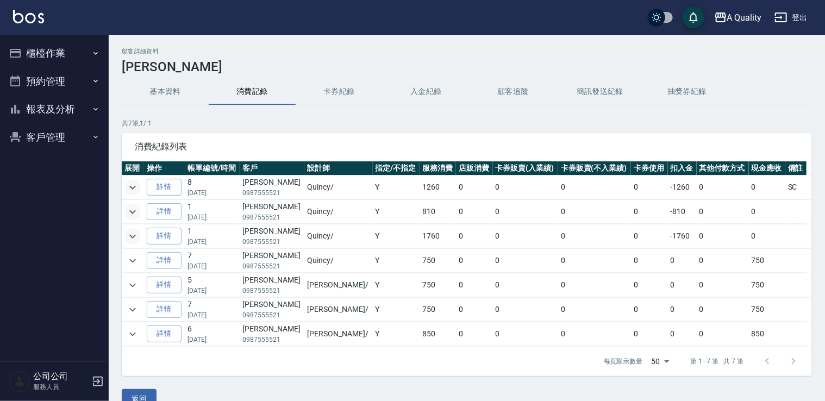
click at [135, 233] on icon "expand row" at bounding box center [132, 236] width 13 height 13
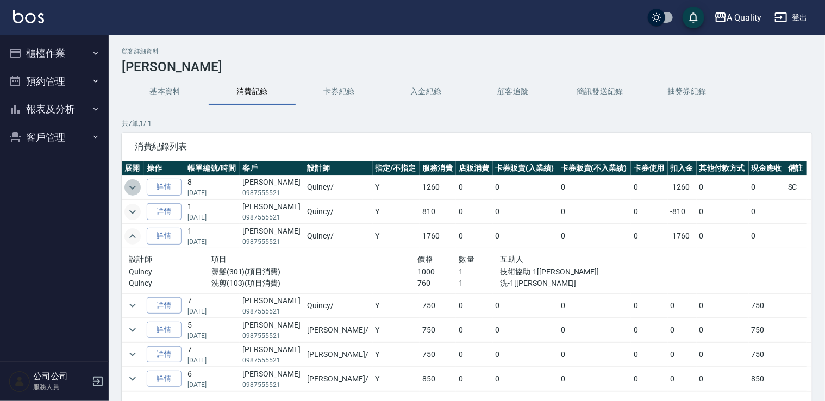
click at [139, 188] on button "expand row" at bounding box center [132, 187] width 16 height 16
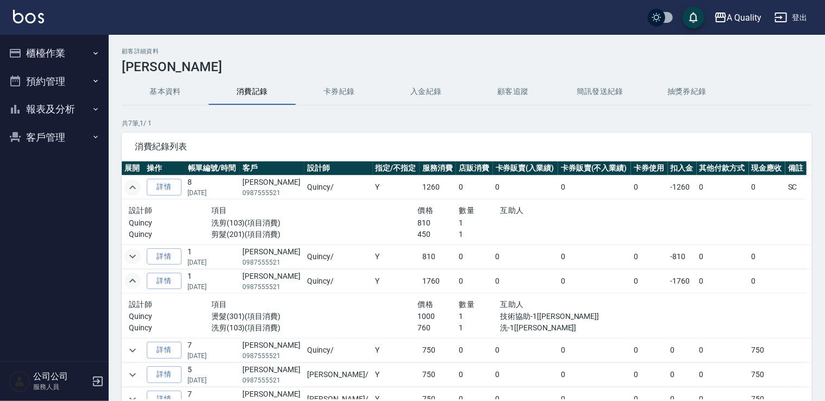
click at [68, 89] on button "預約管理" at bounding box center [54, 81] width 100 height 28
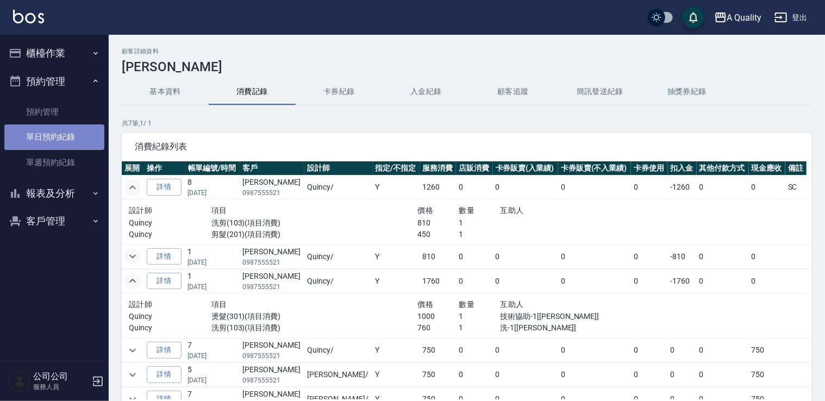
click at [78, 141] on link "單日預約紀錄" at bounding box center [54, 136] width 100 height 25
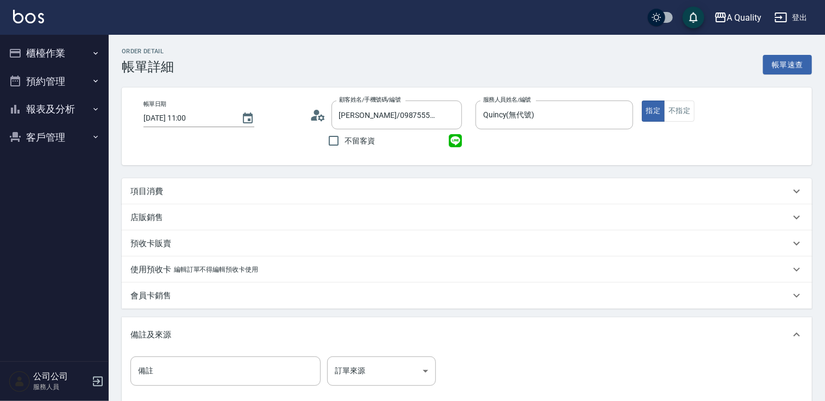
drag, startPoint x: 259, startPoint y: 198, endPoint x: 252, endPoint y: 193, distance: 8.6
click at [259, 197] on div "項目消費" at bounding box center [467, 191] width 690 height 26
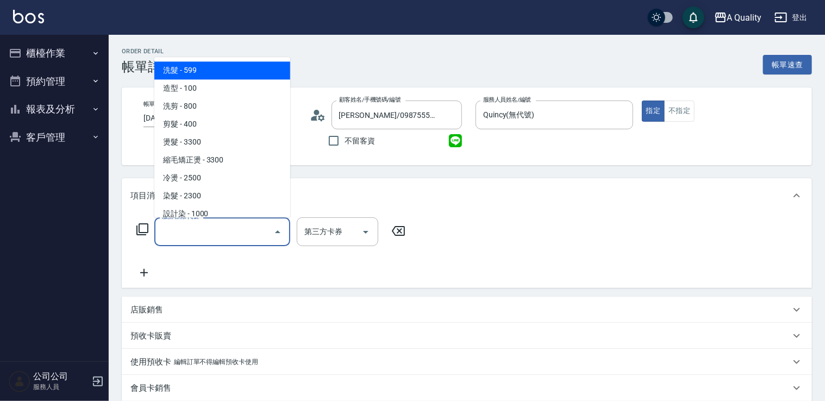
drag, startPoint x: 215, startPoint y: 239, endPoint x: 218, endPoint y: 166, distance: 72.9
click at [215, 239] on input "服務名稱/代號" at bounding box center [214, 231] width 110 height 19
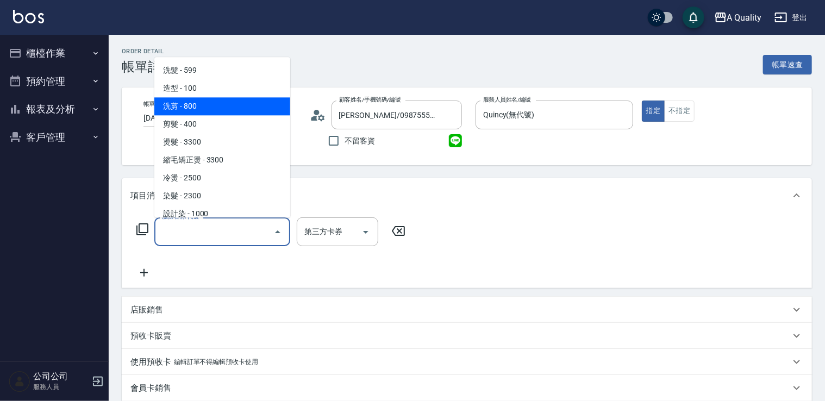
click at [218, 105] on span "洗剪 - 800" at bounding box center [222, 106] width 136 height 18
type input "洗剪(103)"
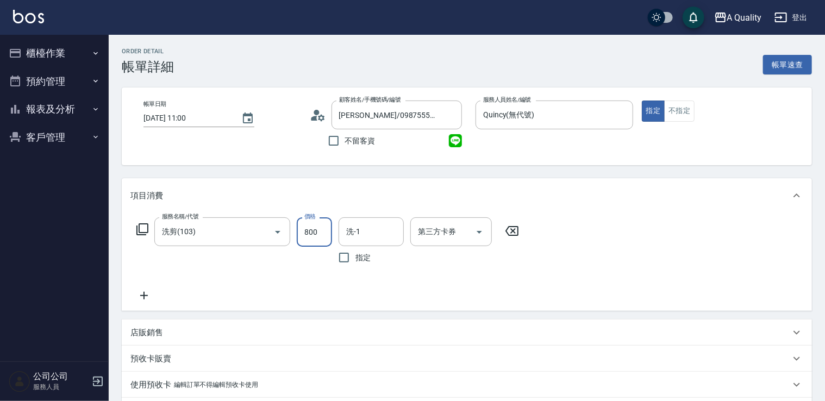
click at [322, 233] on input "800" at bounding box center [314, 231] width 35 height 29
type input "810"
click at [375, 233] on input "洗-1" at bounding box center [370, 231] width 55 height 19
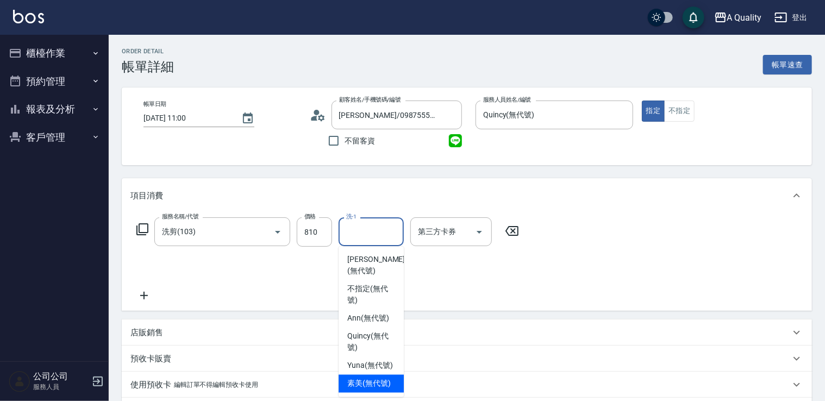
click at [378, 381] on span "素美 (無代號)" at bounding box center [368, 383] width 43 height 11
type input "素美(無代號)"
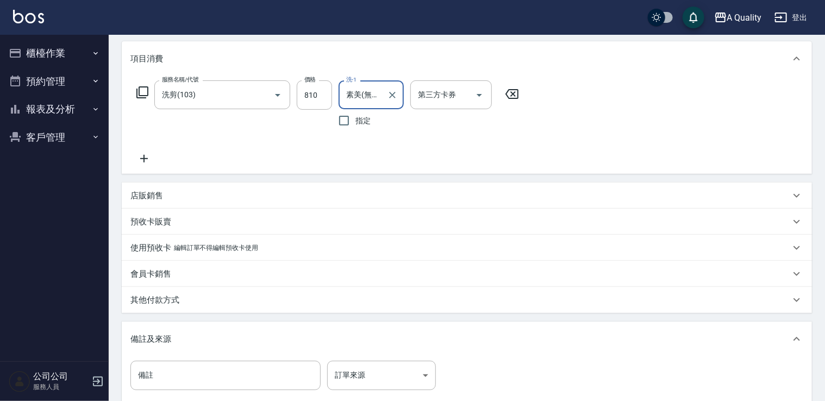
scroll to position [264, 0]
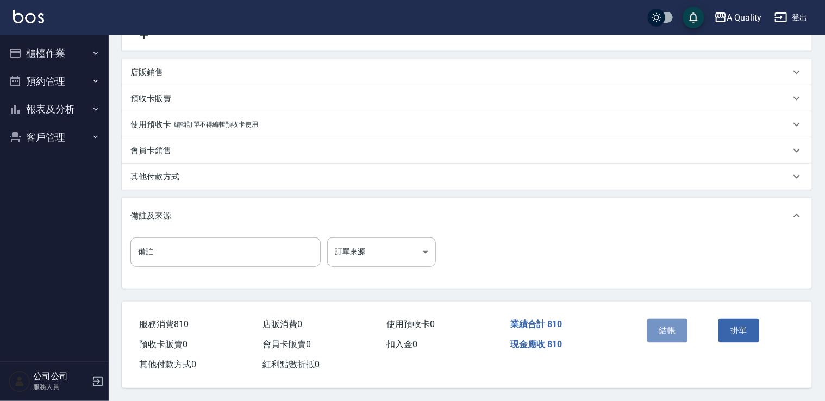
click at [670, 333] on button "結帳" at bounding box center [667, 330] width 41 height 23
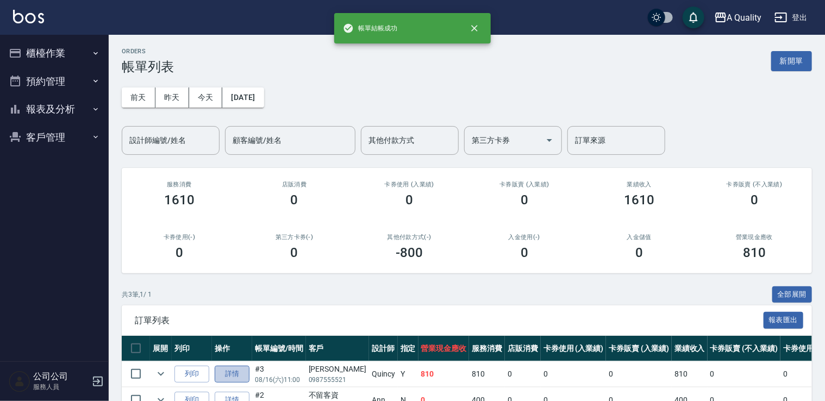
click at [241, 375] on link "詳情" at bounding box center [232, 374] width 35 height 17
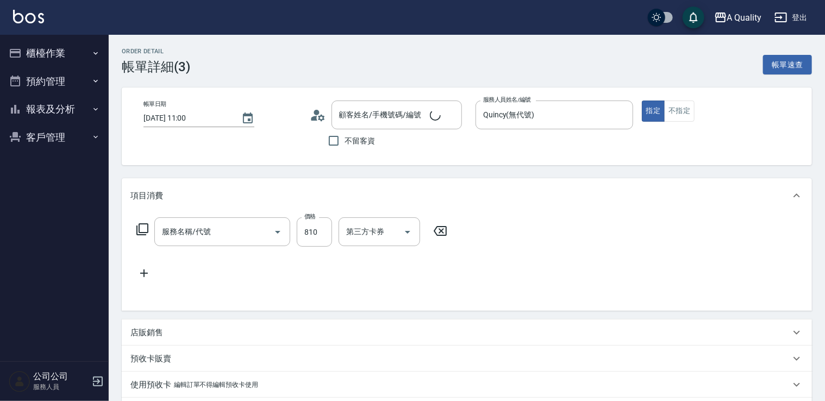
type input "2025/08/16 11:00"
type input "Quincy(無代號)"
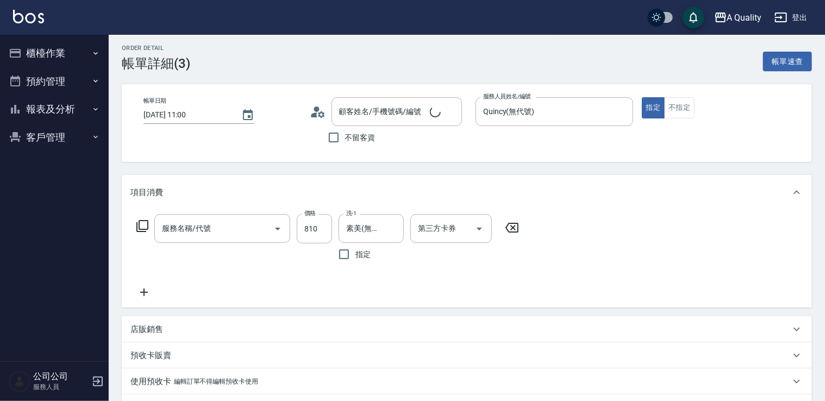
type input "林毓玲/0987555521/"
type input "洗剪(103)"
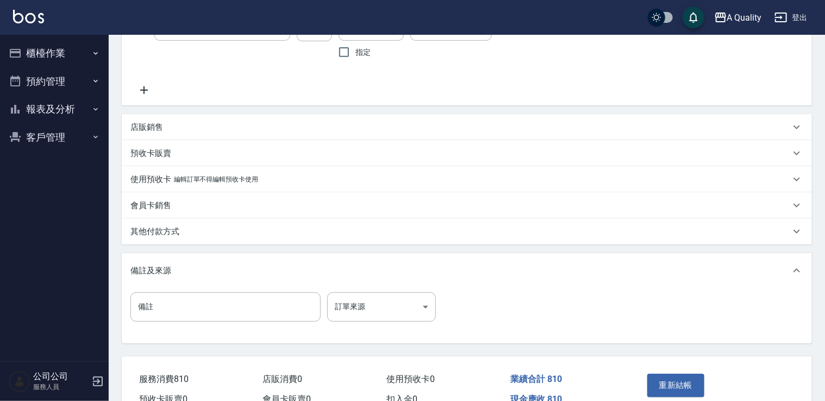
scroll to position [217, 0]
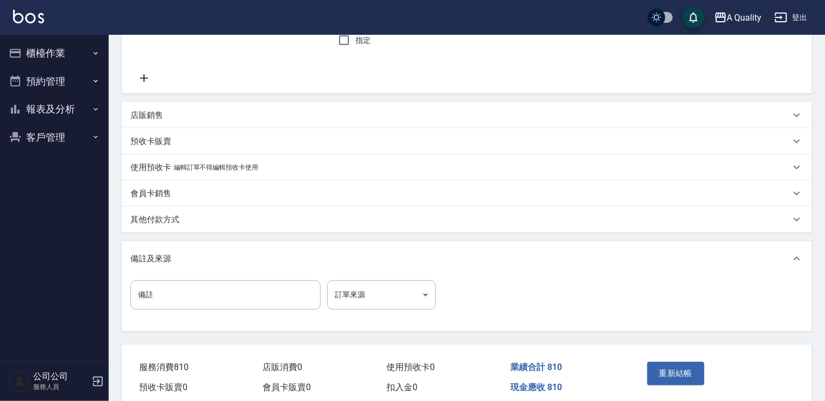
click at [182, 218] on div "其他付款方式" at bounding box center [460, 219] width 660 height 11
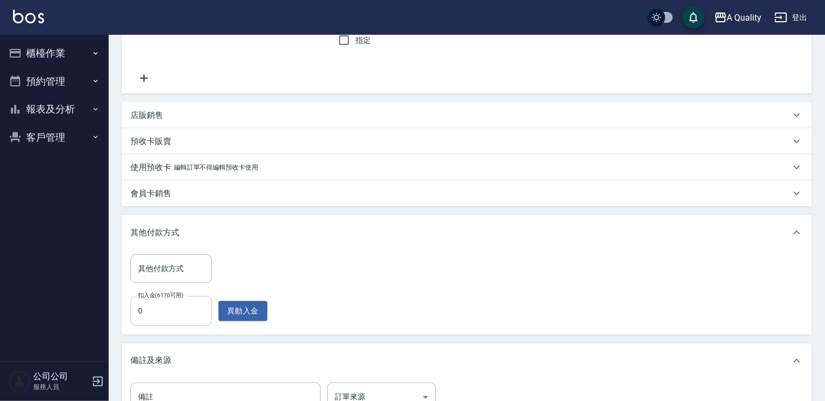
click at [167, 311] on input "0" at bounding box center [171, 310] width 82 height 29
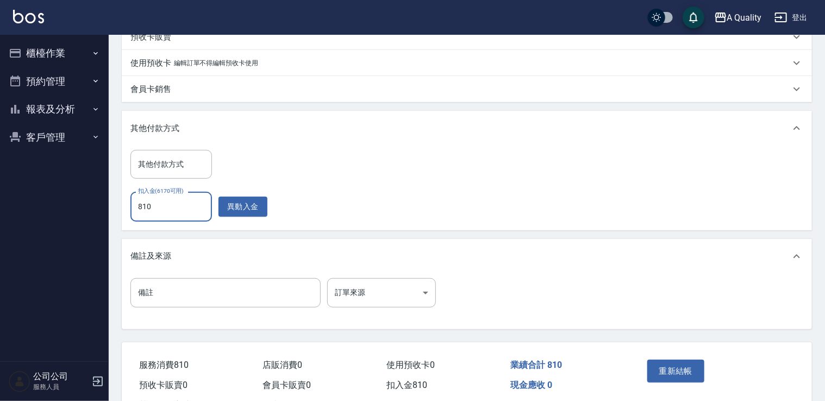
scroll to position [365, 0]
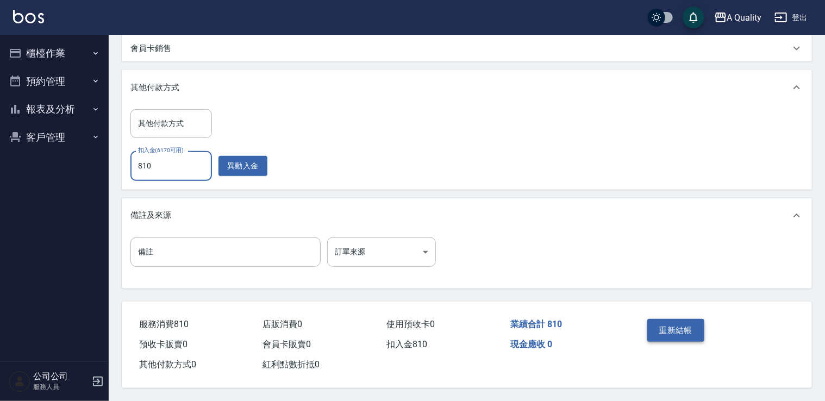
type input "810"
click at [696, 319] on button "重新結帳" at bounding box center [676, 330] width 58 height 23
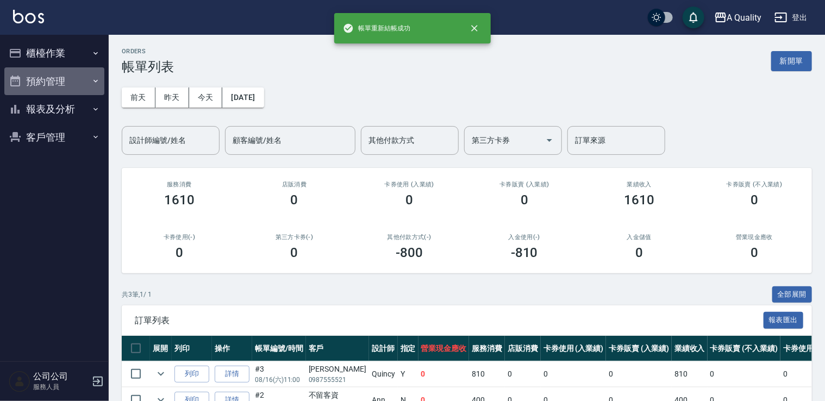
click at [46, 73] on button "預約管理" at bounding box center [54, 81] width 100 height 28
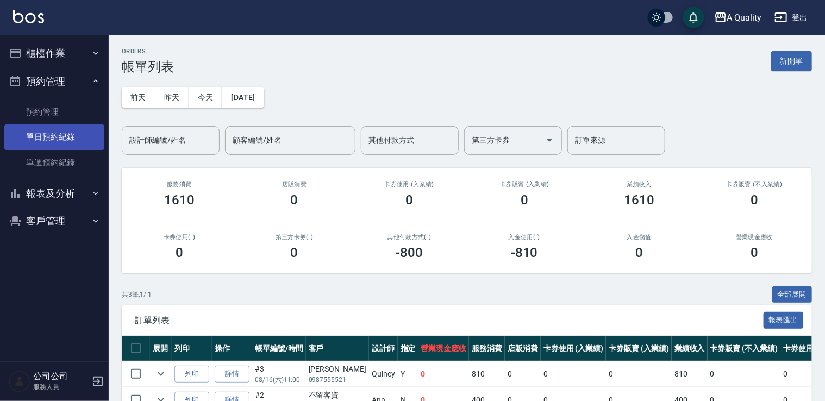
click at [48, 134] on link "單日預約紀錄" at bounding box center [54, 136] width 100 height 25
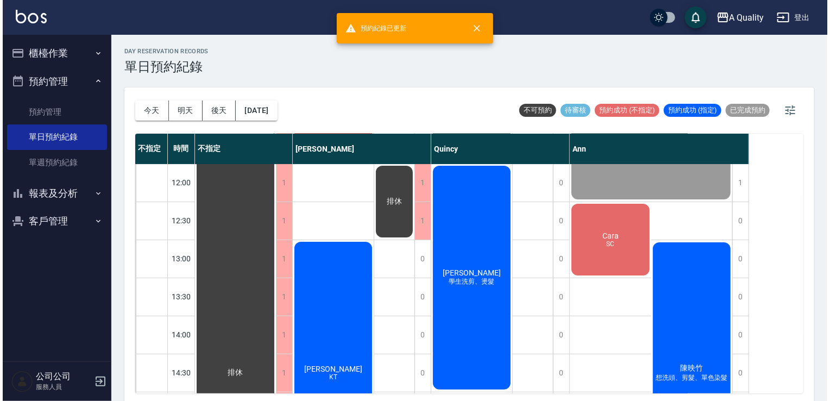
scroll to position [109, 0]
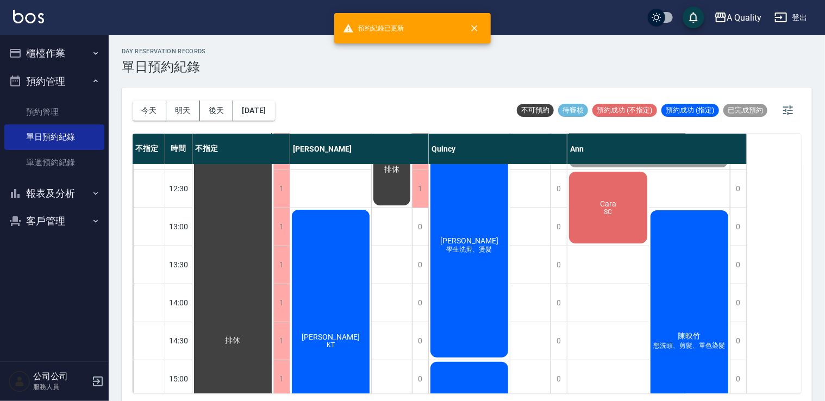
click at [273, 297] on div "林毓玲 學生洗剪、燙髮" at bounding box center [232, 341] width 81 height 570
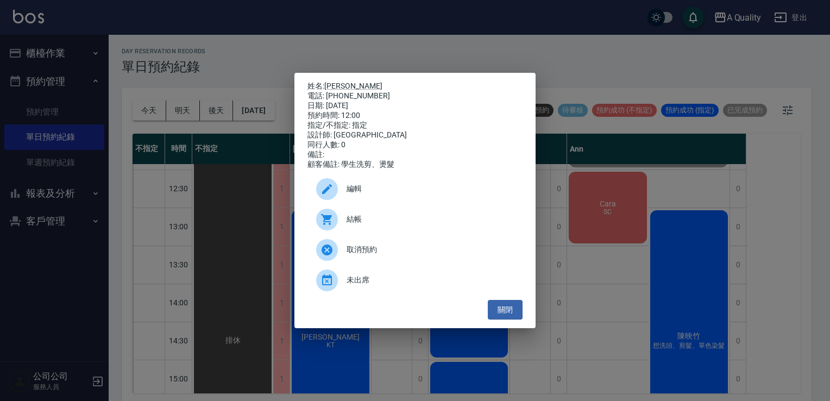
click at [365, 217] on div "結帳" at bounding box center [415, 219] width 215 height 30
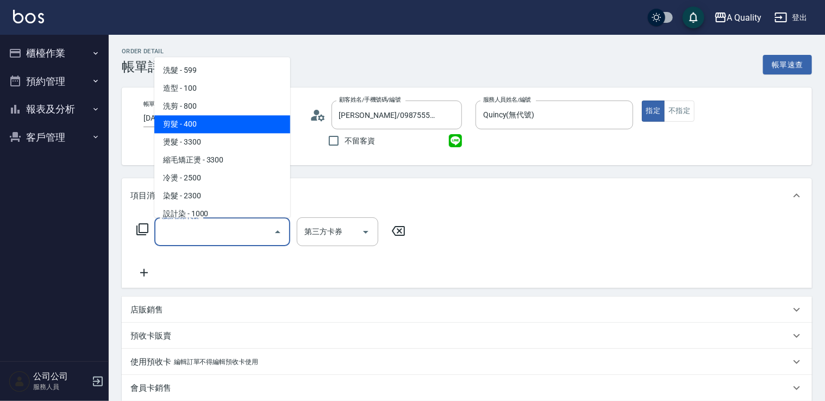
click at [193, 125] on span "剪髮 - 400" at bounding box center [222, 124] width 136 height 18
type input "剪髮(201)"
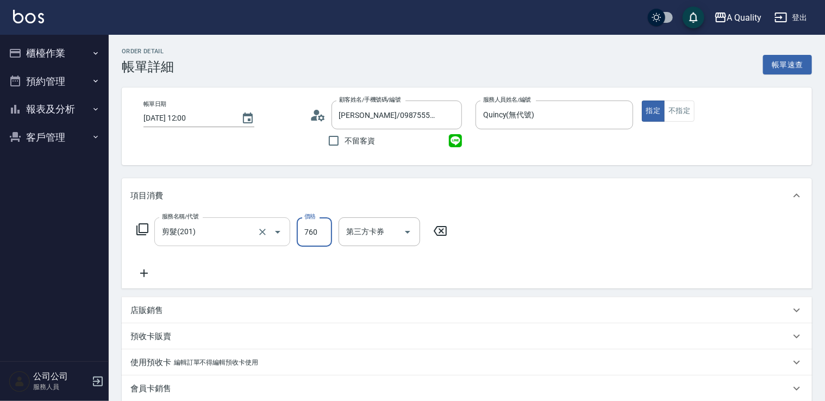
type input "760"
click at [195, 233] on input "剪髮(201)" at bounding box center [207, 231] width 96 height 19
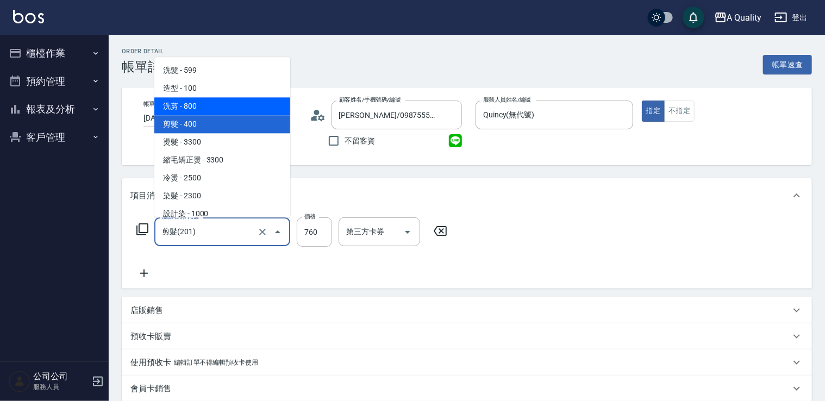
click at [196, 108] on span "洗剪 - 800" at bounding box center [222, 106] width 136 height 18
type input "洗剪(103)"
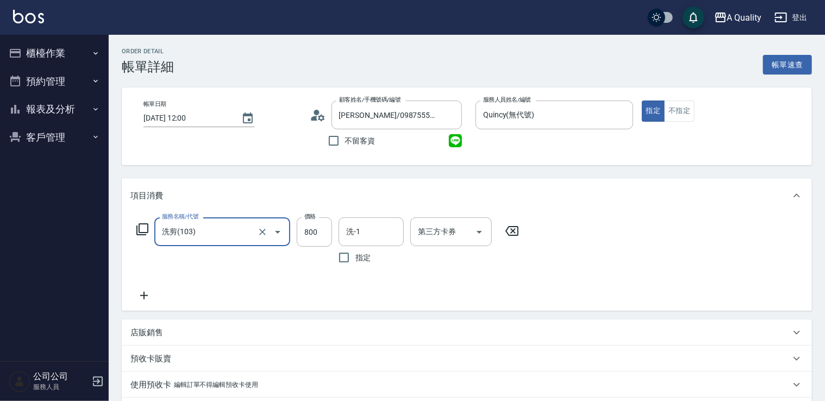
drag, startPoint x: 314, startPoint y: 232, endPoint x: 333, endPoint y: 240, distance: 20.9
click at [314, 232] on input "800" at bounding box center [314, 231] width 35 height 29
type input "760"
drag, startPoint x: 357, startPoint y: 223, endPoint x: 361, endPoint y: 230, distance: 8.2
click at [357, 223] on div "洗-1 洗-1" at bounding box center [371, 231] width 65 height 29
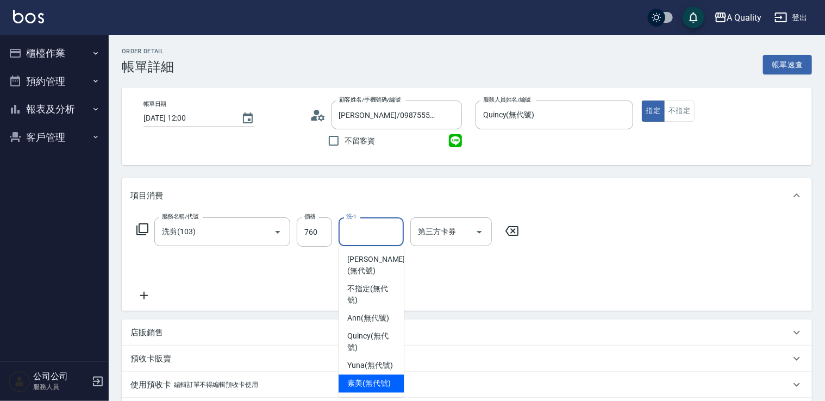
click at [372, 377] on div "素美 (無代號)" at bounding box center [371, 384] width 65 height 18
type input "素美(無代號)"
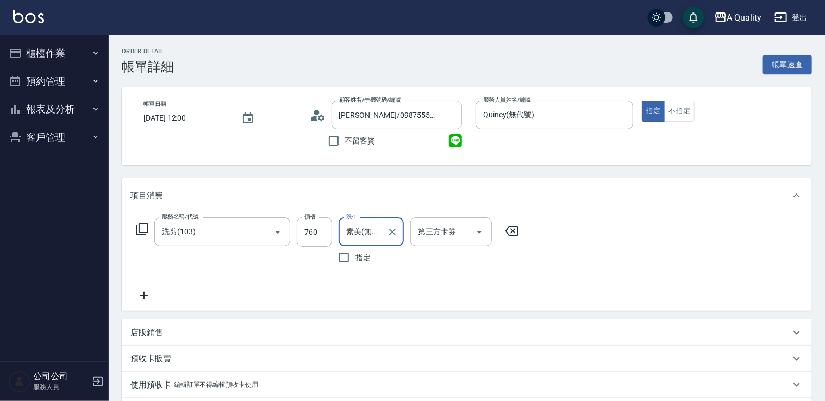
click at [148, 291] on icon at bounding box center [143, 295] width 27 height 13
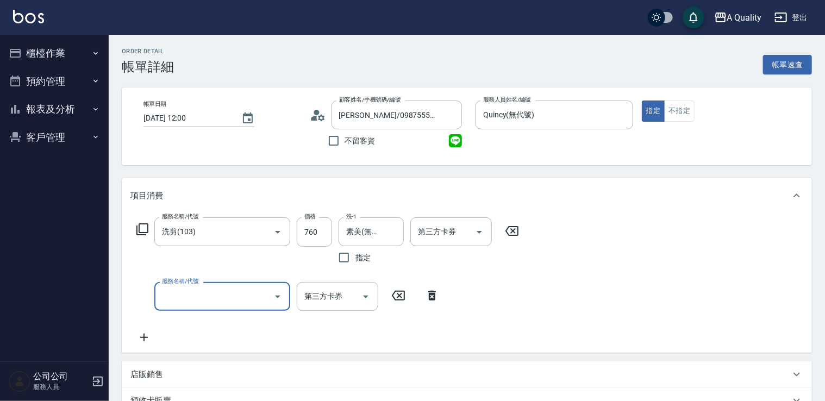
click at [178, 296] on input "服務名稱/代號" at bounding box center [214, 296] width 110 height 19
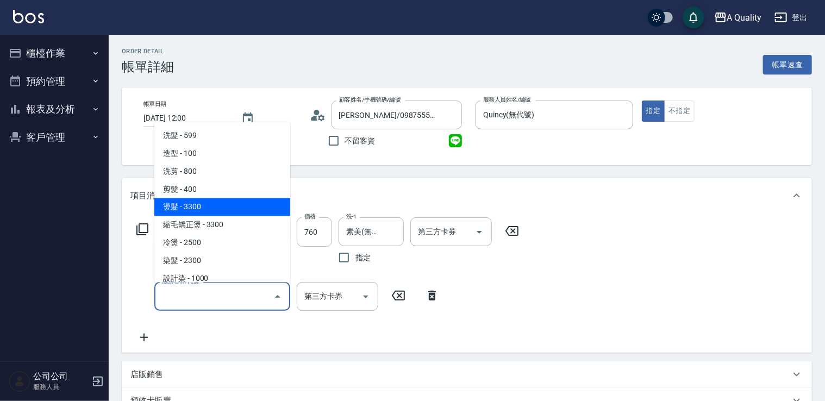
click at [202, 204] on span "燙髮 - 3300" at bounding box center [222, 207] width 136 height 18
type input "燙髮(301)"
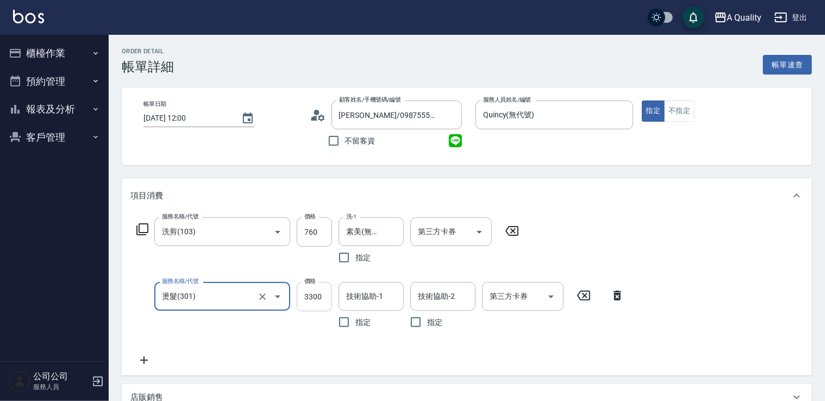
click at [326, 302] on input "3300" at bounding box center [314, 296] width 35 height 29
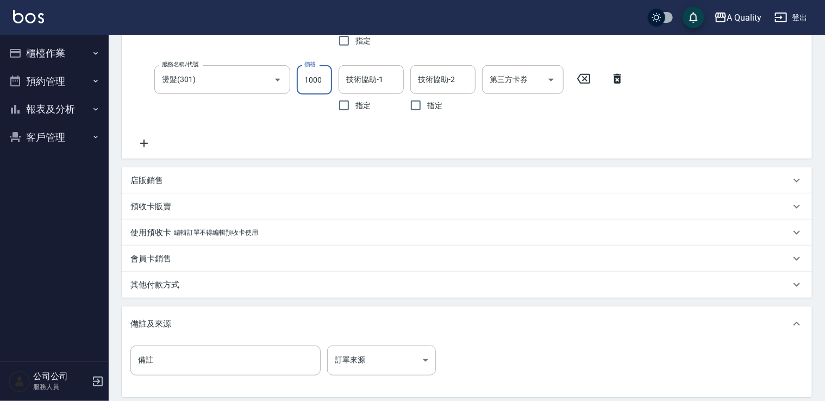
scroll to position [328, 0]
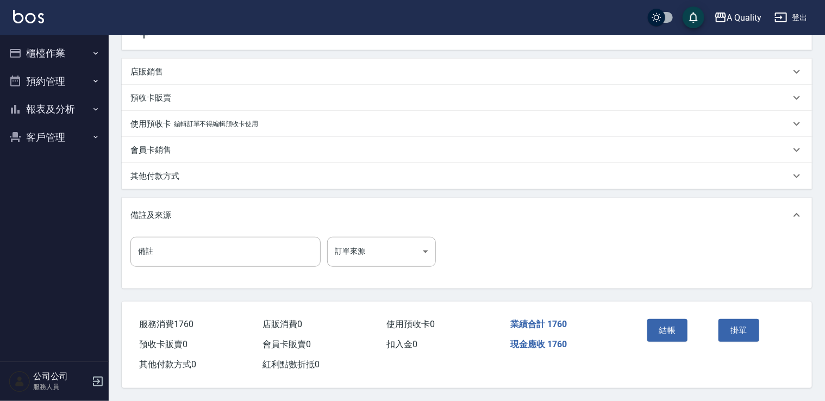
type input "1000"
click at [188, 171] on div "其他付款方式" at bounding box center [460, 176] width 660 height 11
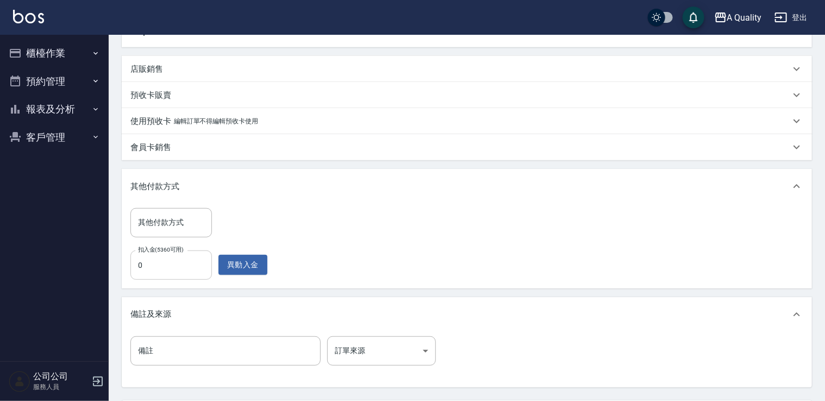
click at [167, 261] on input "0" at bounding box center [171, 265] width 82 height 29
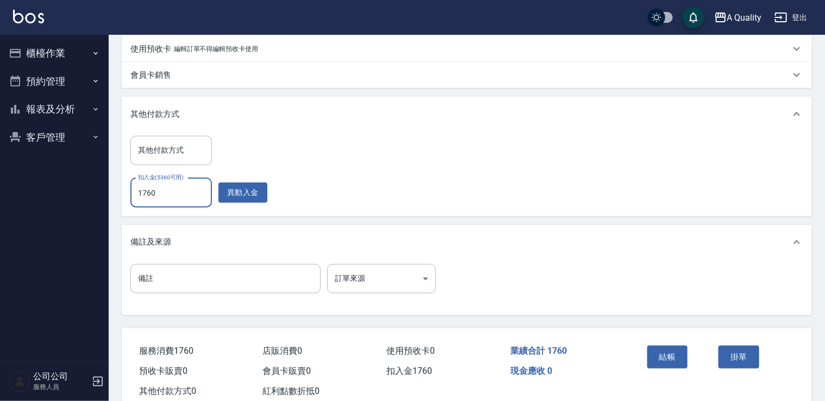
scroll to position [430, 0]
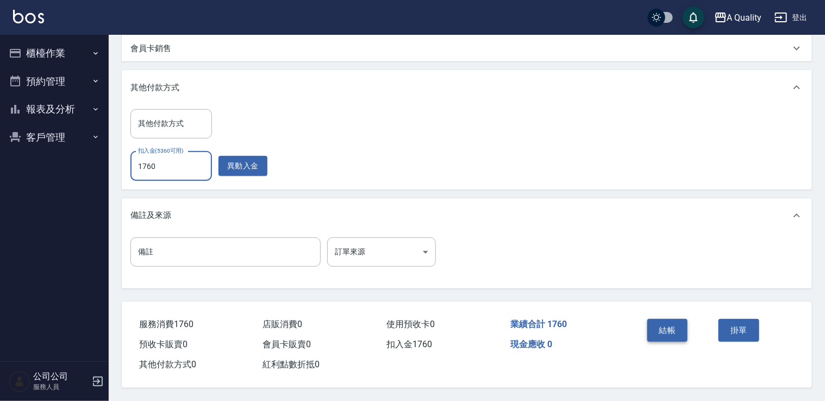
type input "1760"
click at [656, 324] on button "結帳" at bounding box center [667, 330] width 41 height 23
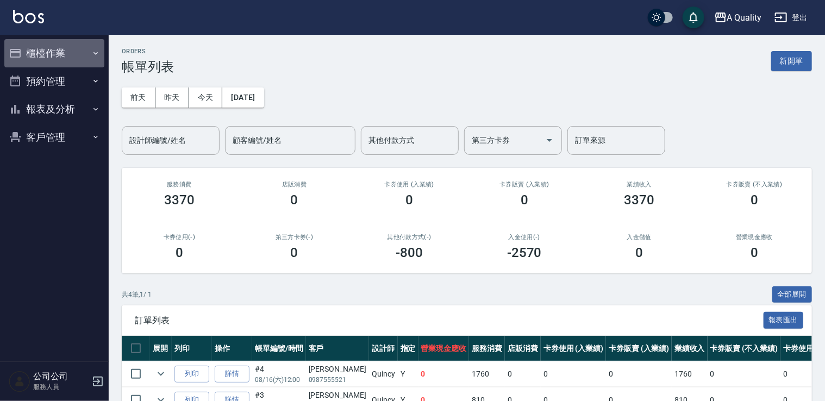
click at [78, 53] on button "櫃檯作業" at bounding box center [54, 53] width 100 height 28
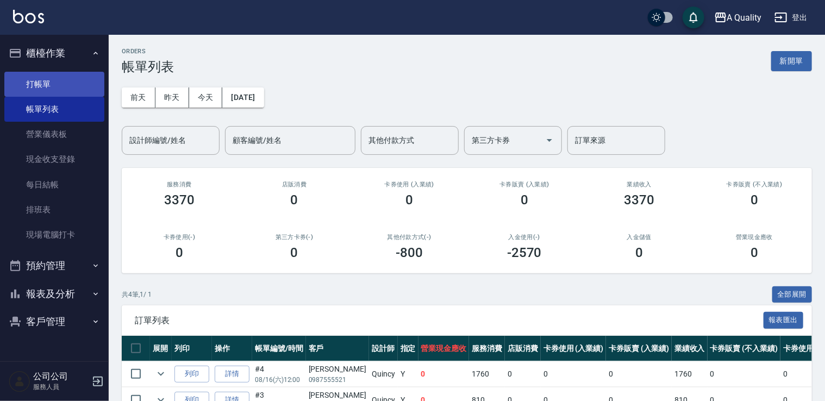
click at [62, 97] on link "帳單列表" at bounding box center [54, 109] width 100 height 25
click at [67, 86] on link "打帳單" at bounding box center [54, 84] width 100 height 25
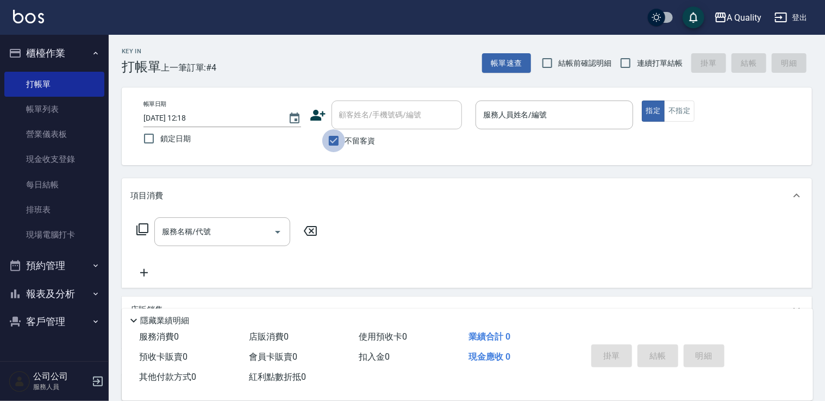
click at [337, 147] on input "不留客資" at bounding box center [333, 140] width 23 height 23
checkbox input "false"
click at [384, 115] on input "顧客姓名/手機號碼/編號" at bounding box center [388, 114] width 104 height 19
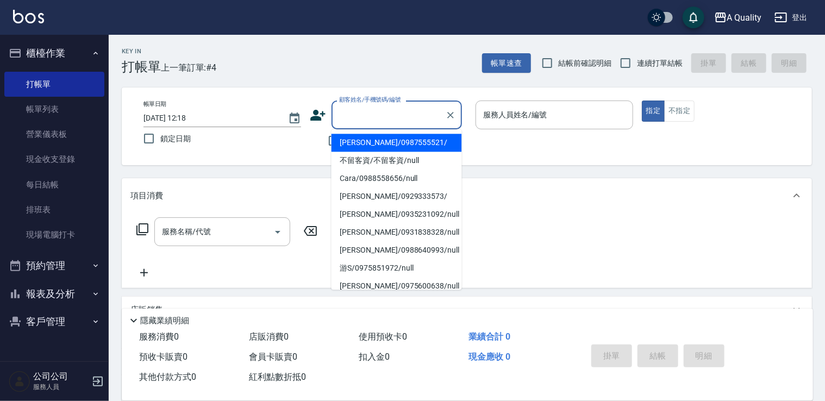
click at [373, 145] on li "林毓玲/0987555521/" at bounding box center [397, 143] width 130 height 18
type input "林毓玲/0987555521/"
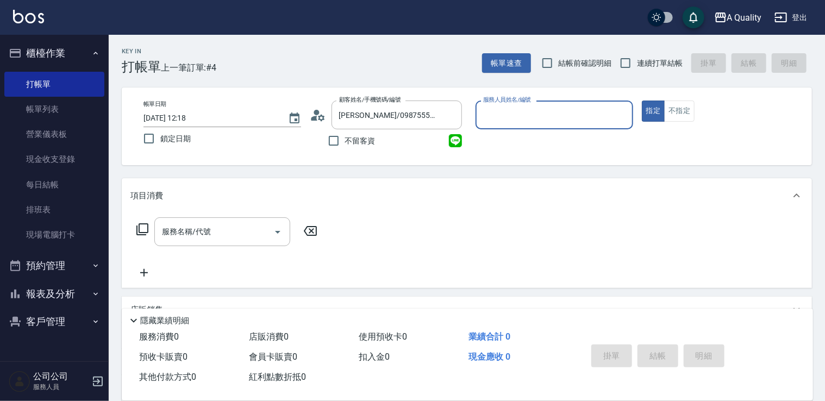
scroll to position [129, 0]
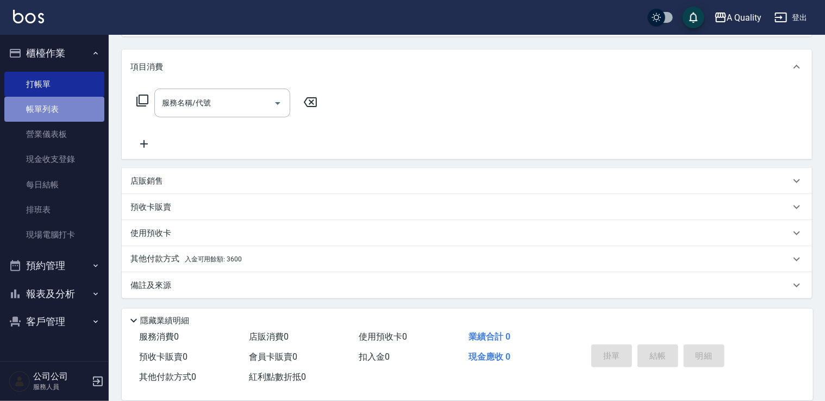
click at [26, 116] on link "帳單列表" at bounding box center [54, 109] width 100 height 25
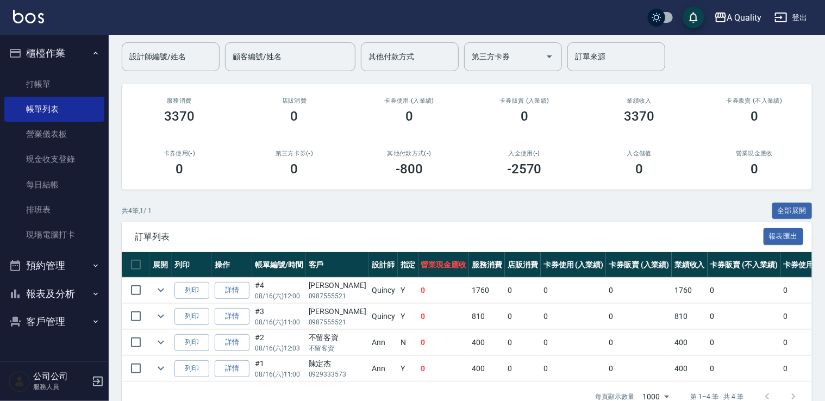
scroll to position [114, 0]
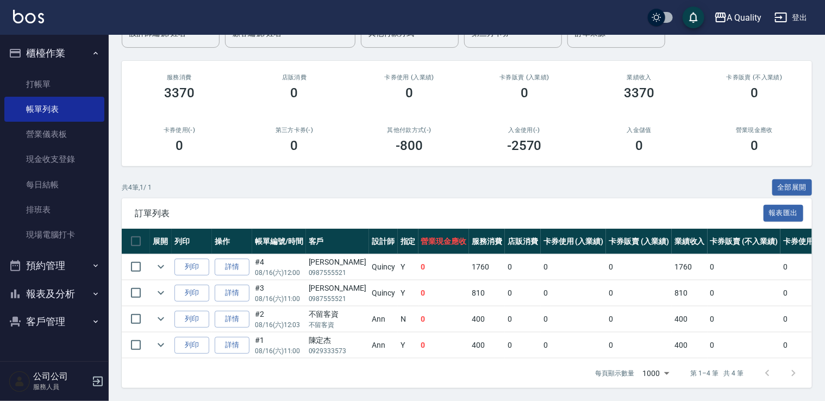
click at [53, 271] on button "預約管理" at bounding box center [54, 266] width 100 height 28
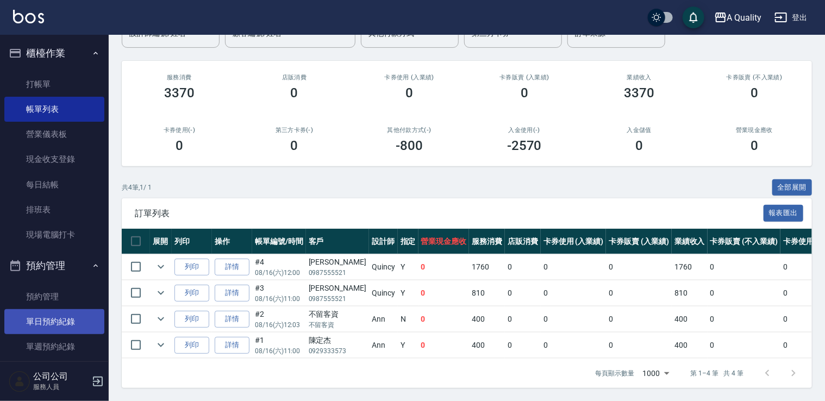
click at [57, 314] on link "單日預約紀錄" at bounding box center [54, 321] width 100 height 25
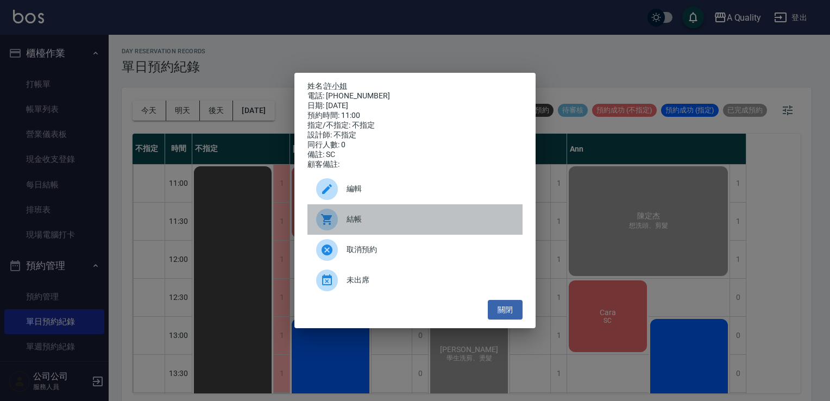
click at [395, 232] on div "結帳" at bounding box center [415, 219] width 215 height 30
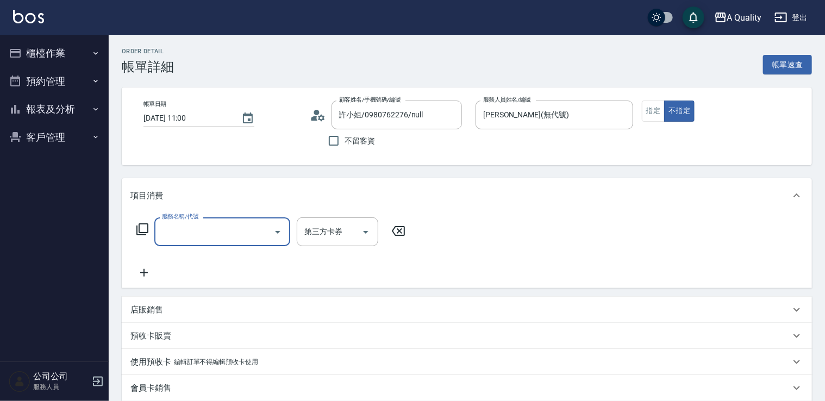
click at [223, 218] on div "服務名稱/代號" at bounding box center [222, 231] width 136 height 29
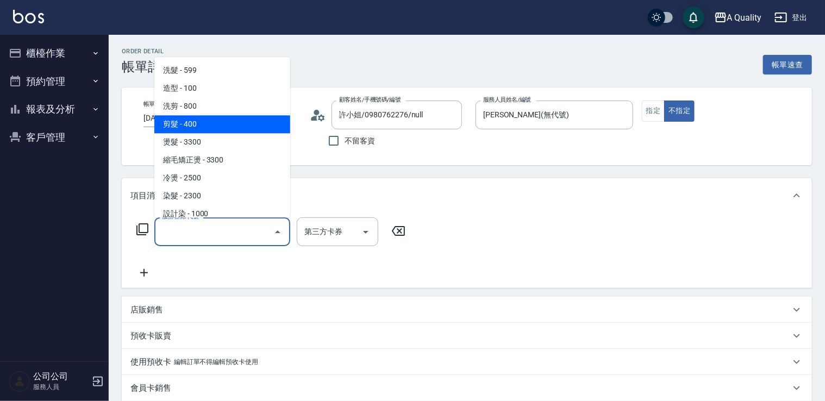
click at [191, 127] on span "剪髮 - 400" at bounding box center [222, 124] width 136 height 18
drag, startPoint x: 204, startPoint y: 227, endPoint x: 186, endPoint y: 139, distance: 89.4
click at [204, 224] on input "剪髮(201)" at bounding box center [207, 231] width 96 height 19
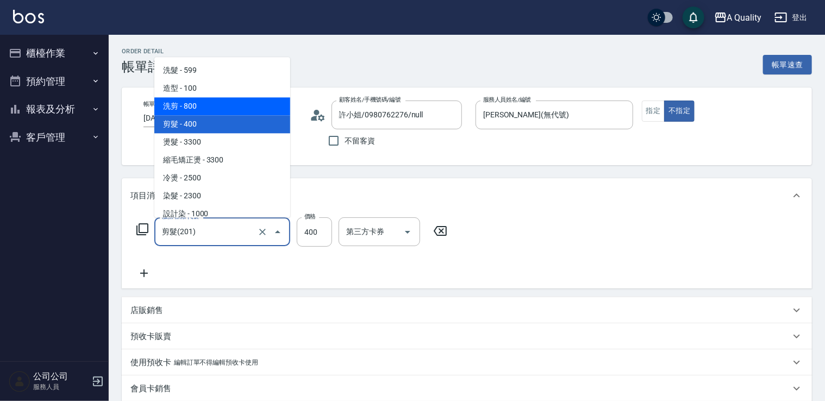
click at [203, 101] on span "洗剪 - 800" at bounding box center [222, 106] width 136 height 18
type input "洗剪(103)"
type input "800"
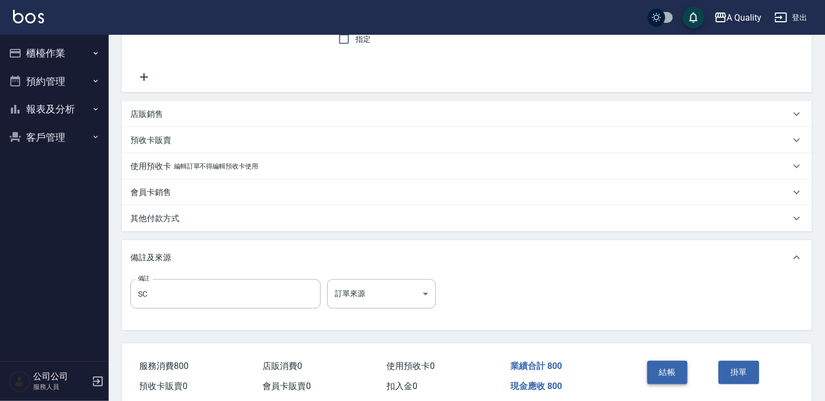
scroll to position [264, 0]
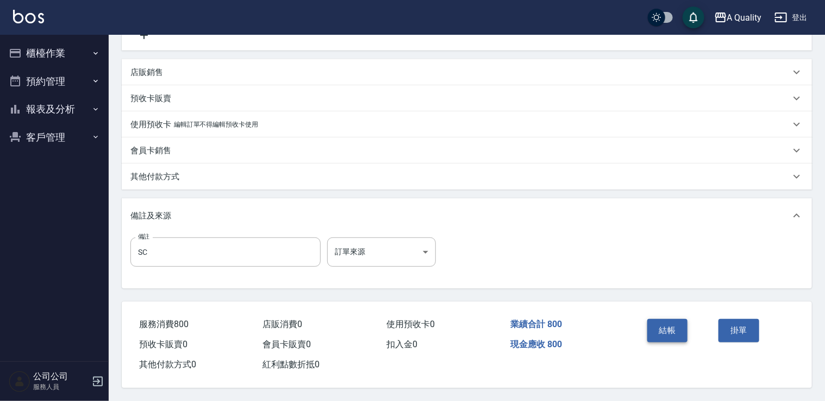
click at [674, 326] on button "結帳" at bounding box center [667, 330] width 41 height 23
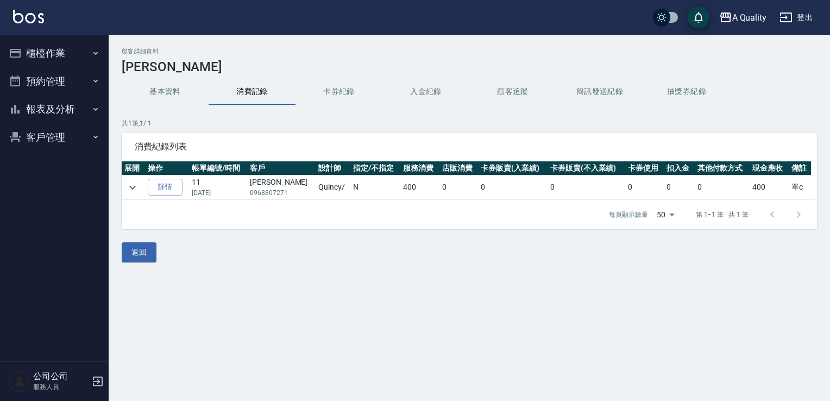
click at [63, 76] on button "預約管理" at bounding box center [54, 81] width 100 height 28
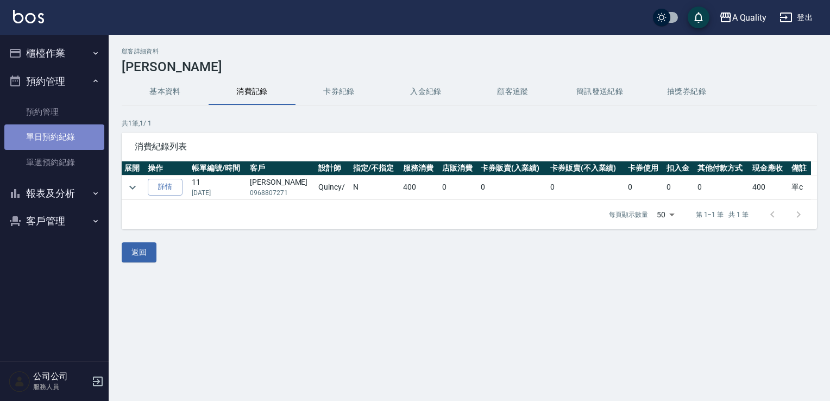
click at [74, 132] on link "單日預約紀錄" at bounding box center [54, 136] width 100 height 25
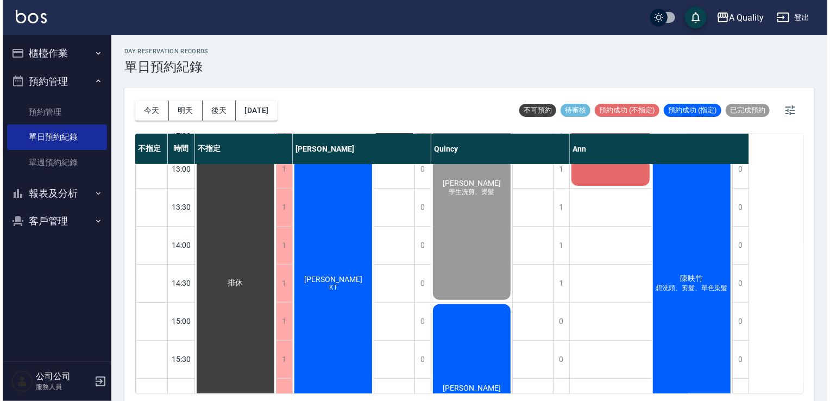
scroll to position [105, 0]
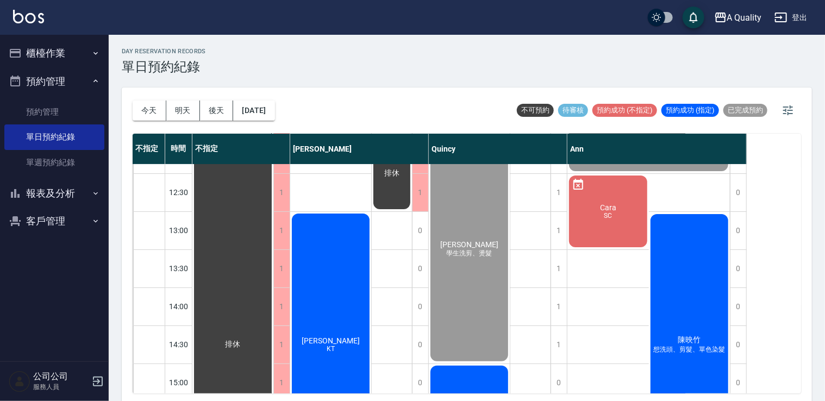
click at [716, 301] on div "[PERSON_NAME] 想洗頭、剪髮、單色染髮" at bounding box center [690, 344] width 82 height 265
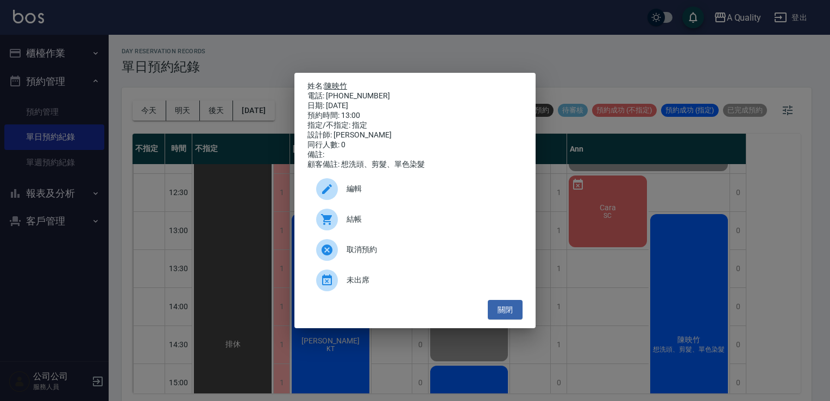
click at [344, 84] on link "陳映竹" at bounding box center [335, 86] width 23 height 9
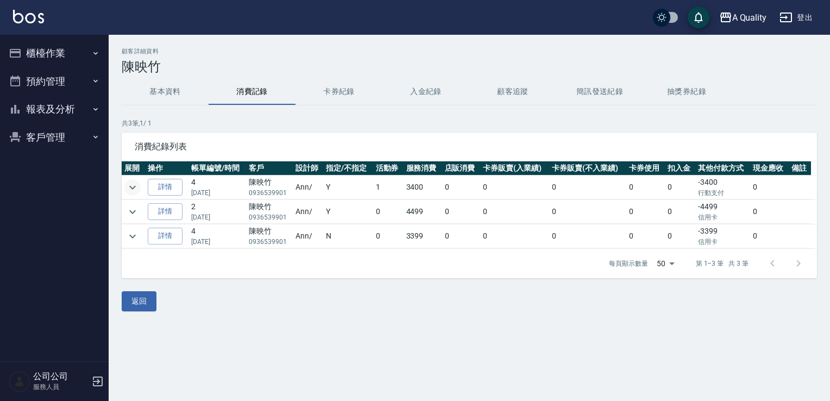
click at [129, 191] on icon "expand row" at bounding box center [132, 187] width 13 height 13
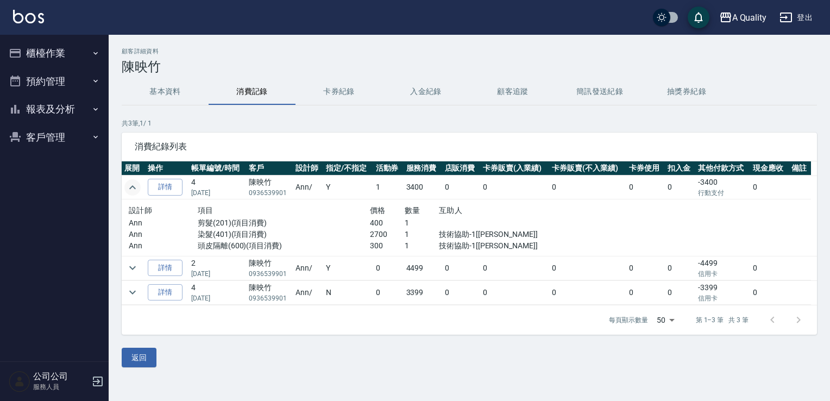
click at [48, 85] on button "預約管理" at bounding box center [54, 81] width 100 height 28
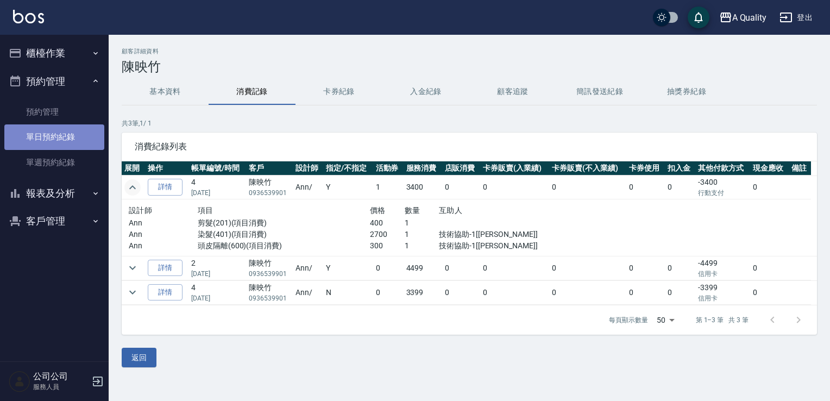
click at [60, 134] on link "單日預約紀錄" at bounding box center [54, 136] width 100 height 25
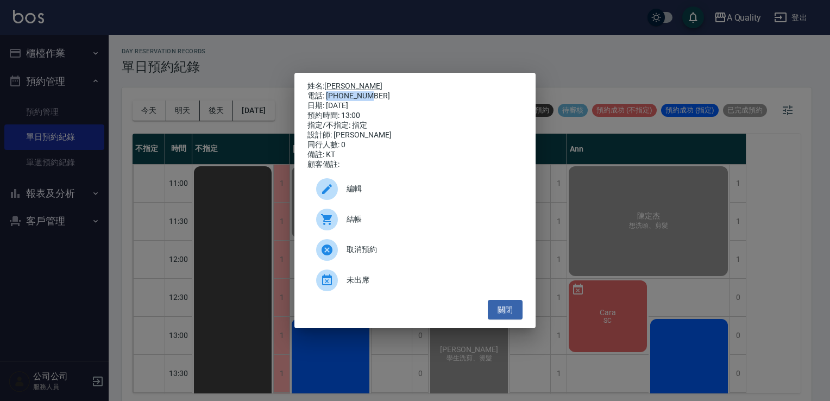
drag, startPoint x: 327, startPoint y: 91, endPoint x: 373, endPoint y: 91, distance: 46.7
click at [373, 91] on div "電話: [PHONE_NUMBER]" at bounding box center [415, 96] width 215 height 10
copy div "0976519938"
click at [512, 307] on button "關閉" at bounding box center [505, 310] width 35 height 20
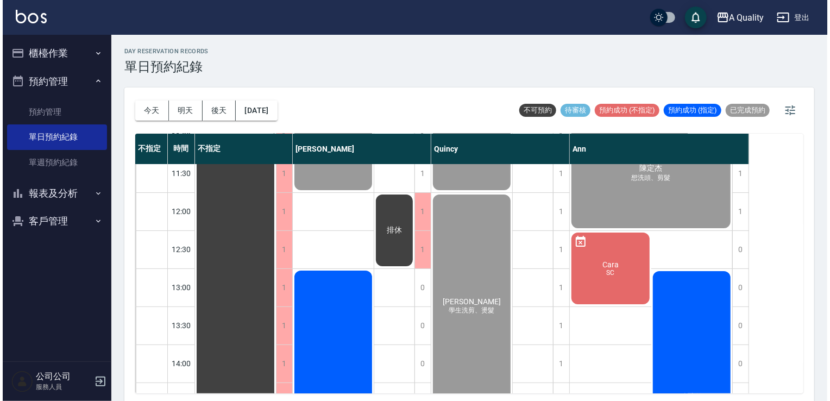
scroll to position [109, 0]
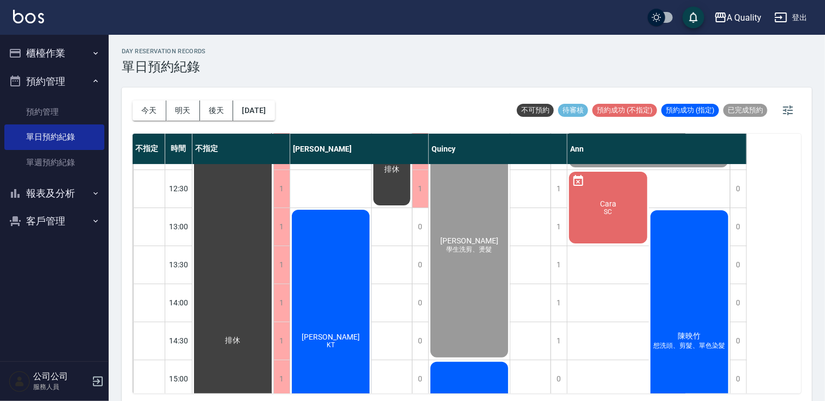
click at [273, 291] on div "[PERSON_NAME]" at bounding box center [232, 341] width 81 height 570
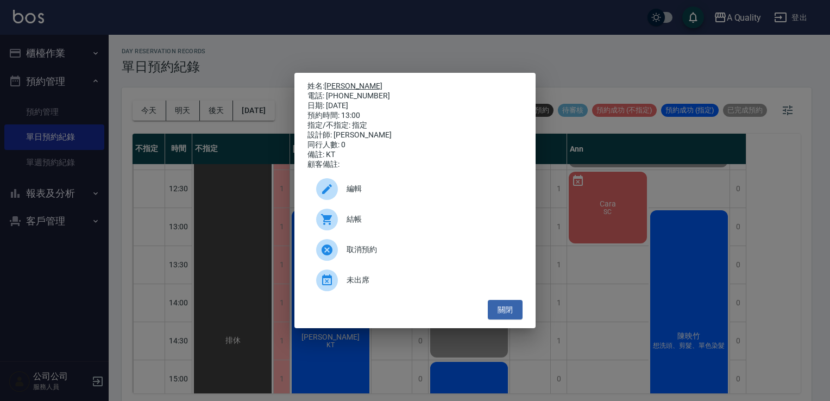
click at [336, 84] on link "[PERSON_NAME]" at bounding box center [353, 86] width 58 height 9
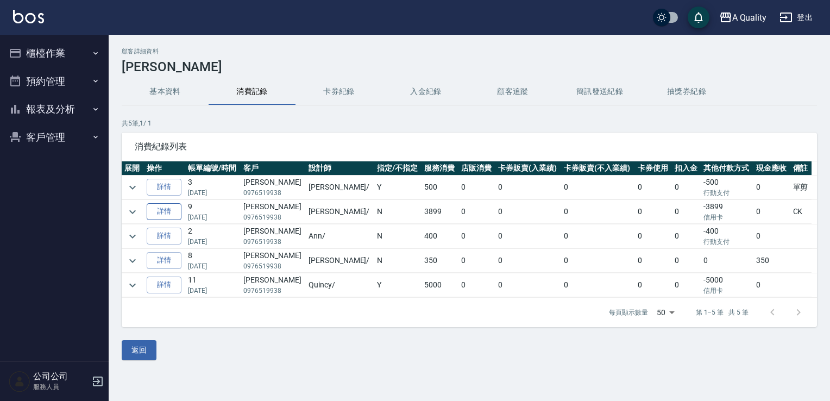
click at [166, 215] on link "詳情" at bounding box center [164, 211] width 35 height 17
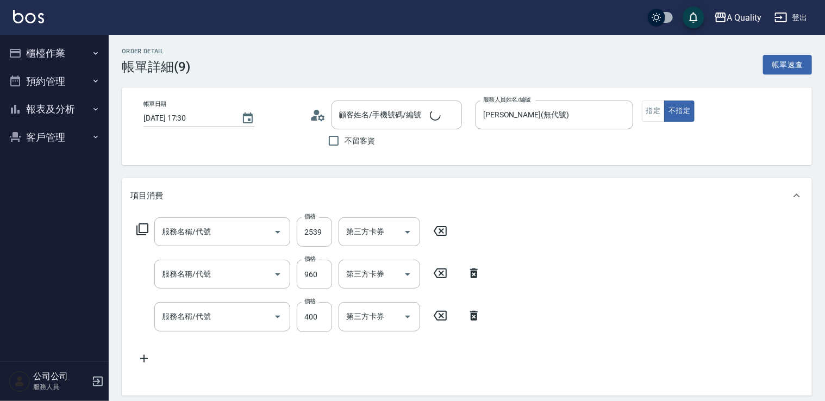
type input "[DATE] 17:30"
type input "[PERSON_NAME](無代號)"
type input "CK"
type input "[PERSON_NAME]/0976519938/"
type input "信用卡"
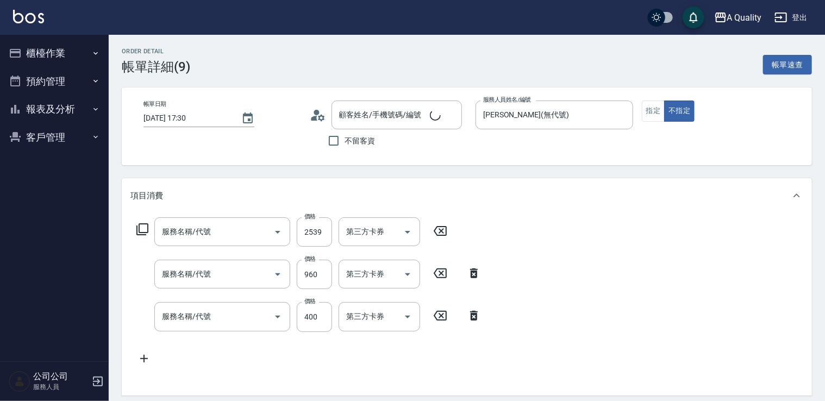
type input "染髮(401)"
type input "資生堂基礎護(501)"
type input "剪髮(201)"
